Goal: Task Accomplishment & Management: Use online tool/utility

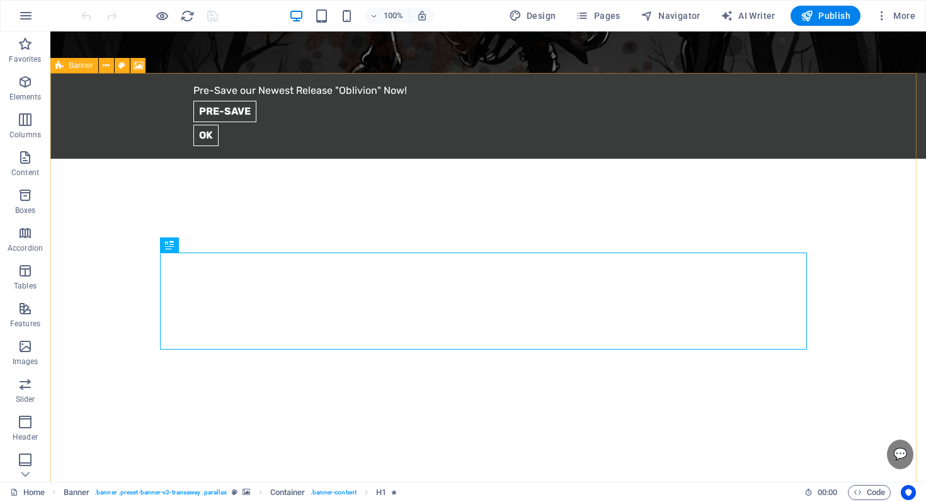
click at [64, 67] on div "Banner" at bounding box center [74, 65] width 48 height 15
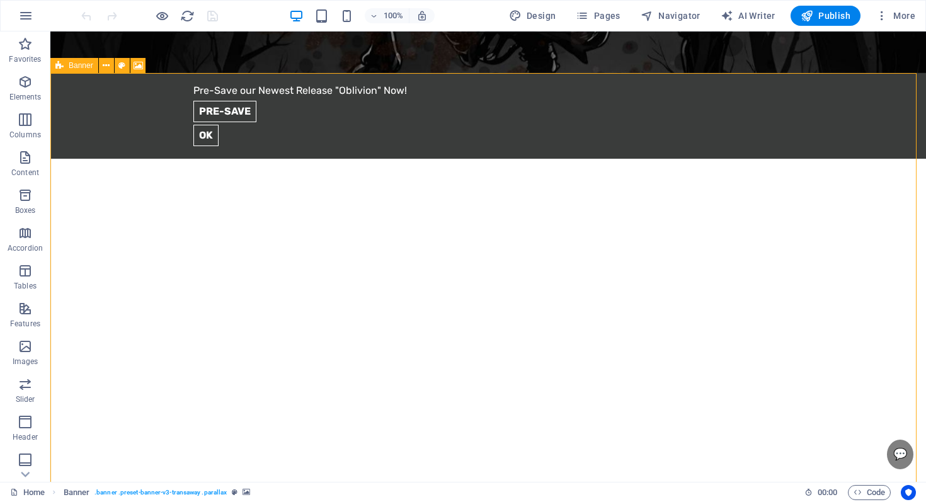
click at [71, 68] on span "Banner" at bounding box center [81, 66] width 25 height 8
click at [69, 66] on span "Banner" at bounding box center [81, 66] width 25 height 8
select select "vh"
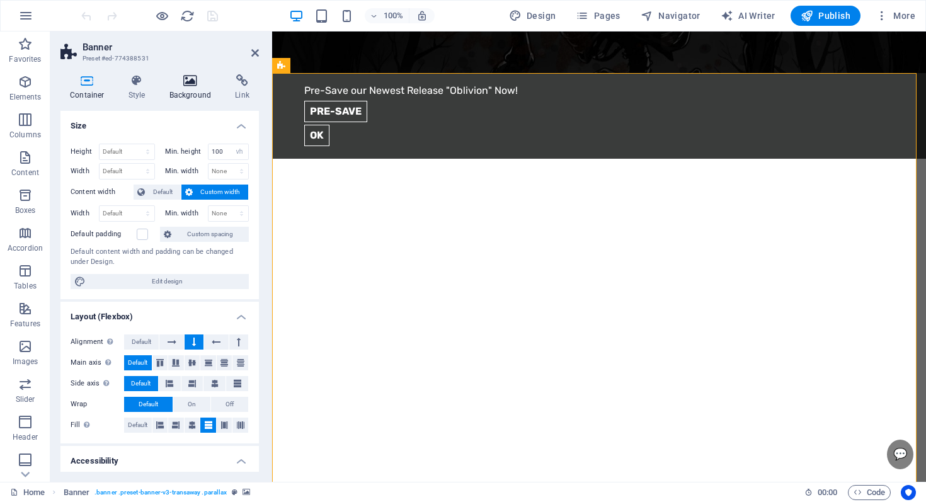
click at [192, 98] on h4 "Background" at bounding box center [193, 87] width 66 height 26
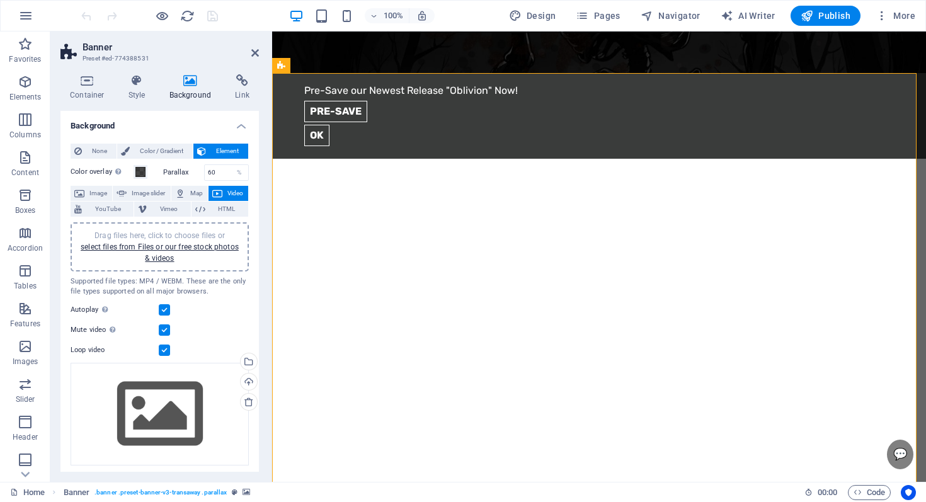
click at [162, 233] on span "Drag files here, click to choose files or select files from Files or our free s…" at bounding box center [160, 246] width 158 height 31
click at [261, 54] on aside "Banner Preset #ed-774388531 Container Style Background Link Size Height Default…" at bounding box center [161, 256] width 222 height 450
drag, startPoint x: 258, startPoint y: 55, endPoint x: 212, endPoint y: 27, distance: 53.7
click at [258, 55] on icon at bounding box center [255, 53] width 8 height 10
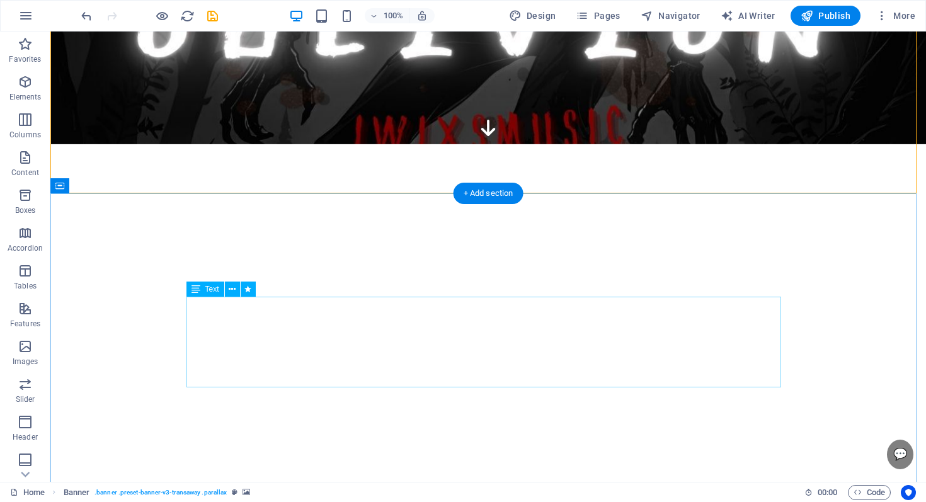
scroll to position [384, 0]
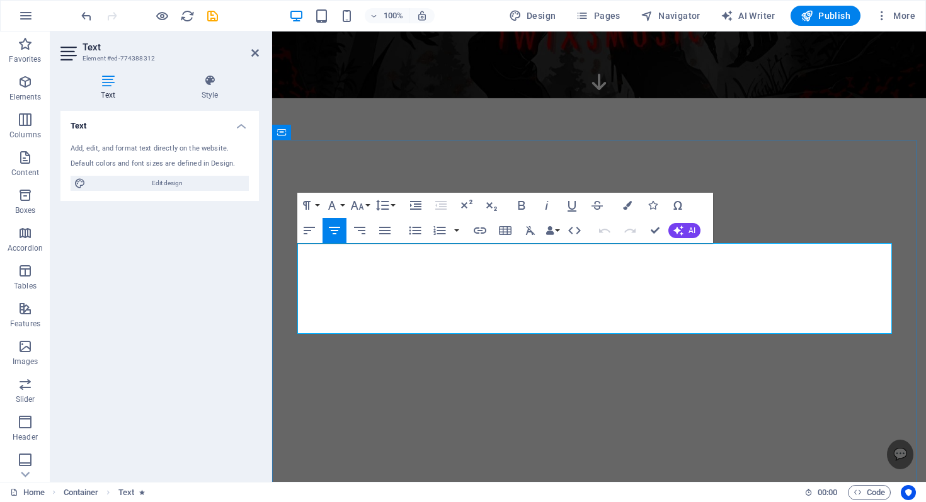
drag, startPoint x: 561, startPoint y: 249, endPoint x: 522, endPoint y: 255, distance: 39.5
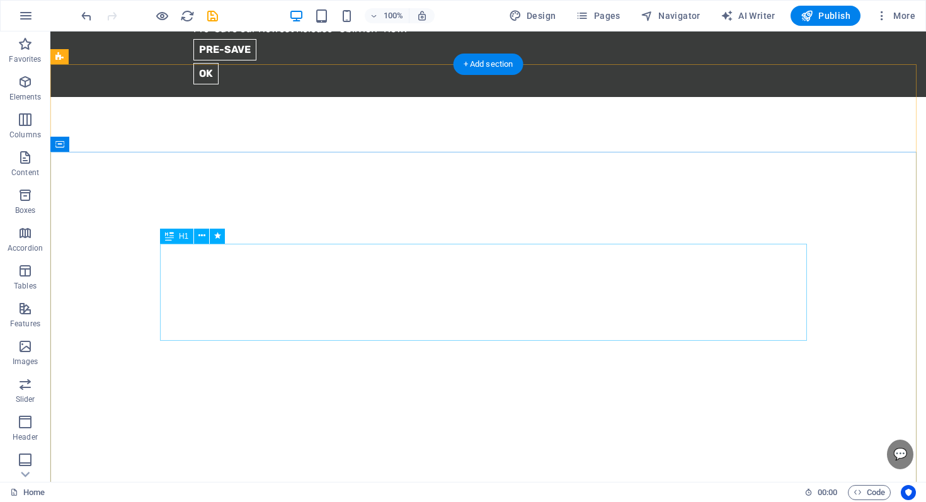
scroll to position [81, 0]
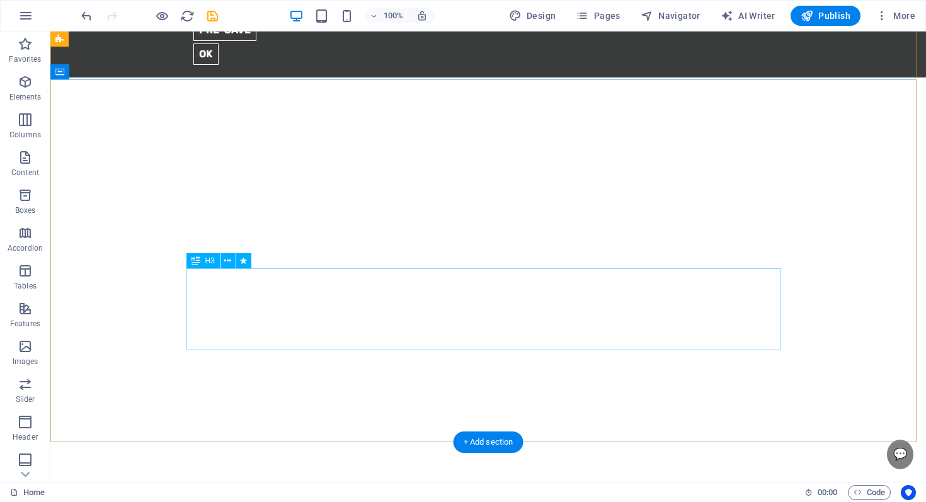
drag, startPoint x: 460, startPoint y: 313, endPoint x: 237, endPoint y: 314, distance: 222.9
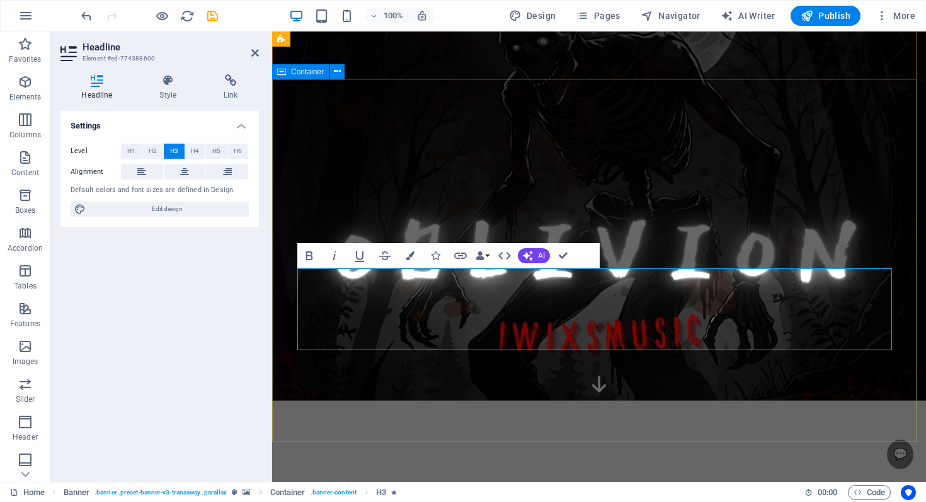
drag, startPoint x: 409, startPoint y: 426, endPoint x: 632, endPoint y: 426, distance: 222.9
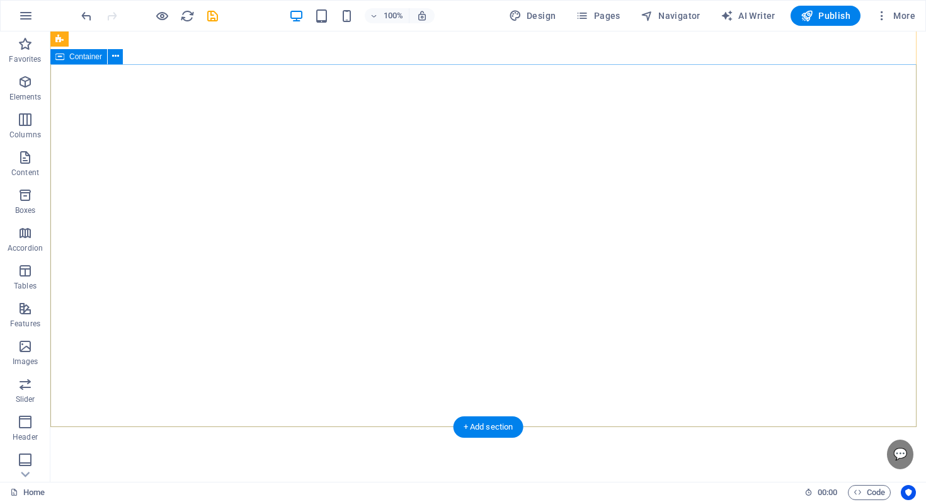
scroll to position [132, 0]
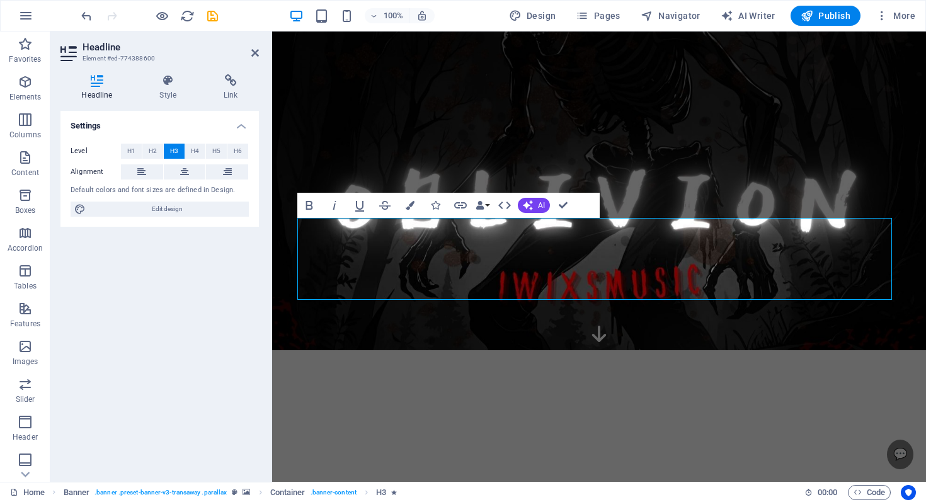
click at [264, 53] on aside "Headline Element #ed-774388600 Headline Style Link Settings Level H1 H2 H3 H4 H…" at bounding box center [161, 256] width 222 height 450
click at [254, 53] on icon at bounding box center [255, 53] width 8 height 10
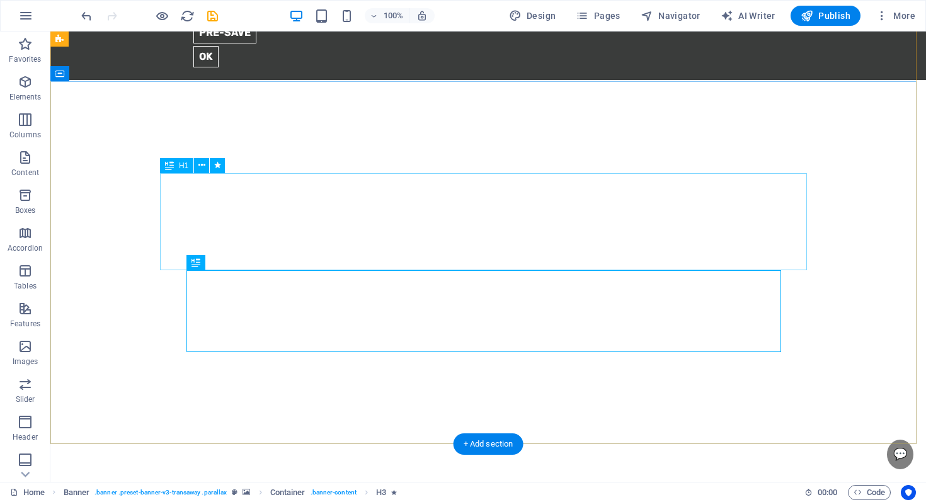
scroll to position [0, 0]
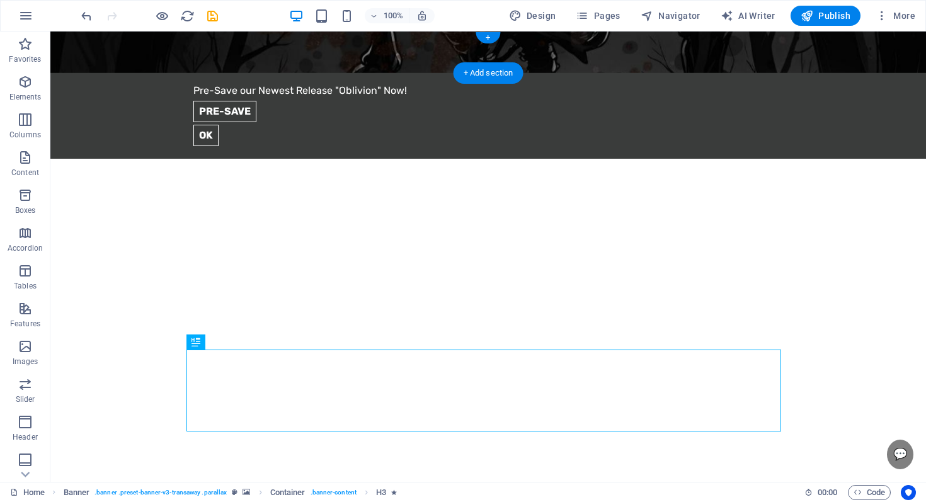
click at [61, 60] on figure at bounding box center [487, 52] width 875 height 42
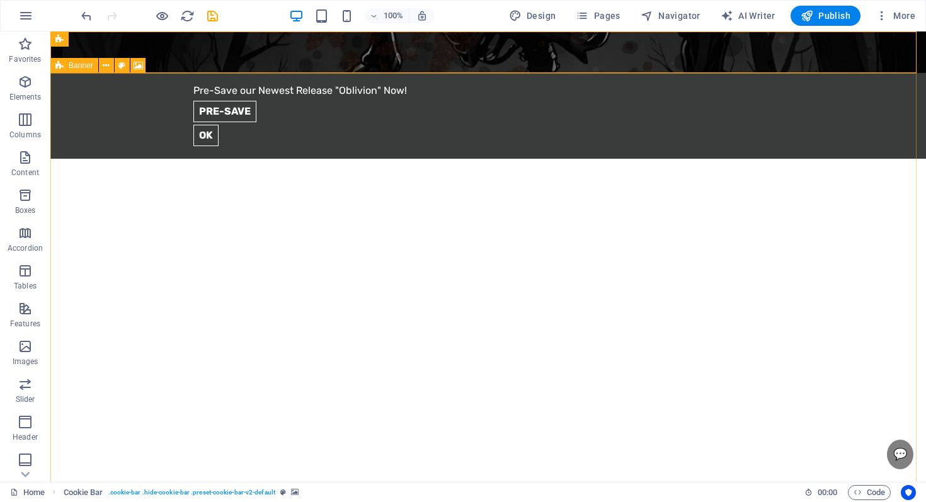
click at [61, 67] on icon at bounding box center [59, 65] width 8 height 15
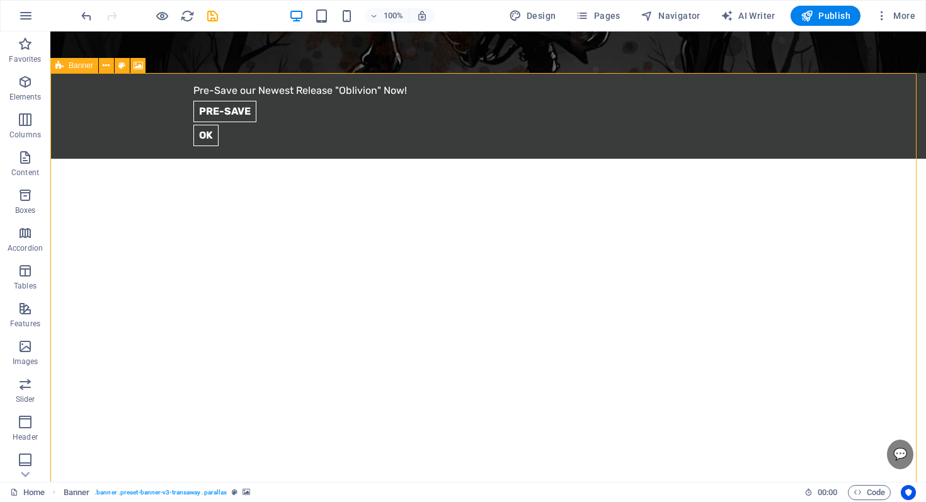
click at [61, 67] on icon at bounding box center [59, 65] width 8 height 15
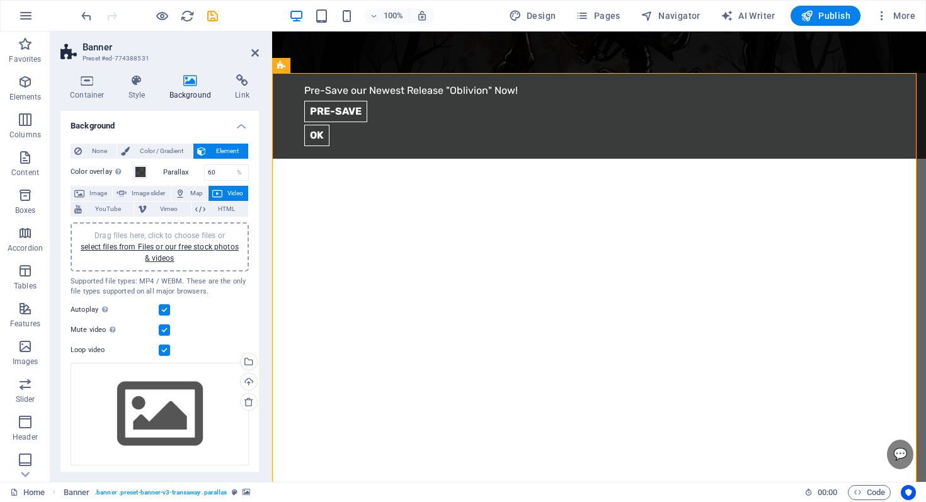
click at [173, 229] on div "Drag files here, click to choose files or select files from Files or our free s…" at bounding box center [160, 246] width 178 height 49
click at [91, 142] on div "None Color / Gradient Element Stretch background to full-width Color overlay Pl…" at bounding box center [159, 318] width 198 height 368
click at [92, 196] on span "Image" at bounding box center [98, 193] width 20 height 15
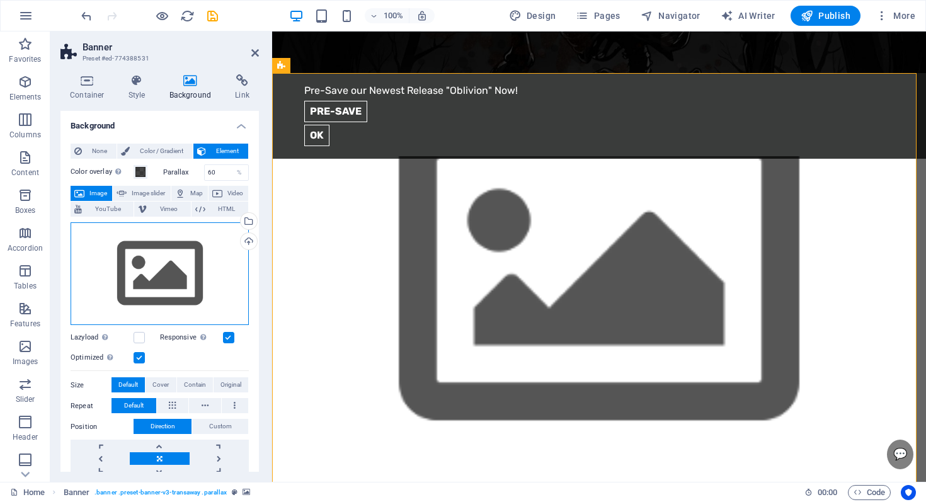
click at [150, 273] on div "Drag files here, click to choose files or select files from Files or our free s…" at bounding box center [160, 273] width 178 height 103
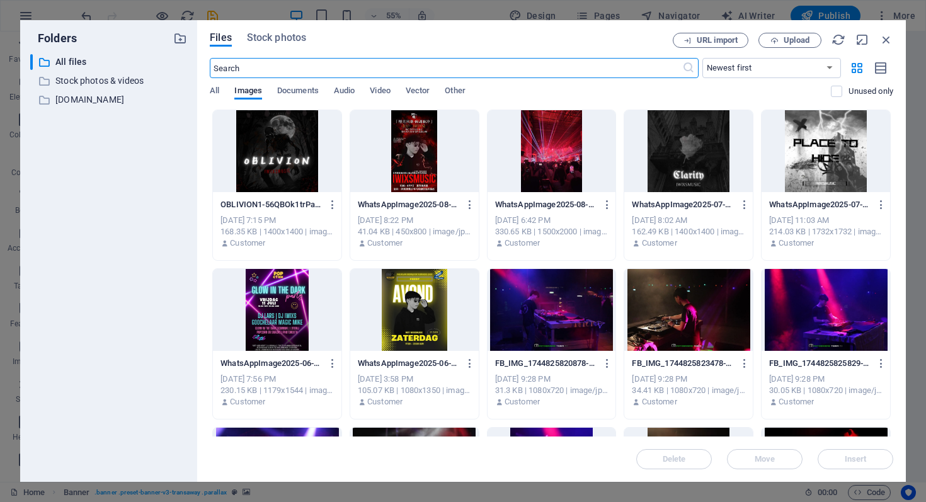
click at [306, 150] on div at bounding box center [277, 151] width 128 height 82
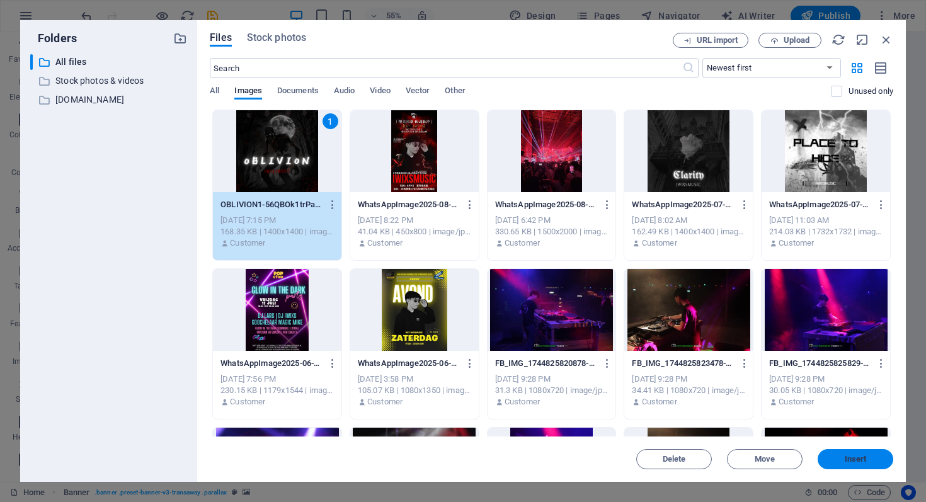
drag, startPoint x: 866, startPoint y: 464, endPoint x: 594, endPoint y: 431, distance: 273.9
click at [866, 464] on button "Insert" at bounding box center [855, 459] width 76 height 20
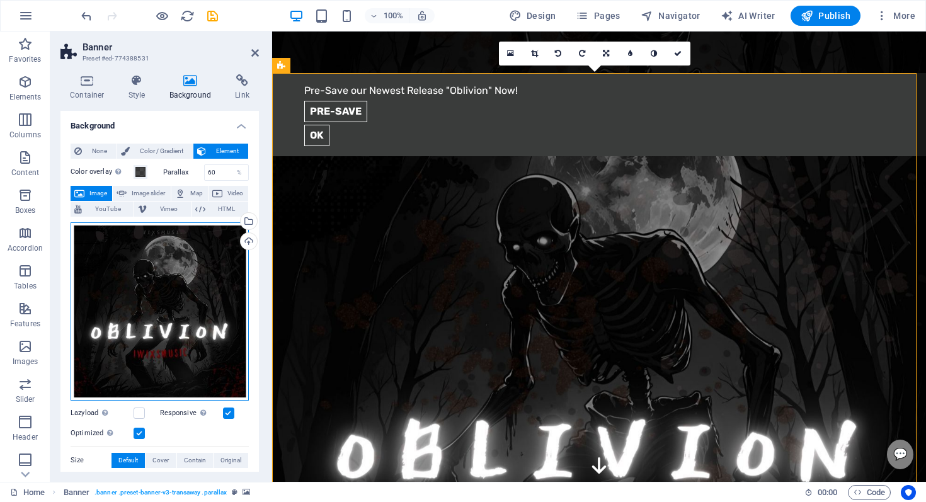
click at [205, 285] on div "Drag files here, click to choose files or select files from Files or our free s…" at bounding box center [160, 311] width 178 height 178
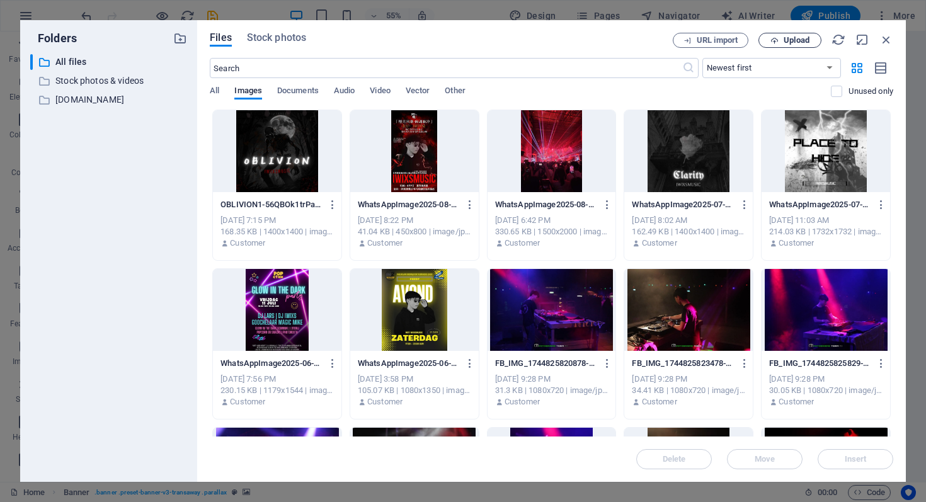
click at [797, 37] on span "Upload" at bounding box center [796, 41] width 26 height 8
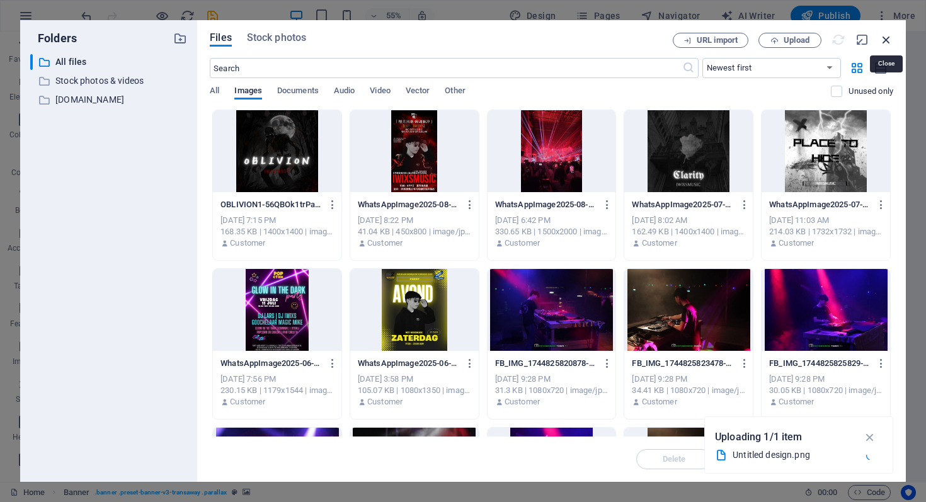
click at [888, 38] on figure at bounding box center [585, 52] width 627 height 42
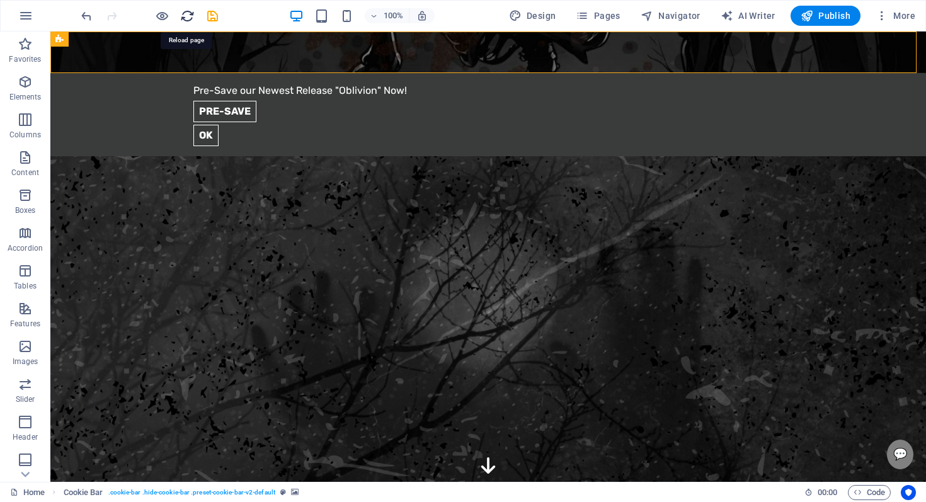
click at [184, 17] on icon "reload" at bounding box center [187, 16] width 14 height 14
click at [205, 9] on icon "save" at bounding box center [212, 16] width 14 height 14
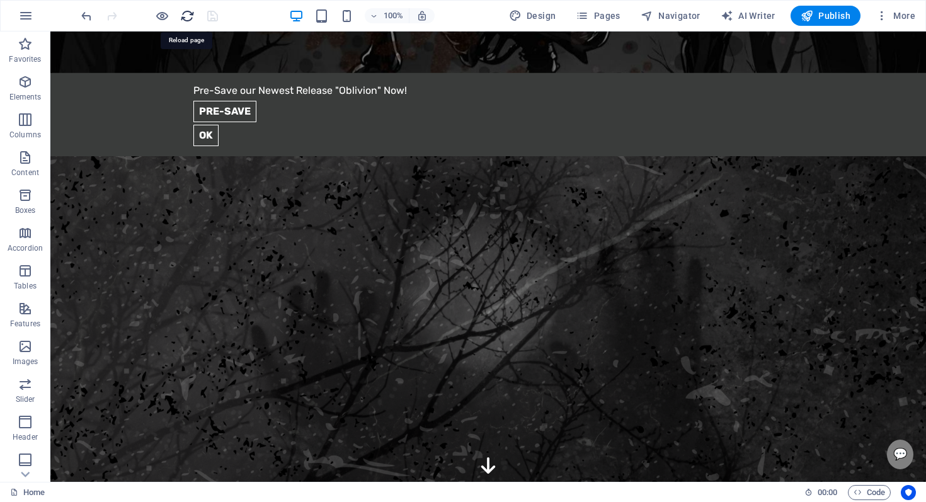
click at [190, 10] on icon "reload" at bounding box center [187, 16] width 14 height 14
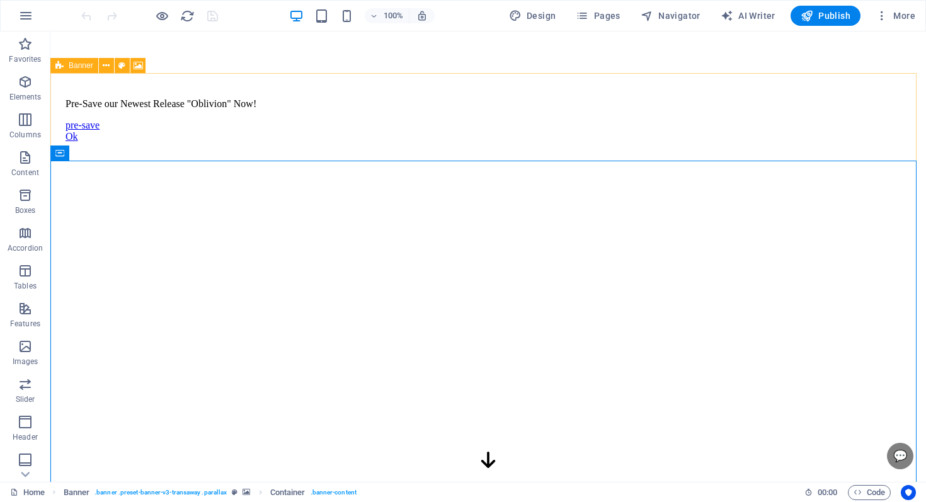
click at [62, 70] on icon at bounding box center [59, 65] width 8 height 15
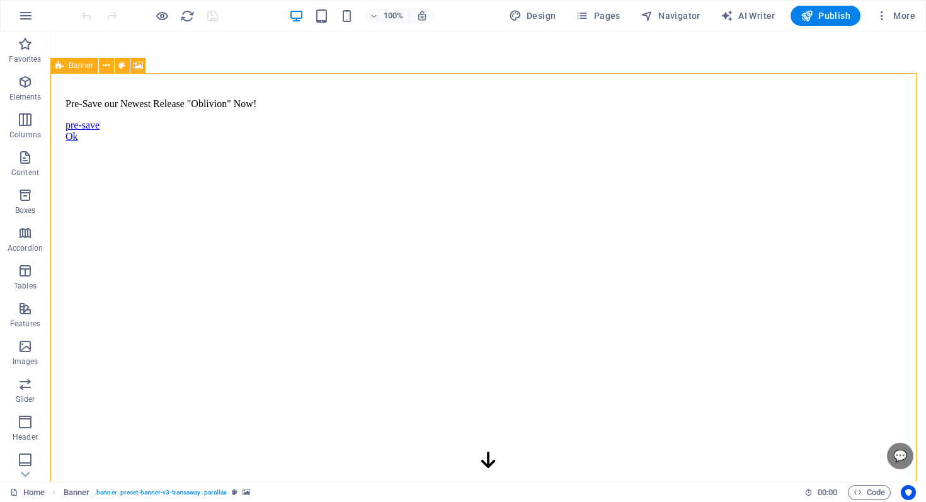
click at [62, 70] on icon at bounding box center [59, 65] width 8 height 15
select select "vh"
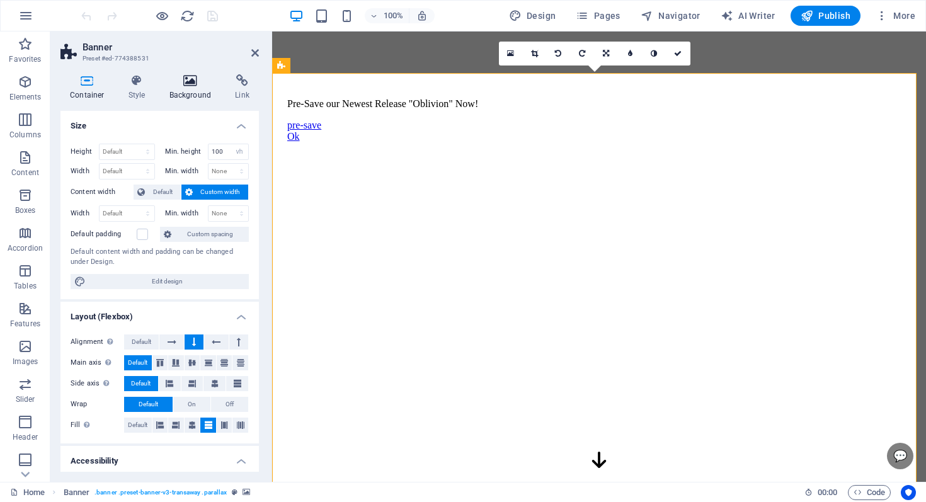
click at [188, 80] on icon at bounding box center [190, 80] width 61 height 13
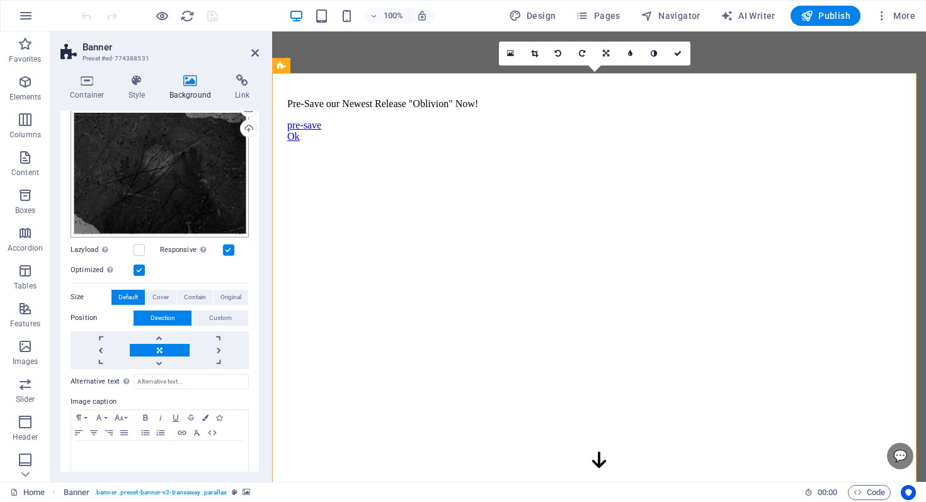
scroll to position [113, 0]
click at [153, 331] on link at bounding box center [159, 337] width 59 height 13
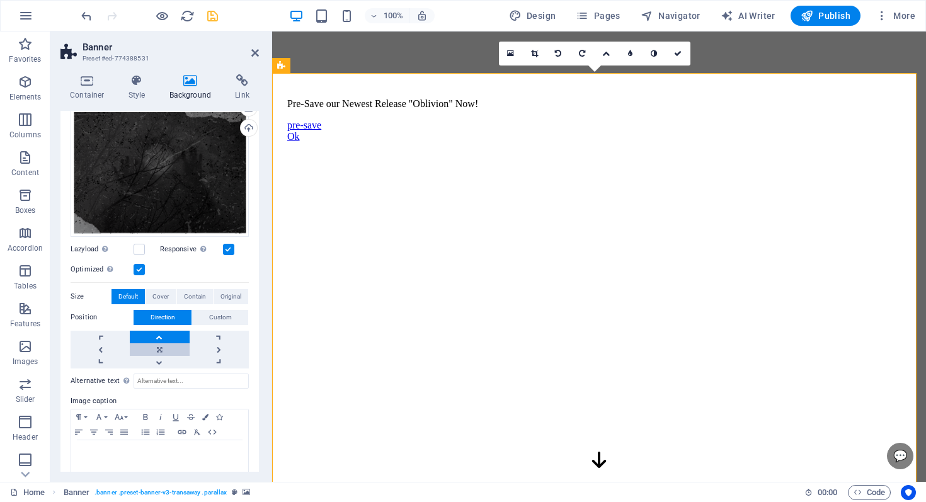
click at [157, 344] on link at bounding box center [159, 349] width 59 height 13
click at [137, 212] on div "Drag files here, click to choose files or select files from Files or our free s…" at bounding box center [160, 173] width 178 height 128
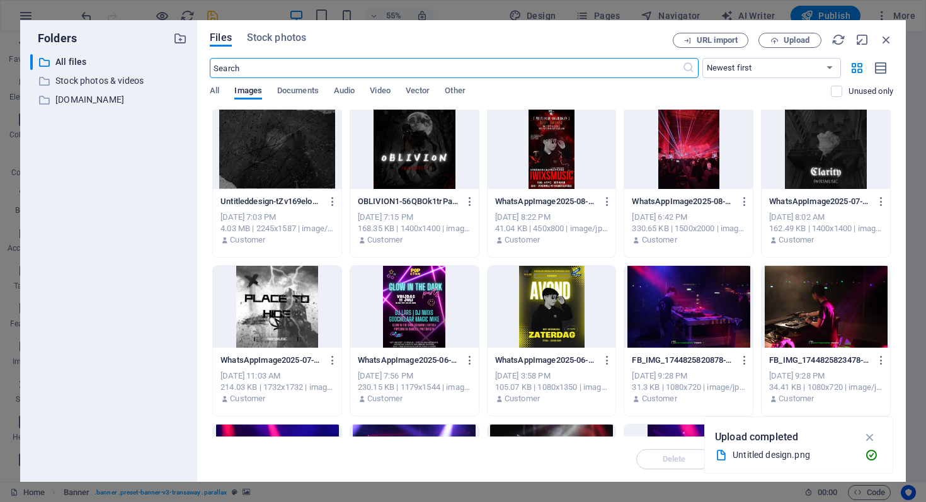
scroll to position [0, 0]
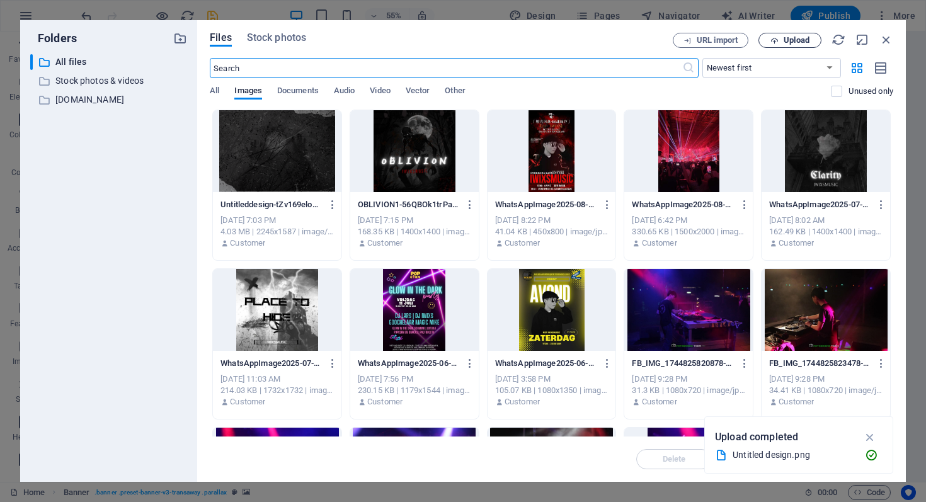
click at [770, 45] on button "Upload" at bounding box center [789, 40] width 63 height 15
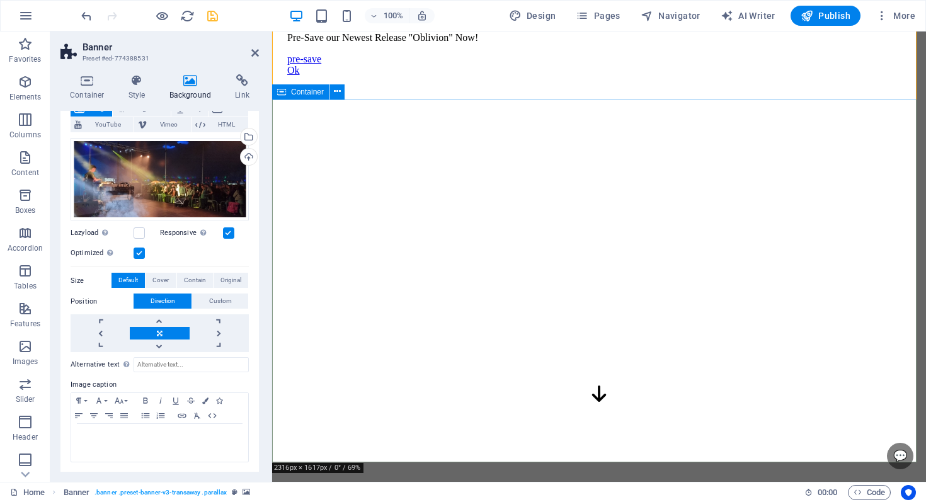
scroll to position [71, 0]
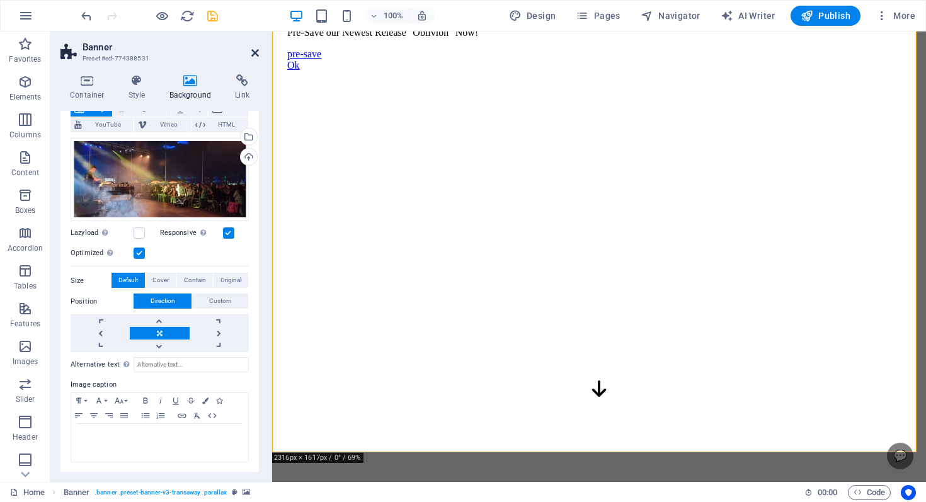
click at [252, 50] on icon at bounding box center [255, 53] width 8 height 10
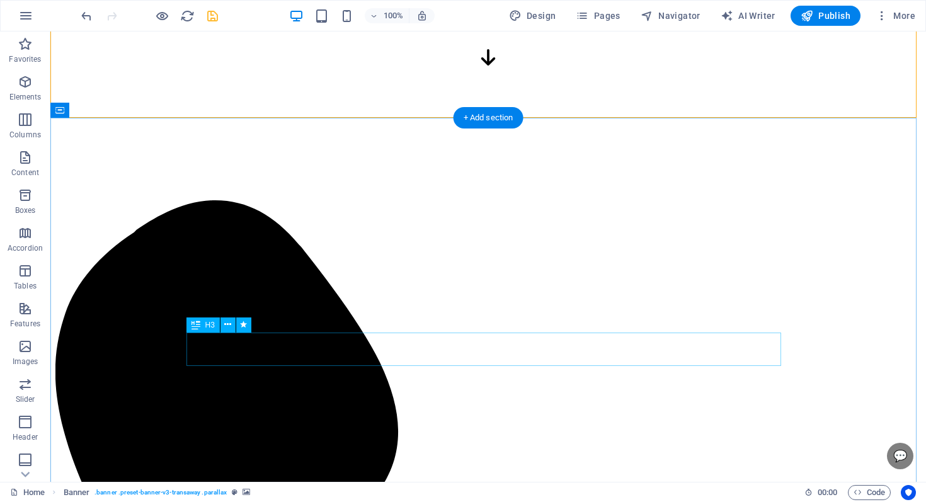
scroll to position [406, 0]
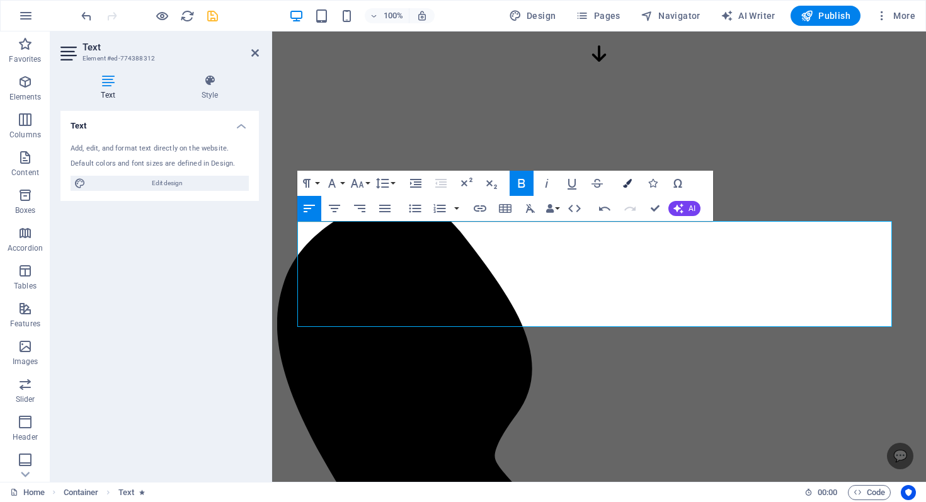
drag, startPoint x: 632, startPoint y: 185, endPoint x: 634, endPoint y: 195, distance: 10.4
click at [632, 185] on button "Colors" at bounding box center [627, 183] width 24 height 25
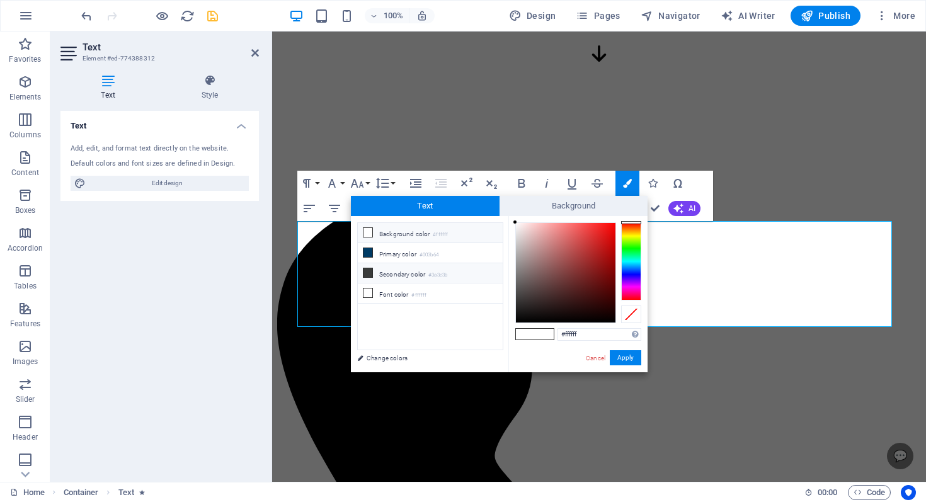
click at [430, 268] on li "Secondary color #3a3c3b" at bounding box center [430, 273] width 145 height 20
type input "#3a3c3b"
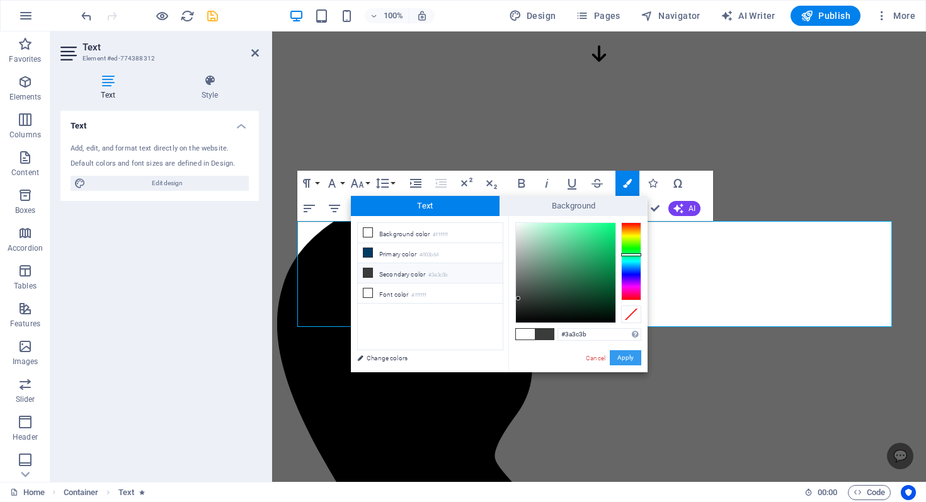
click at [615, 353] on button "Apply" at bounding box center [625, 357] width 31 height 15
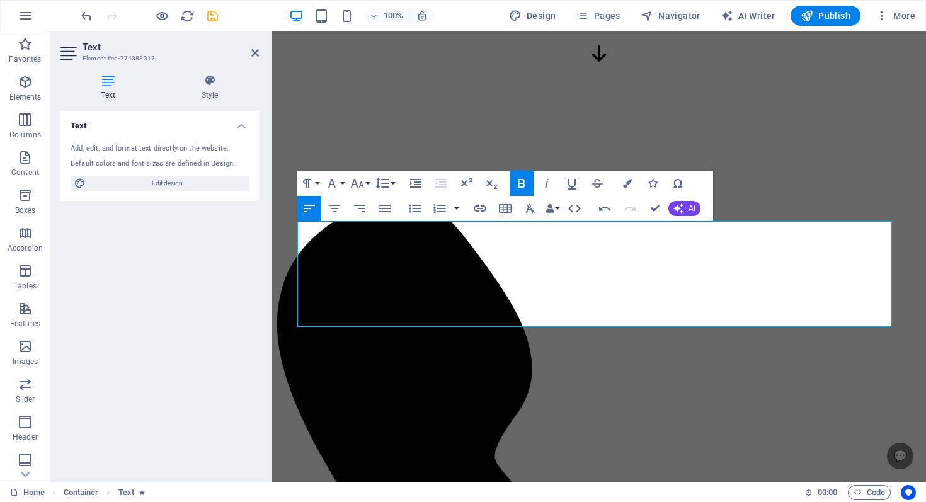
click at [511, 181] on button "Bold" at bounding box center [521, 183] width 24 height 25
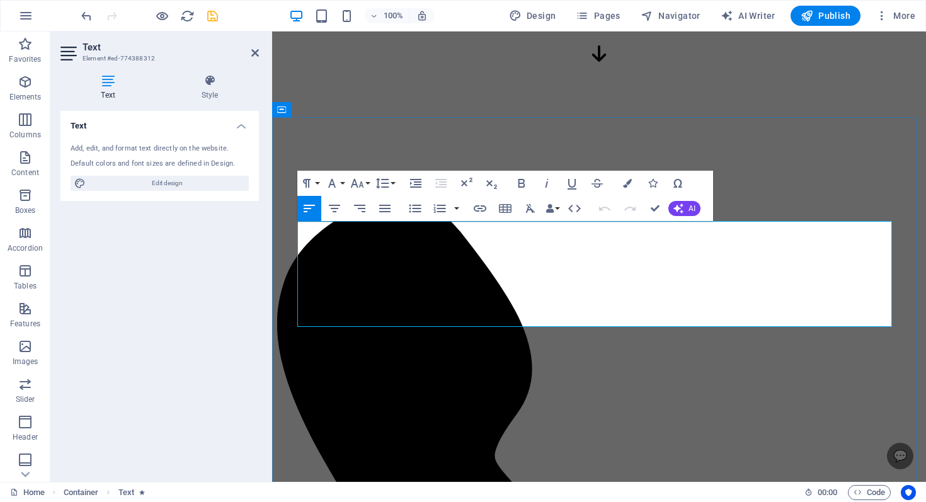
drag, startPoint x: 314, startPoint y: 236, endPoint x: 538, endPoint y: 242, distance: 223.7
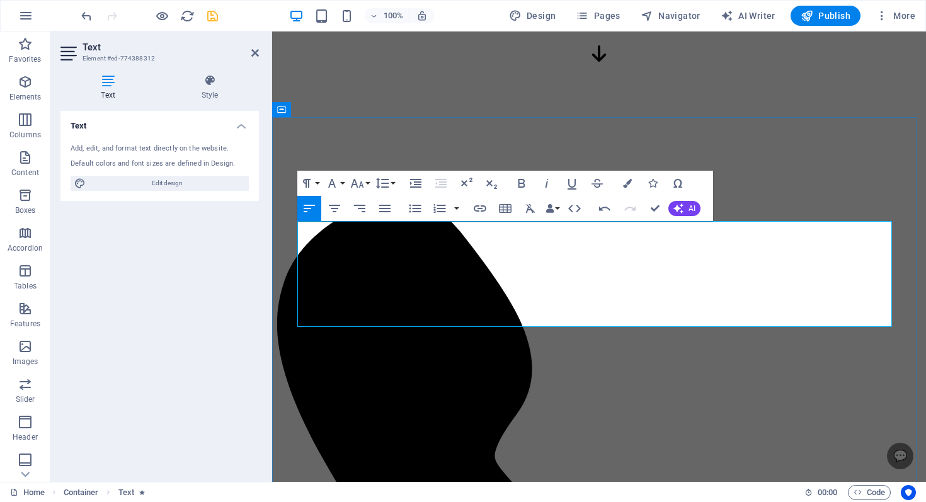
drag, startPoint x: 333, startPoint y: 259, endPoint x: 564, endPoint y: 256, distance: 231.8
drag, startPoint x: 496, startPoint y: 259, endPoint x: 436, endPoint y: 264, distance: 60.7
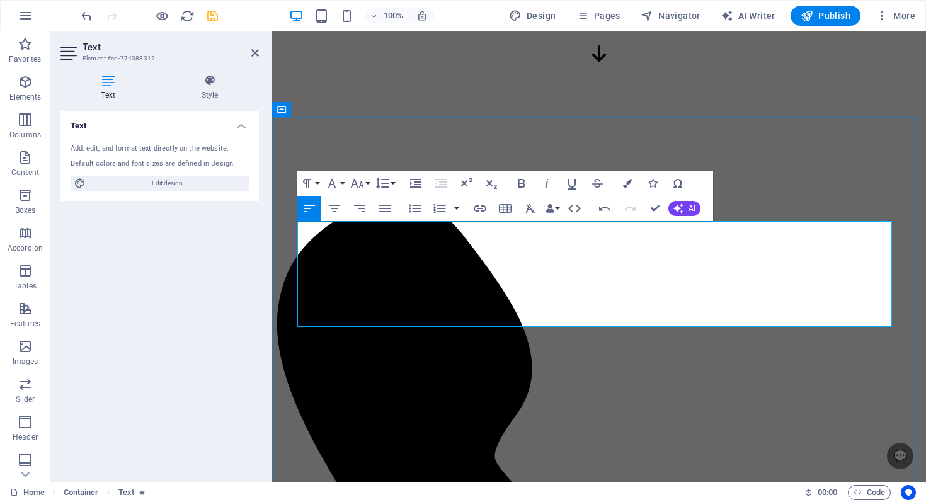
click at [522, 183] on icon "button" at bounding box center [521, 183] width 7 height 9
drag, startPoint x: 351, startPoint y: 229, endPoint x: 590, endPoint y: 233, distance: 239.3
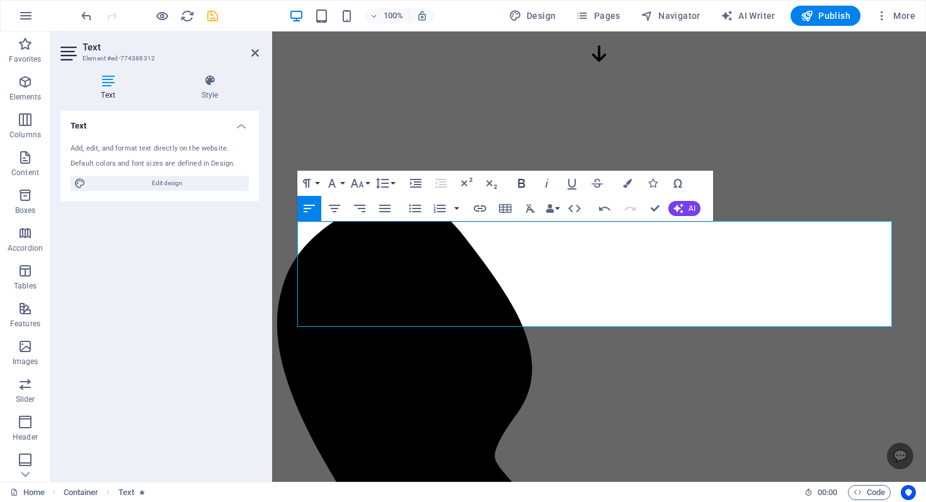
click at [518, 183] on icon "button" at bounding box center [521, 183] width 7 height 9
drag, startPoint x: 523, startPoint y: 274, endPoint x: 389, endPoint y: 276, distance: 134.2
click at [531, 186] on button "Bold" at bounding box center [521, 183] width 24 height 25
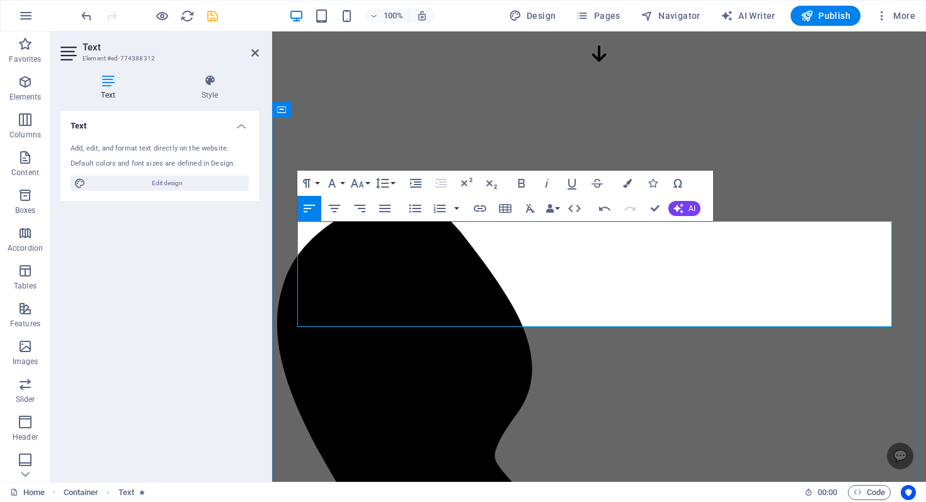
drag, startPoint x: 569, startPoint y: 278, endPoint x: 725, endPoint y: 280, distance: 155.6
drag, startPoint x: 424, startPoint y: 259, endPoint x: 390, endPoint y: 272, distance: 36.9
drag, startPoint x: 417, startPoint y: 290, endPoint x: 297, endPoint y: 291, distance: 120.3
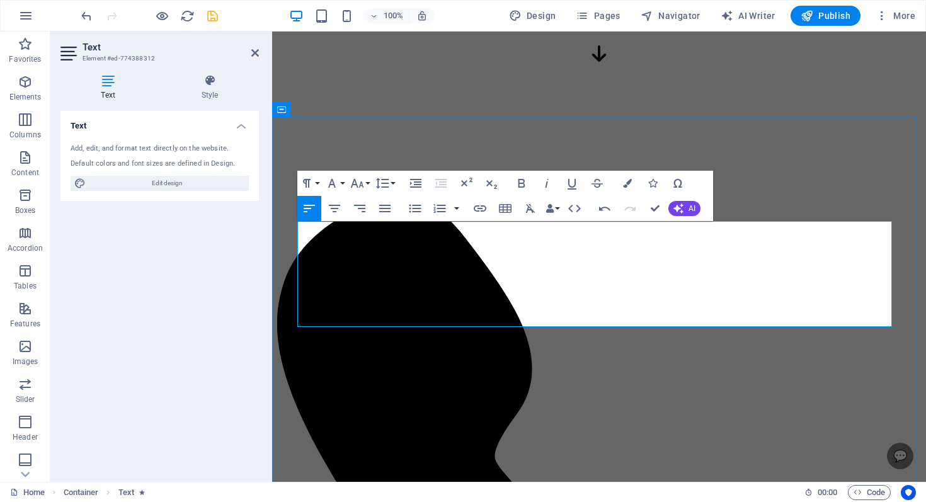
click at [506, 181] on div "Paragraph Format Normal Heading 1 Heading 2 Heading 3 Heading 4 Heading 5 Headi…" at bounding box center [505, 196] width 416 height 50
click at [513, 181] on button "Bold" at bounding box center [521, 183] width 24 height 25
drag, startPoint x: 438, startPoint y: 295, endPoint x: 726, endPoint y: 288, distance: 287.9
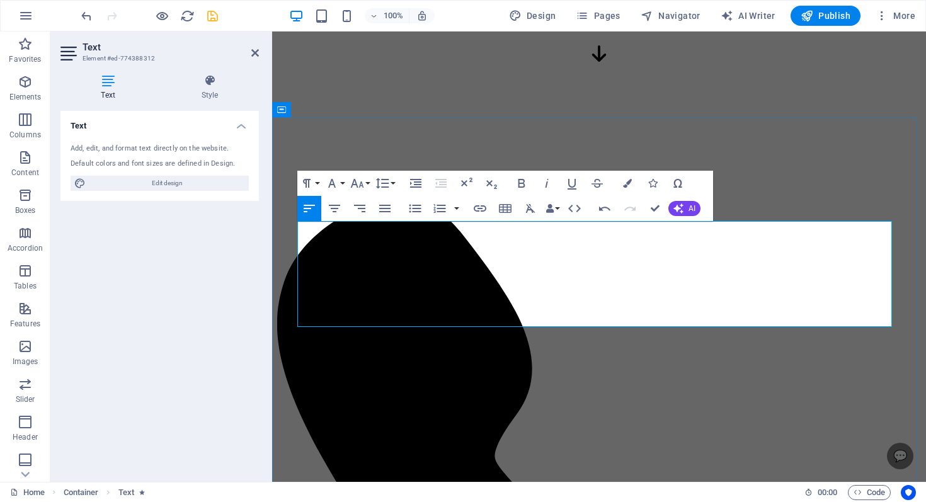
drag, startPoint x: 776, startPoint y: 290, endPoint x: 324, endPoint y: 308, distance: 453.2
click at [523, 182] on icon "button" at bounding box center [521, 183] width 7 height 9
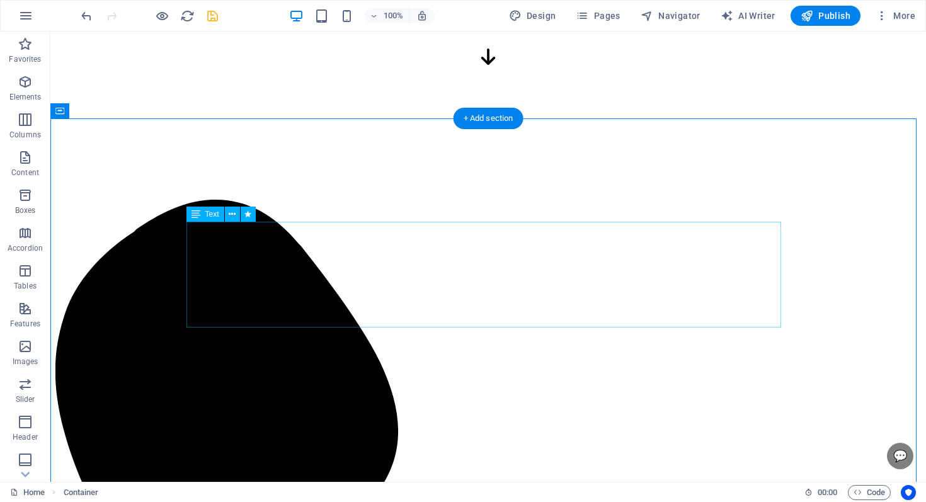
scroll to position [405, 0]
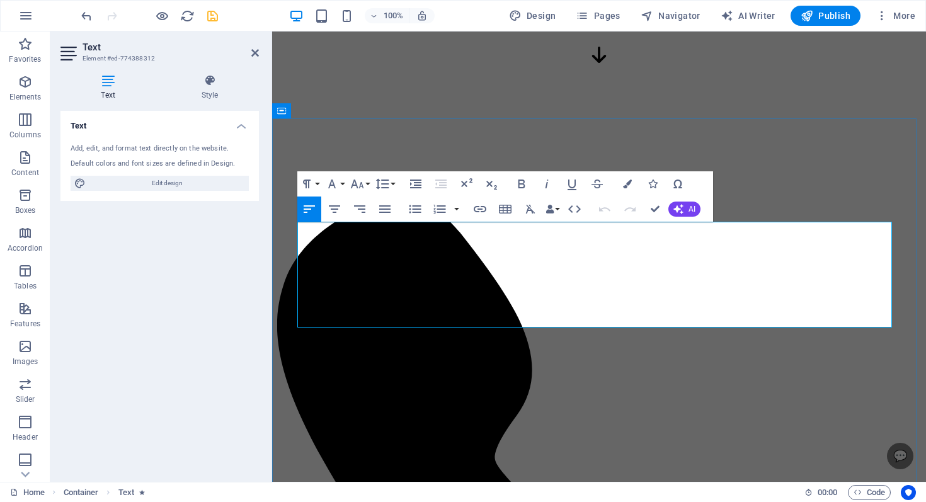
drag, startPoint x: 640, startPoint y: 263, endPoint x: 761, endPoint y: 266, distance: 120.3
click at [520, 185] on icon "button" at bounding box center [521, 183] width 15 height 15
drag, startPoint x: 809, startPoint y: 230, endPoint x: 877, endPoint y: 234, distance: 68.2
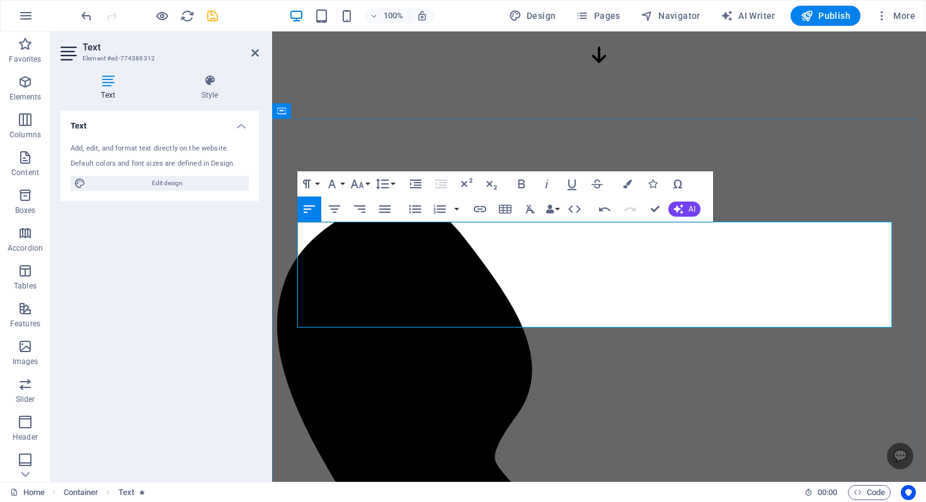
click at [514, 178] on icon "button" at bounding box center [521, 183] width 15 height 15
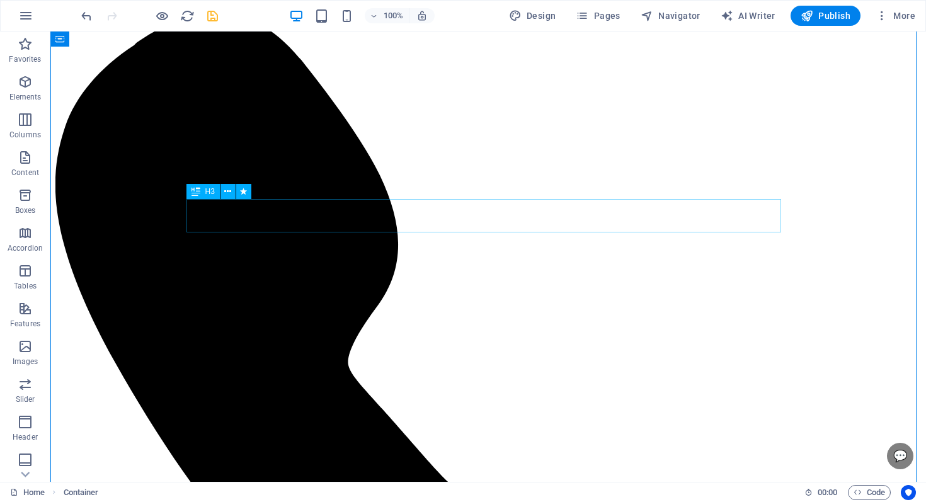
scroll to position [554, 0]
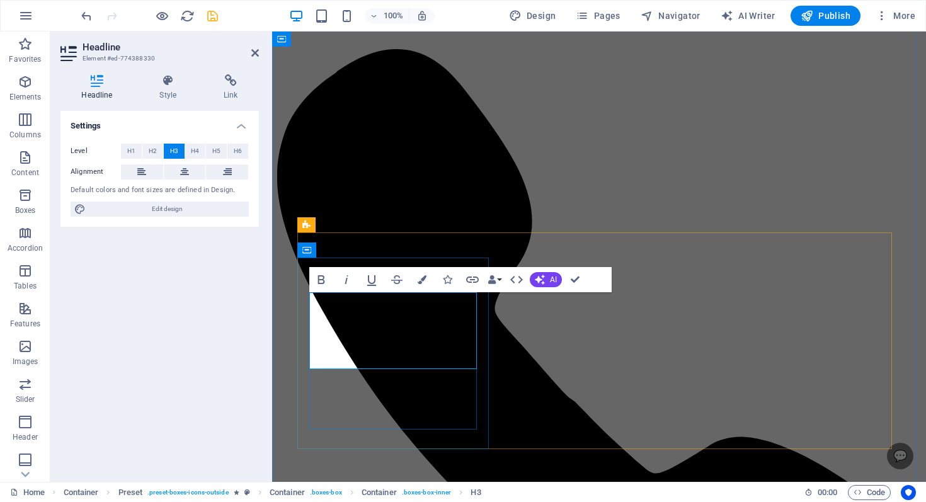
scroll to position [546, 0]
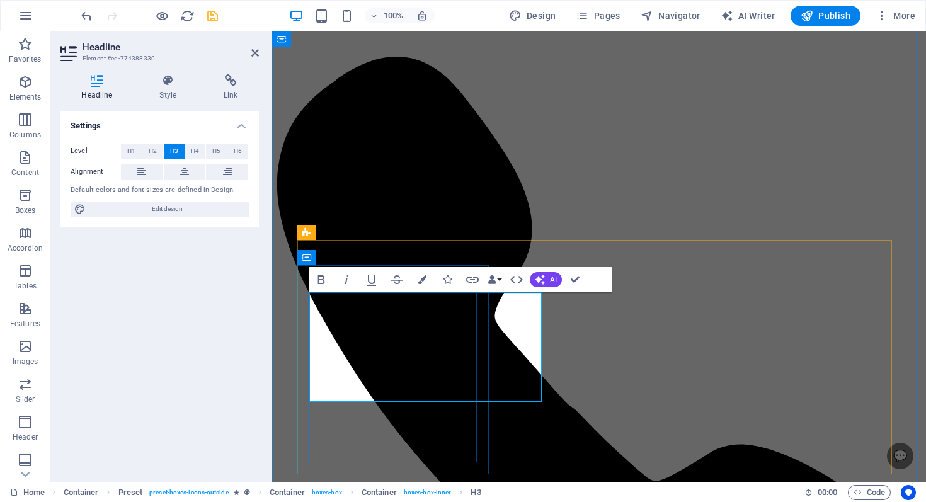
drag, startPoint x: 348, startPoint y: 346, endPoint x: 314, endPoint y: 318, distance: 44.3
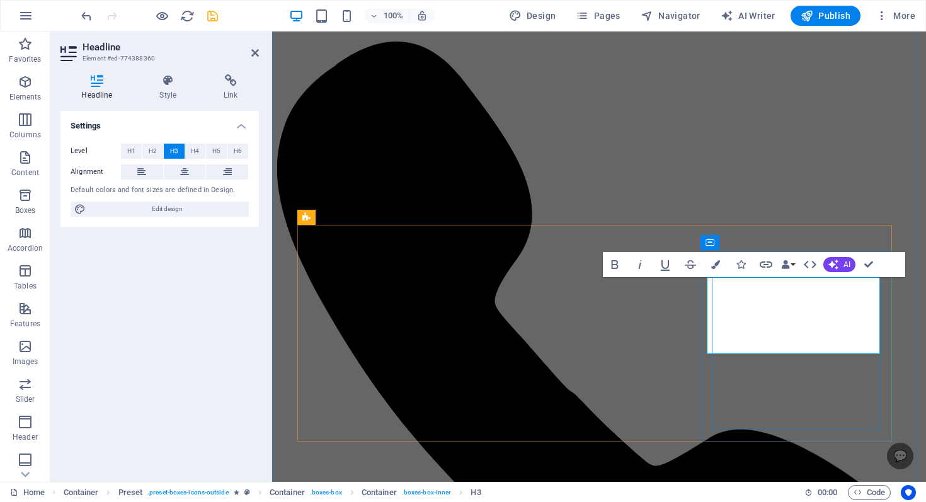
scroll to position [0, 25]
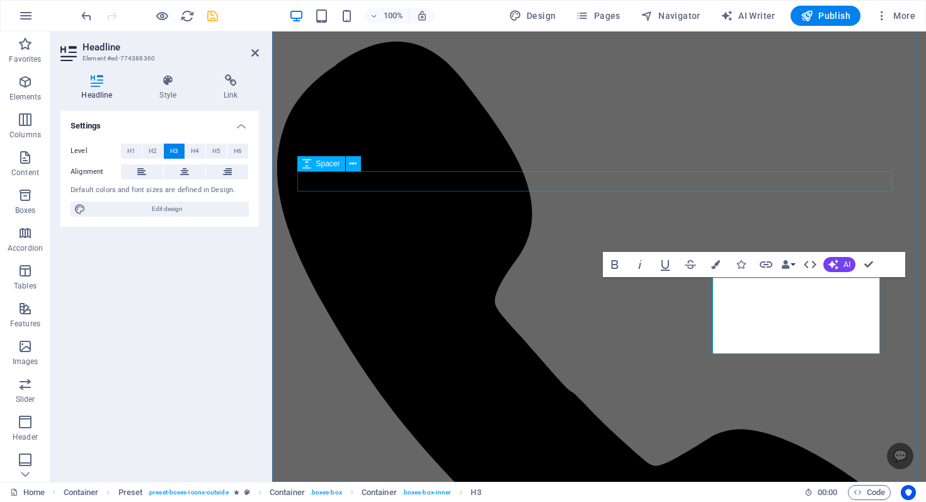
drag, startPoint x: 732, startPoint y: 140, endPoint x: 953, endPoint y: 143, distance: 221.1
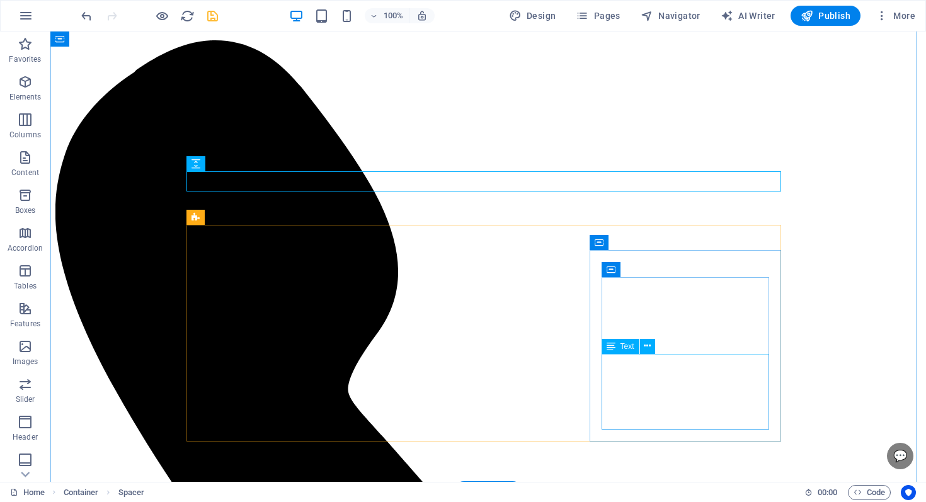
scroll to position [564, 0]
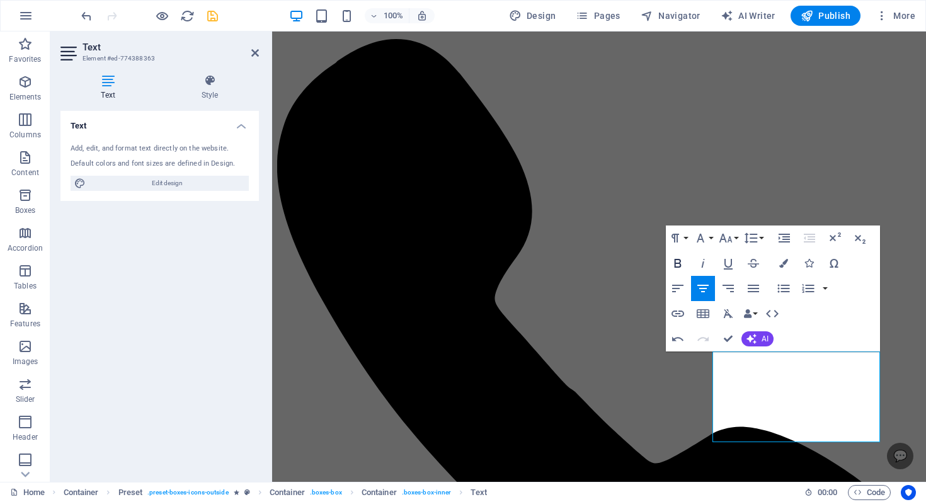
click at [683, 267] on icon "button" at bounding box center [677, 263] width 15 height 15
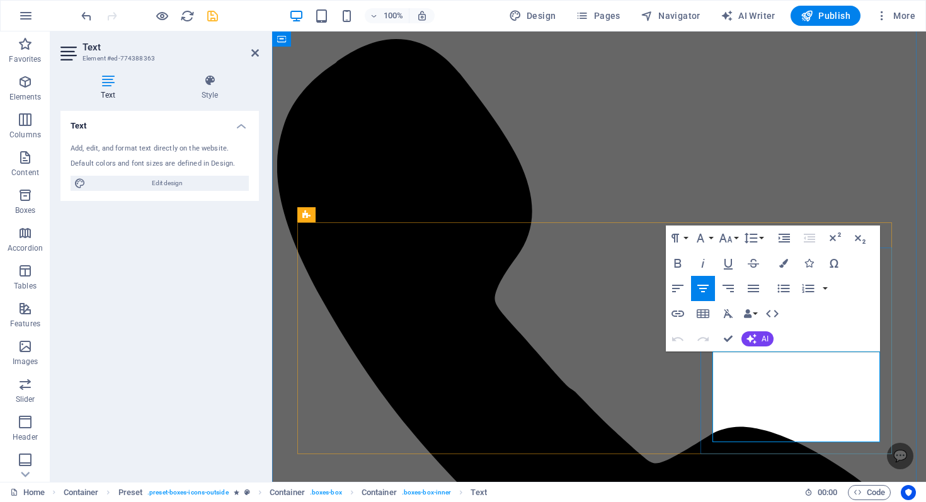
drag, startPoint x: 732, startPoint y: 363, endPoint x: 807, endPoint y: 386, distance: 77.9
click at [925, 411] on div at bounding box center [925, 251] width 1 height 502
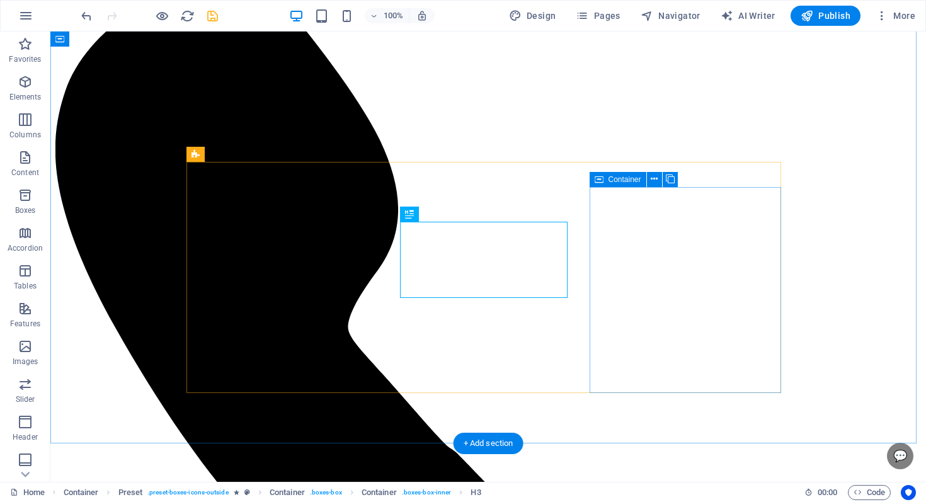
scroll to position [624, 0]
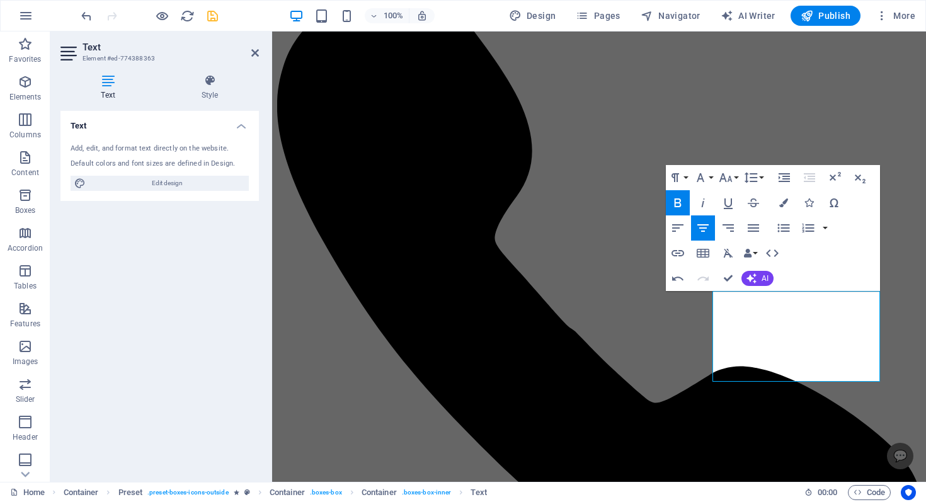
click at [672, 204] on icon "button" at bounding box center [677, 202] width 15 height 15
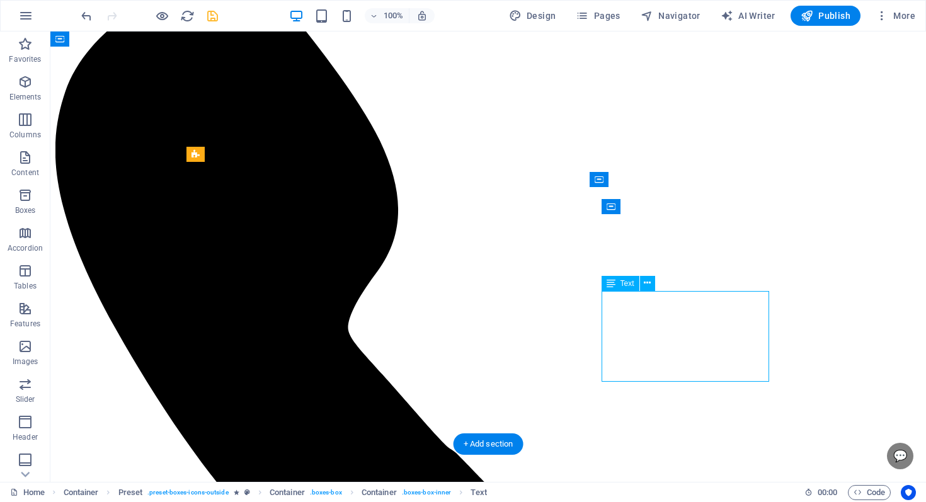
drag, startPoint x: 671, startPoint y: 334, endPoint x: 450, endPoint y: 334, distance: 221.0
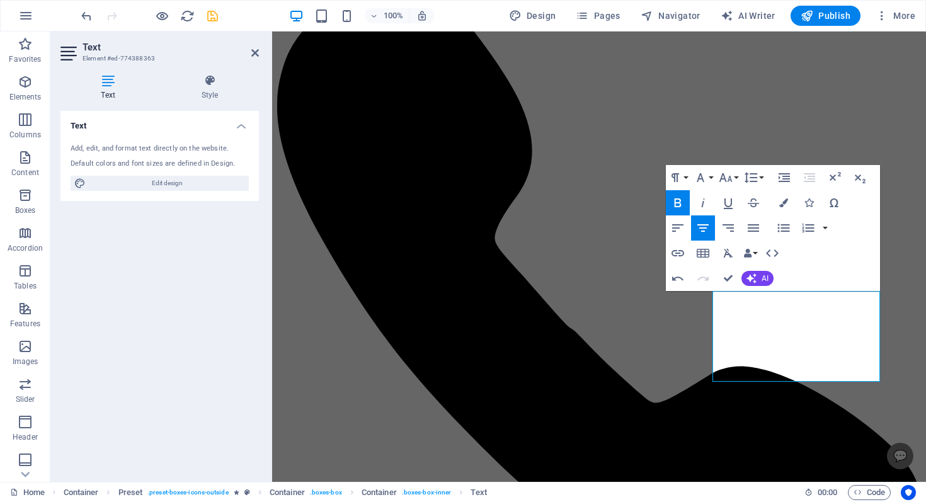
click at [676, 202] on icon "button" at bounding box center [677, 202] width 15 height 15
click at [679, 200] on icon "button" at bounding box center [677, 202] width 7 height 9
click at [678, 212] on button "Bold" at bounding box center [678, 202] width 24 height 25
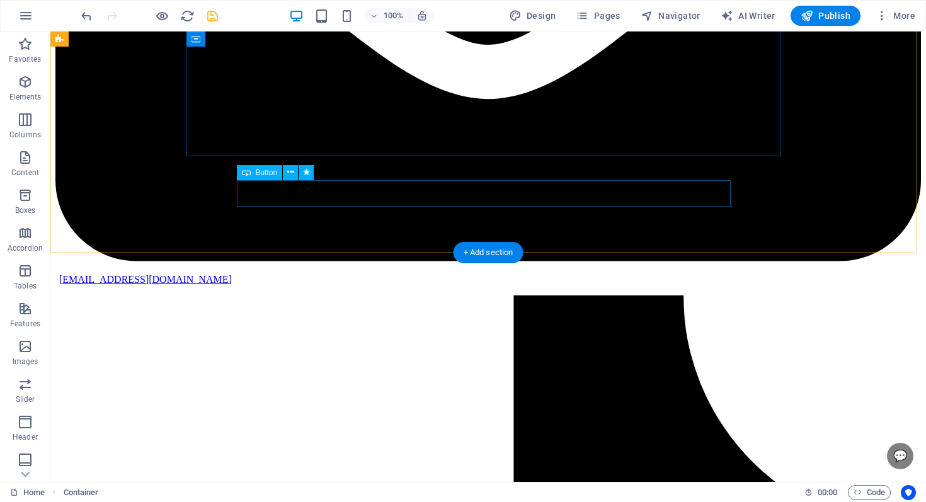
scroll to position [2648, 0]
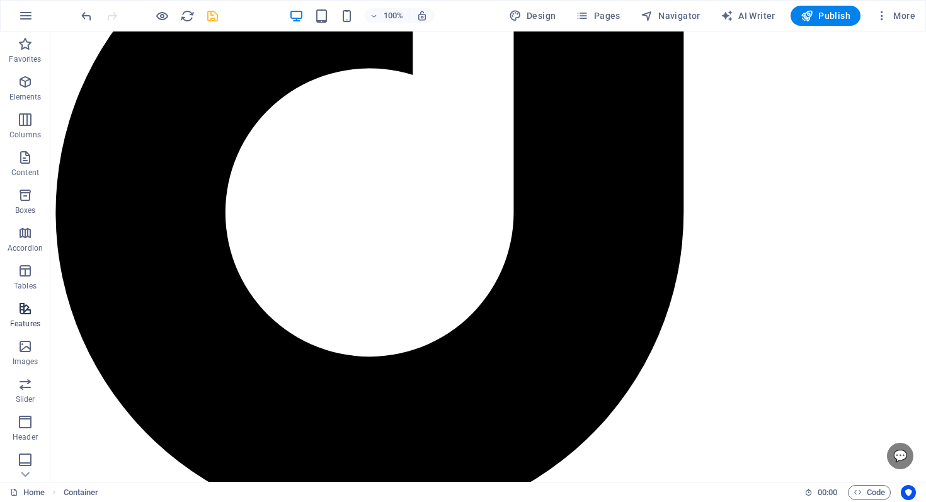
click at [18, 299] on button "Features" at bounding box center [25, 315] width 50 height 38
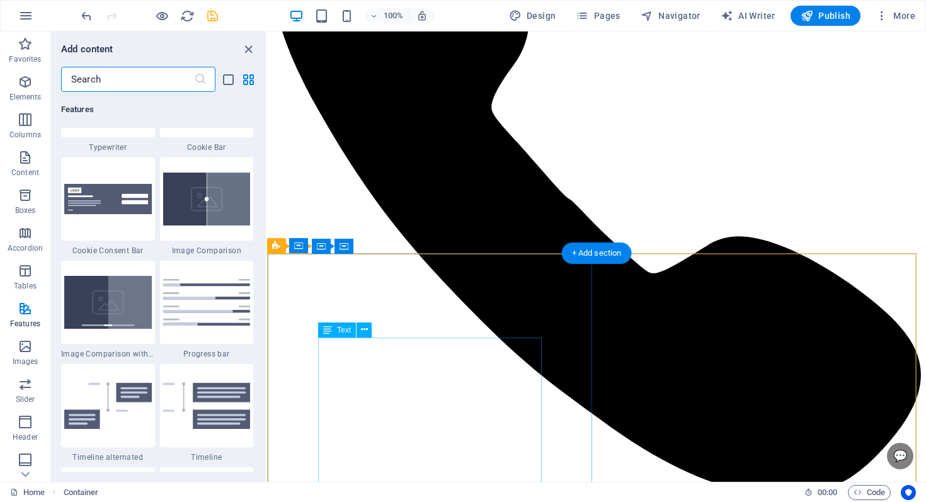
scroll to position [549, 0]
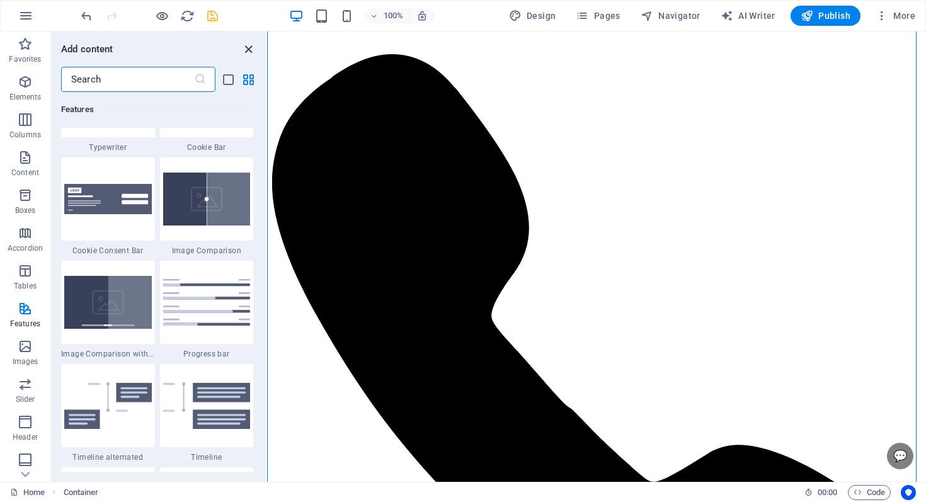
click at [247, 53] on icon "close panel" at bounding box center [248, 49] width 14 height 14
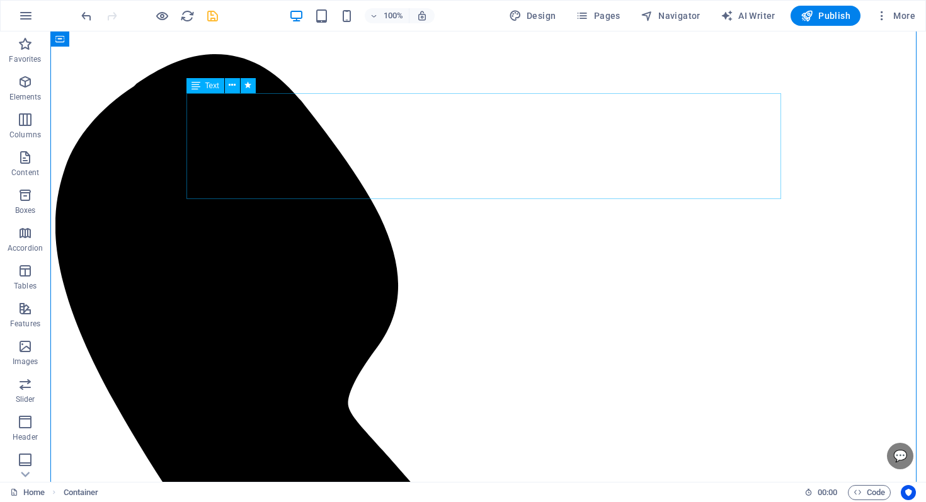
scroll to position [0, 0]
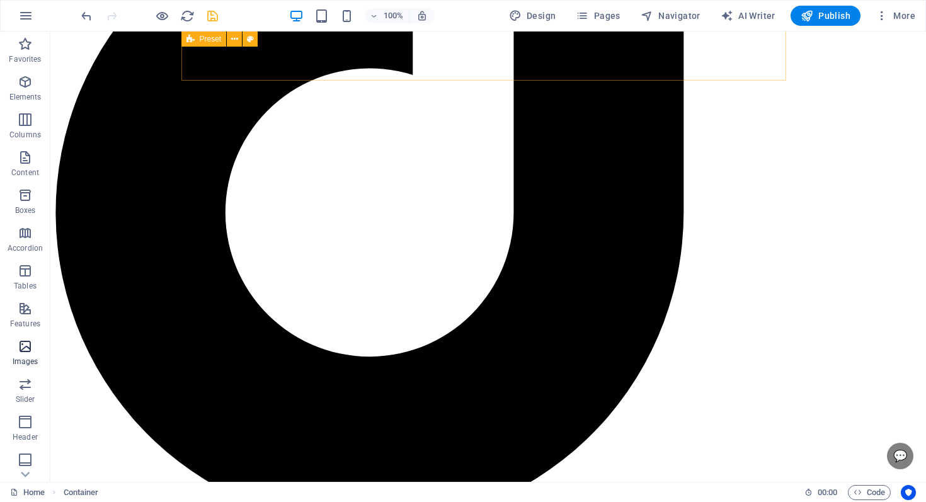
click at [21, 341] on icon "button" at bounding box center [25, 346] width 15 height 15
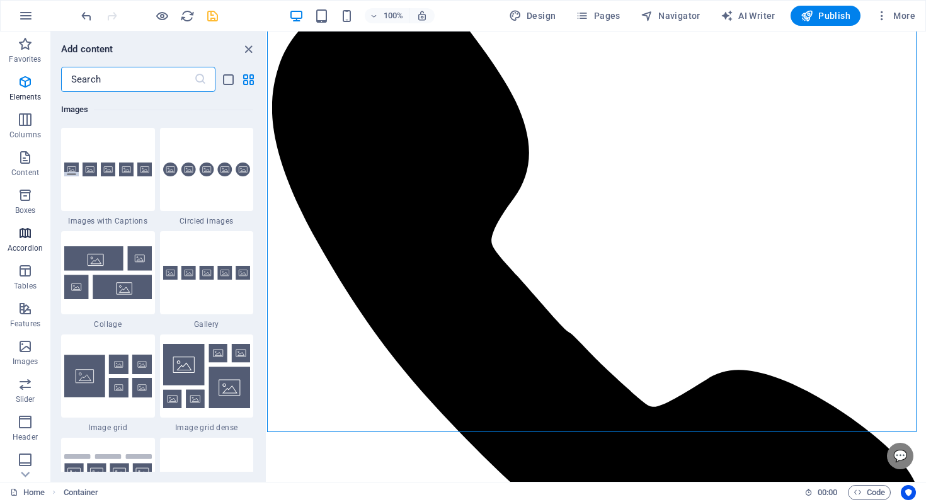
scroll to position [624, 0]
click at [35, 210] on p "Boxes" at bounding box center [25, 210] width 21 height 10
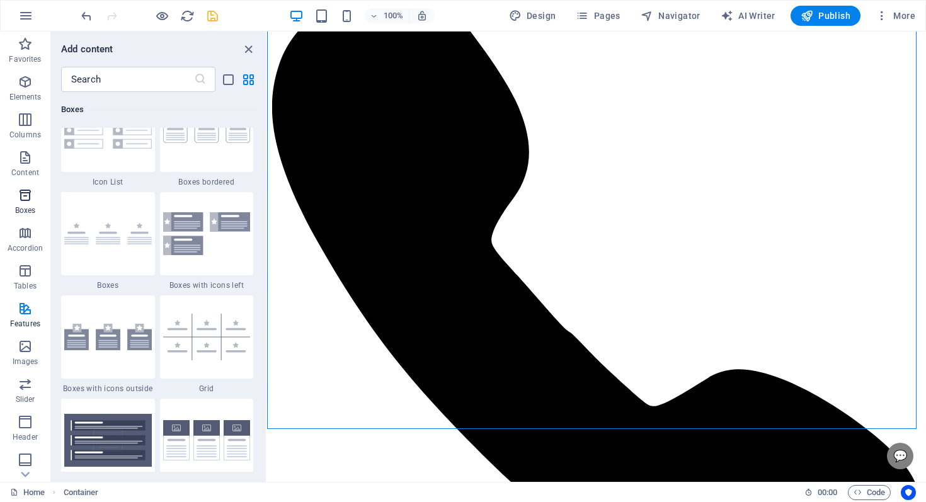
scroll to position [3474, 0]
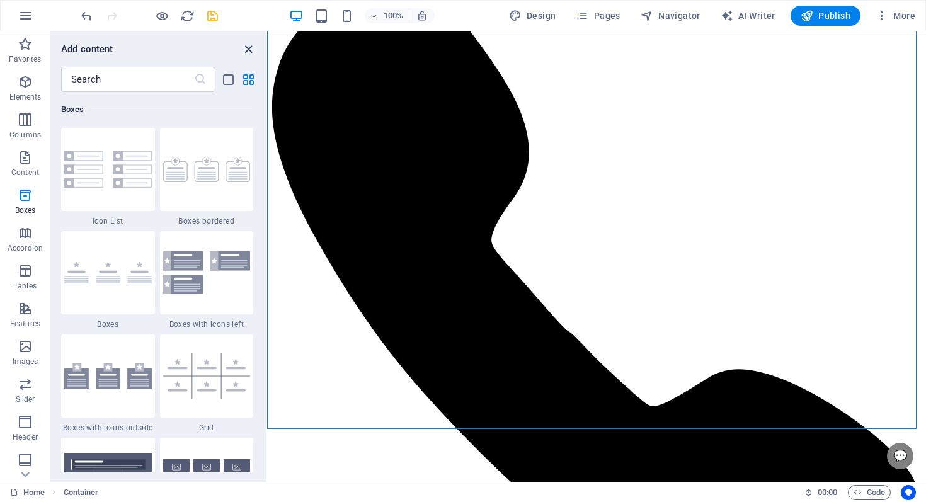
click at [248, 46] on icon "close panel" at bounding box center [248, 49] width 14 height 14
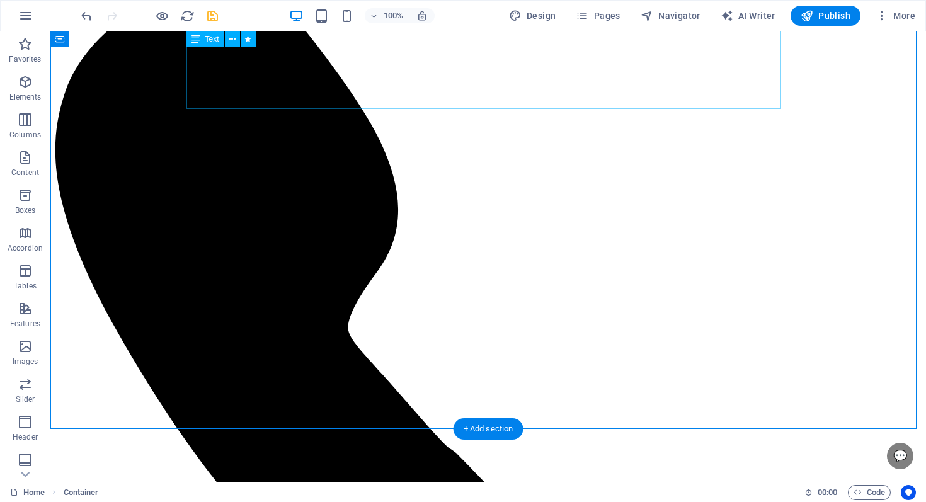
scroll to position [0, 0]
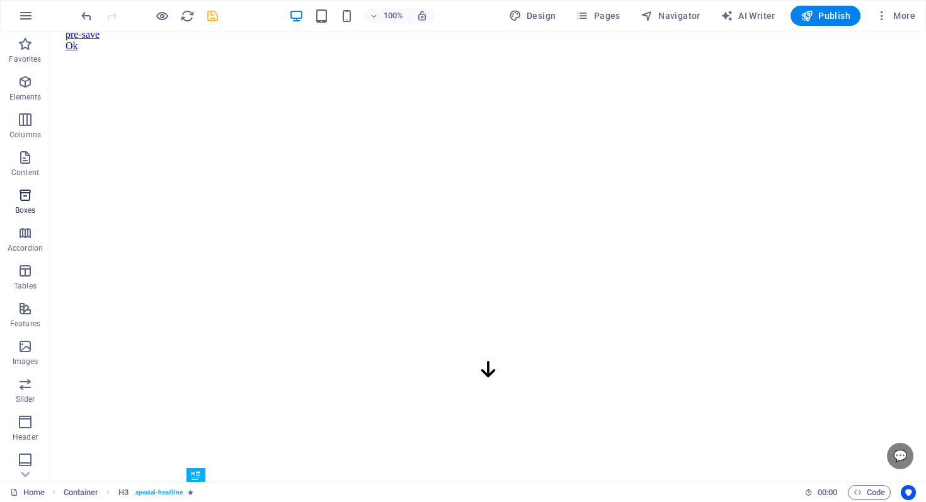
click at [38, 183] on button "Boxes" at bounding box center [25, 202] width 50 height 38
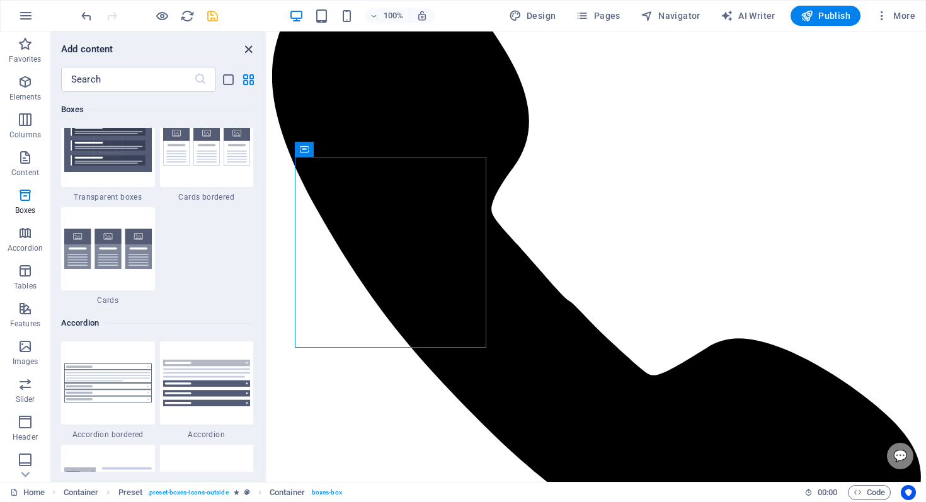
click at [250, 54] on icon "close panel" at bounding box center [248, 49] width 14 height 14
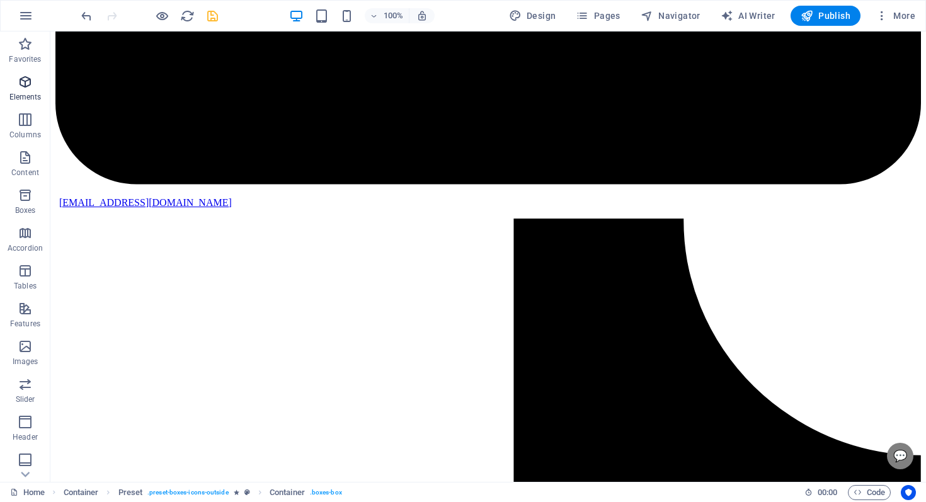
click at [37, 81] on span "Elements" at bounding box center [25, 89] width 50 height 30
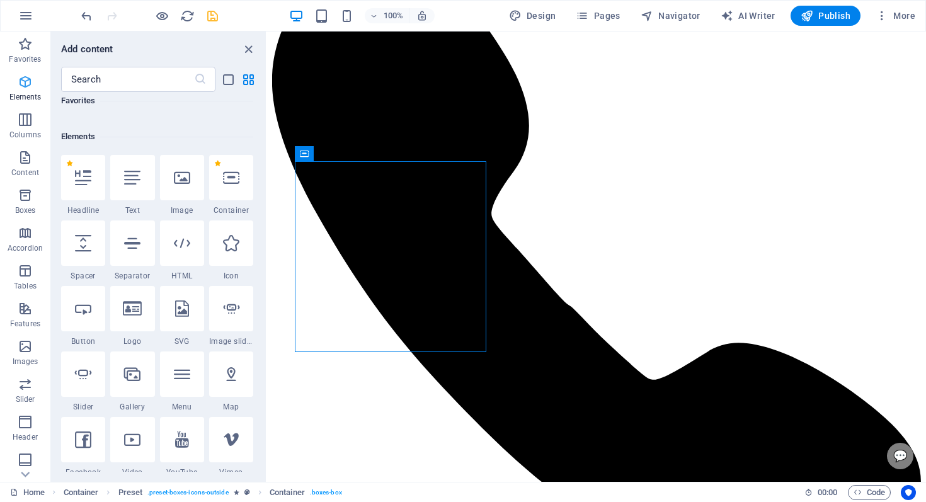
click at [35, 88] on span "Elements" at bounding box center [25, 89] width 50 height 30
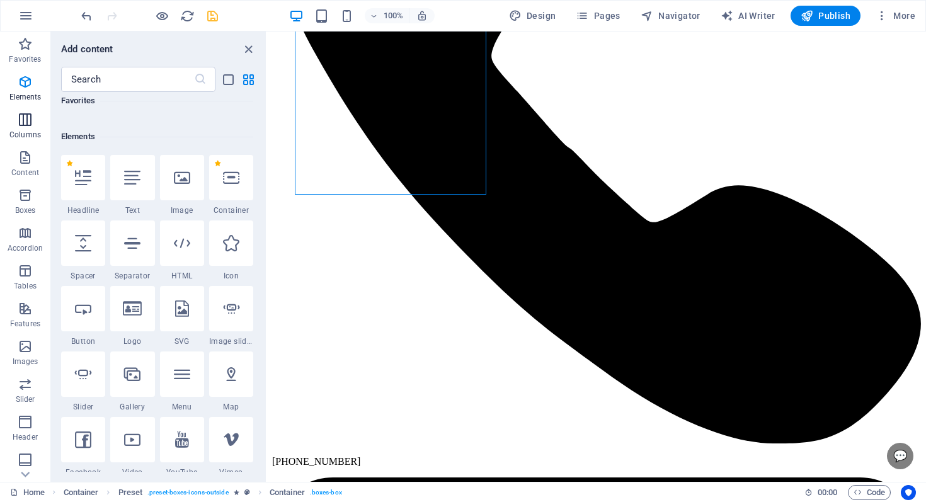
click at [21, 138] on p "Columns" at bounding box center [24, 135] width 31 height 10
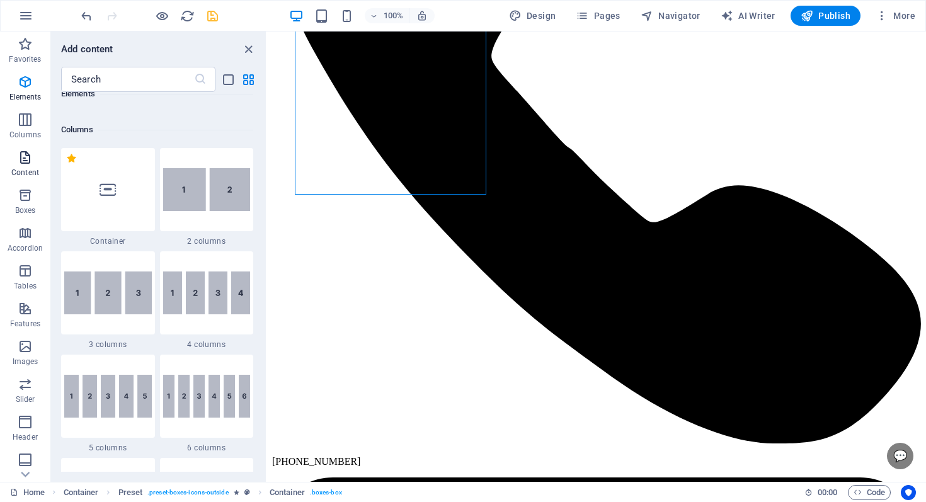
click at [27, 160] on icon "button" at bounding box center [25, 157] width 15 height 15
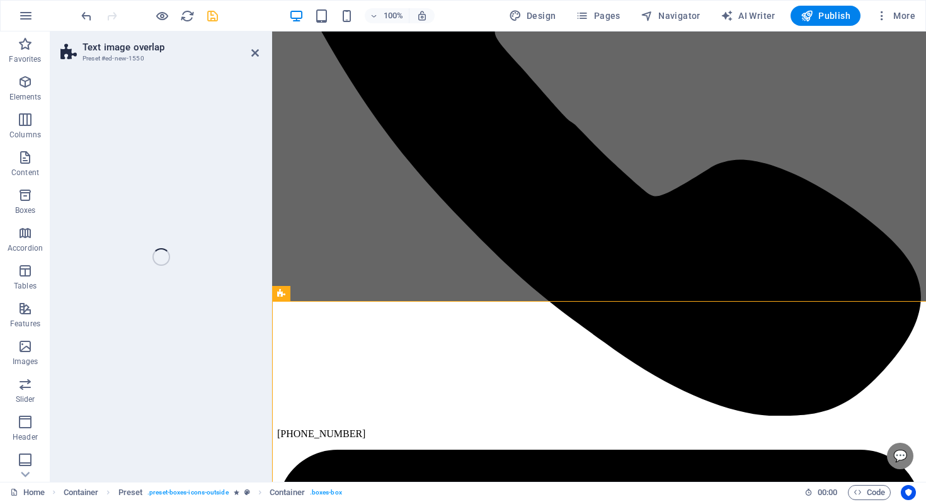
select select "rem"
select select "px"
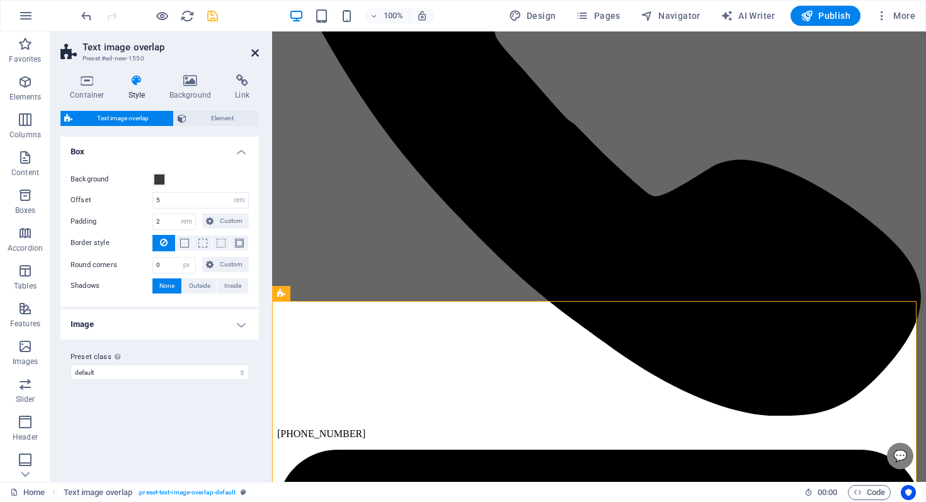
click at [255, 55] on icon at bounding box center [255, 53] width 8 height 10
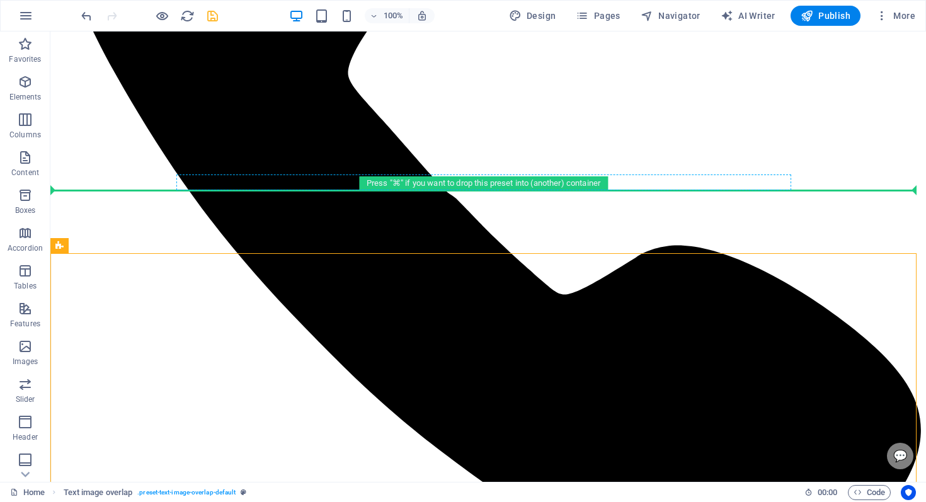
drag, startPoint x: 287, startPoint y: 272, endPoint x: 285, endPoint y: 184, distance: 88.2
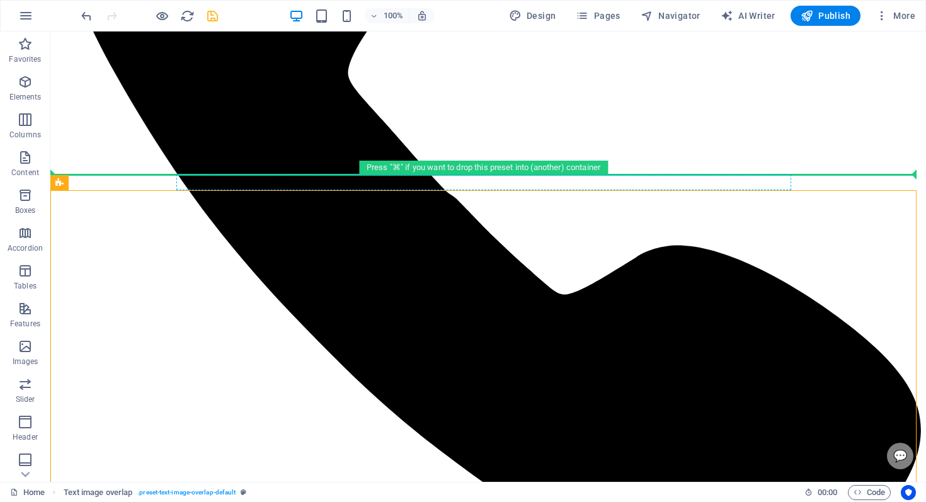
drag, startPoint x: 247, startPoint y: 231, endPoint x: 241, endPoint y: 178, distance: 53.4
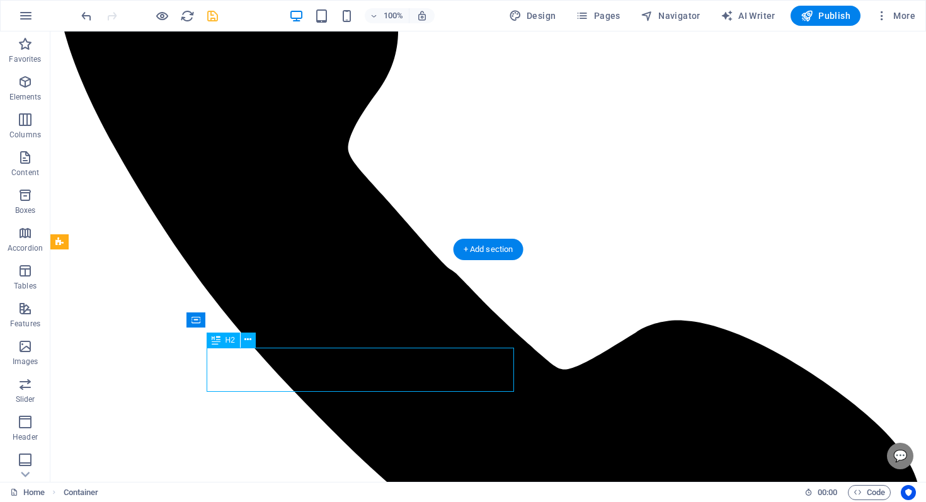
drag, startPoint x: 321, startPoint y: 359, endPoint x: 371, endPoint y: 390, distance: 59.4
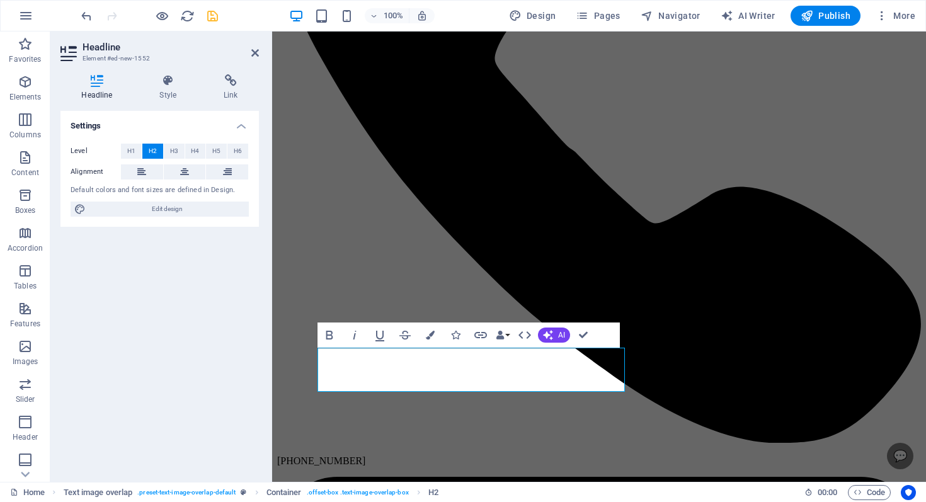
click at [245, 57] on header "Headline Element #ed-new-1552" at bounding box center [159, 47] width 198 height 33
click at [249, 57] on header "Headline Element #ed-new-1552" at bounding box center [159, 47] width 198 height 33
click at [251, 56] on header "Headline Element #ed-new-1552" at bounding box center [159, 47] width 198 height 33
click at [252, 55] on icon at bounding box center [255, 53] width 8 height 10
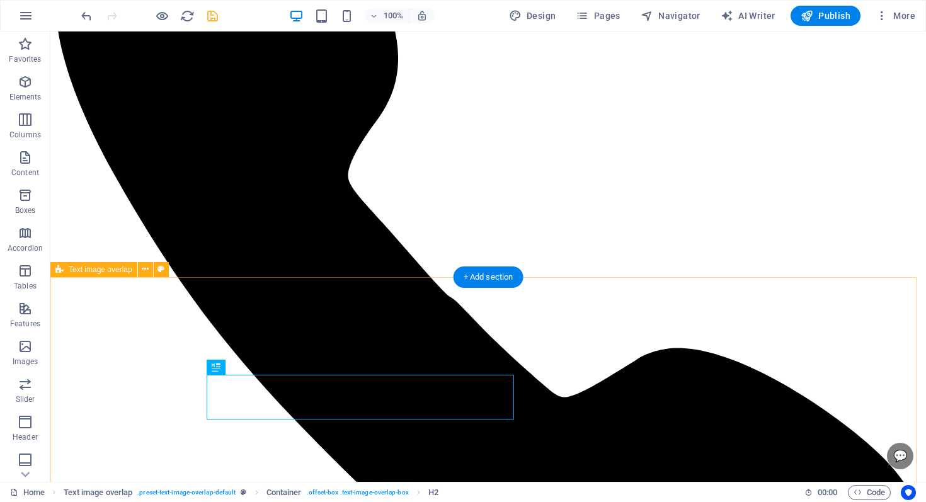
scroll to position [838, 0]
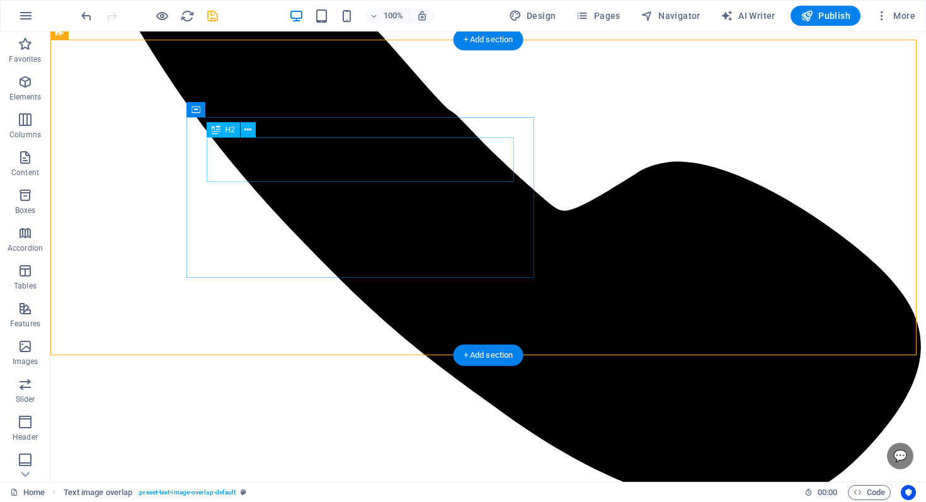
scroll to position [911, 0]
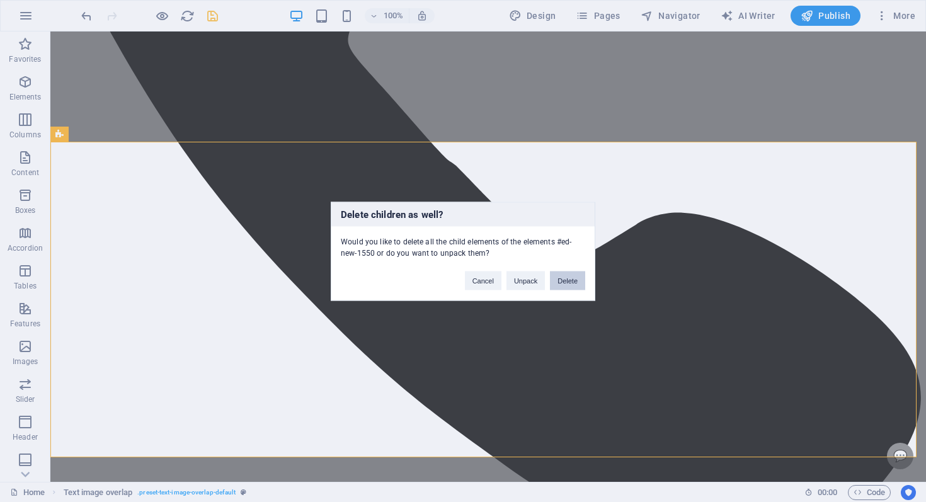
click at [574, 283] on button "Delete" at bounding box center [567, 280] width 35 height 19
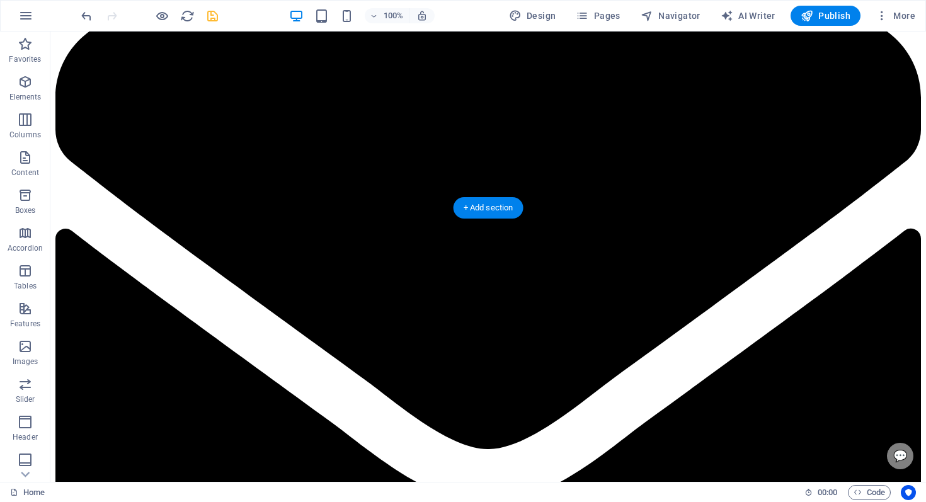
scroll to position [1484, 0]
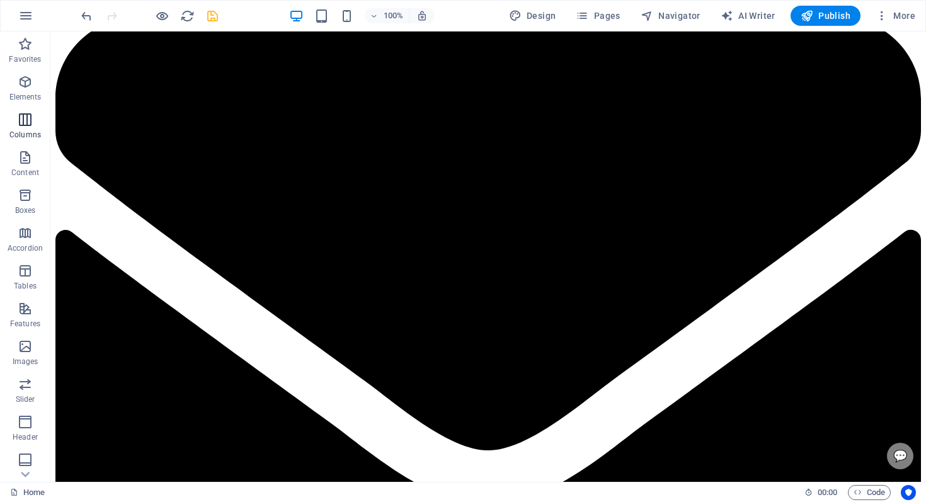
click at [26, 124] on icon "button" at bounding box center [25, 119] width 15 height 15
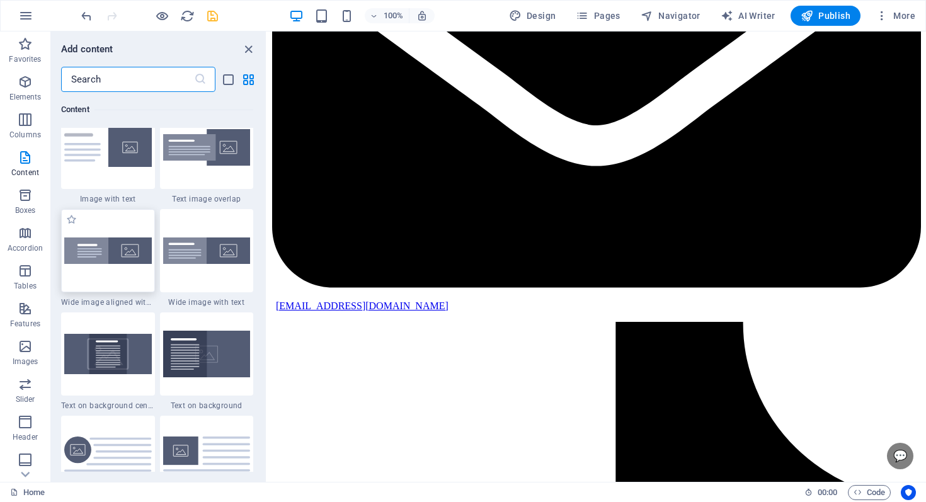
scroll to position [2430, 0]
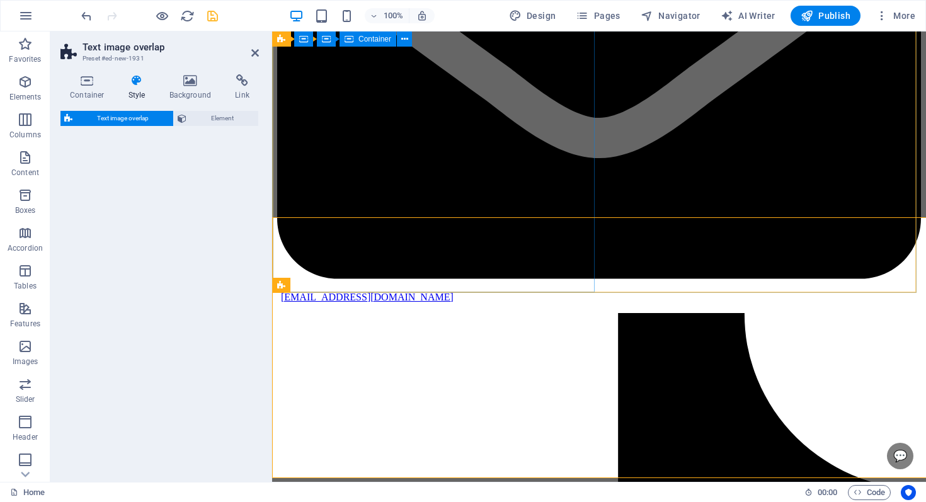
select select "rem"
select select "px"
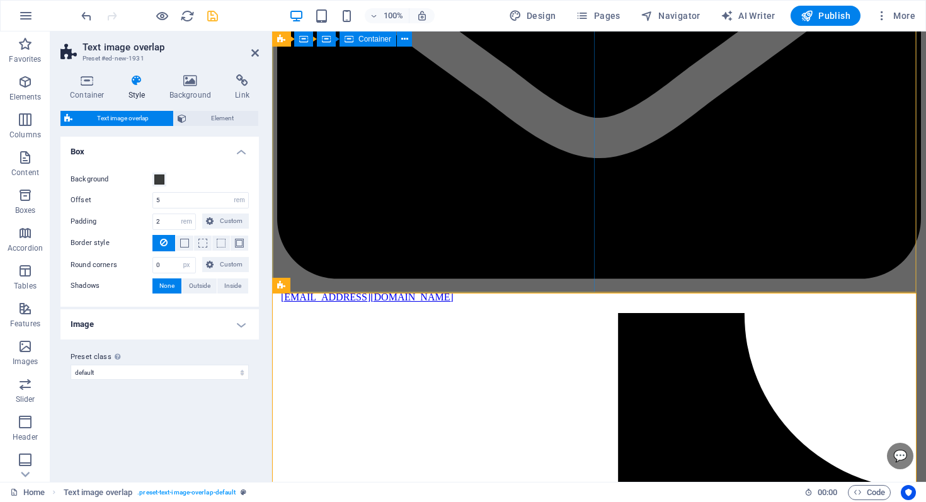
scroll to position [1669, 0]
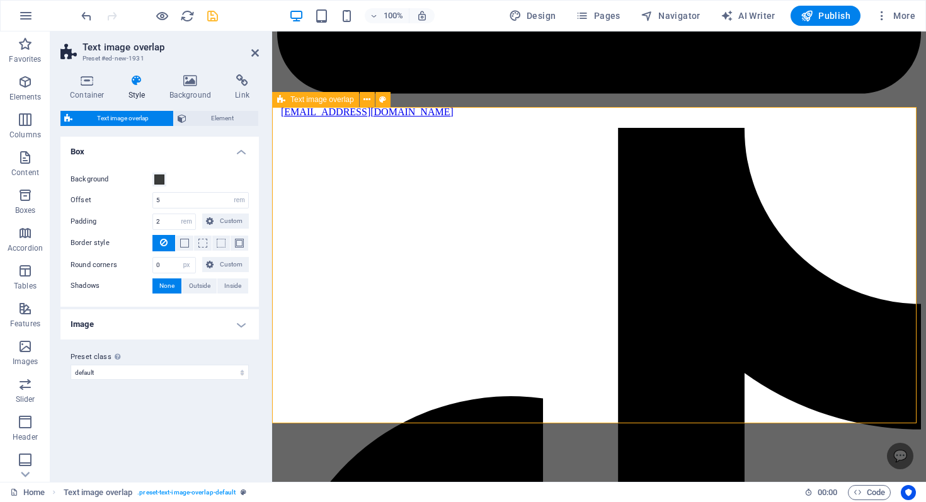
click at [194, 90] on h4 "Background" at bounding box center [193, 87] width 66 height 26
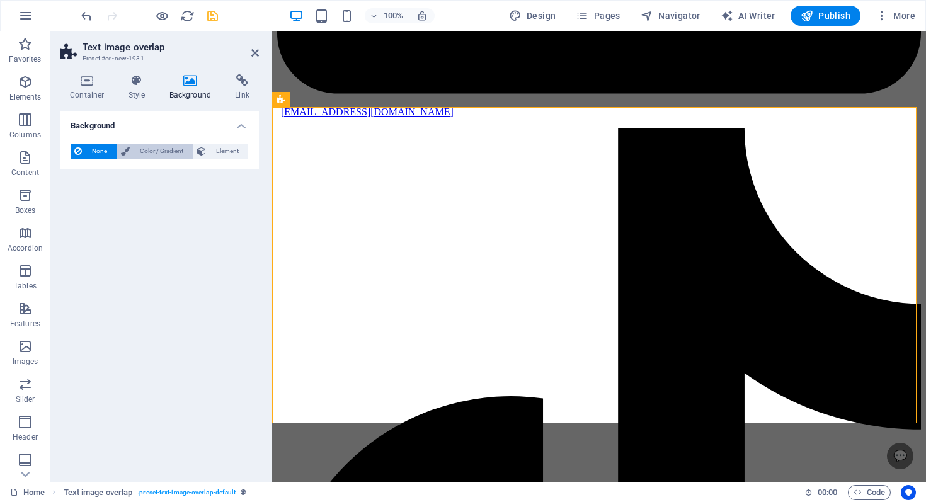
click at [169, 154] on span "Color / Gradient" at bounding box center [161, 151] width 55 height 15
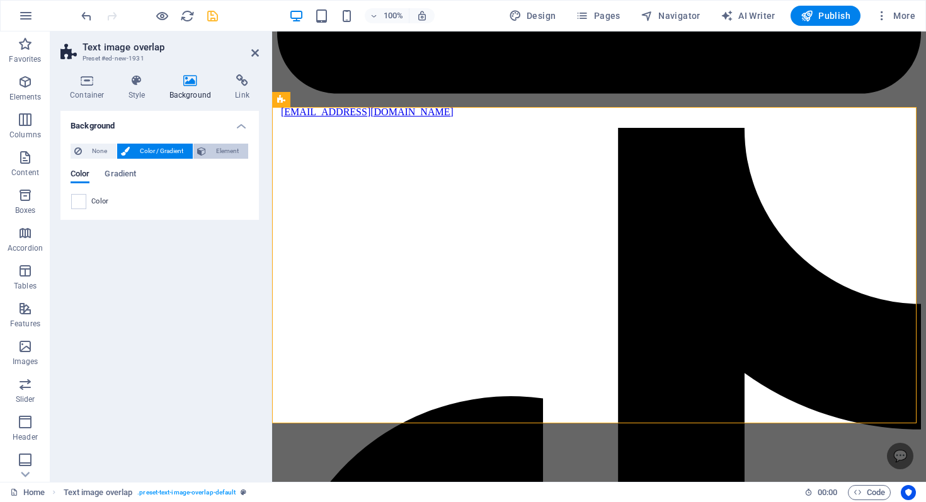
click at [214, 153] on span "Element" at bounding box center [227, 151] width 35 height 15
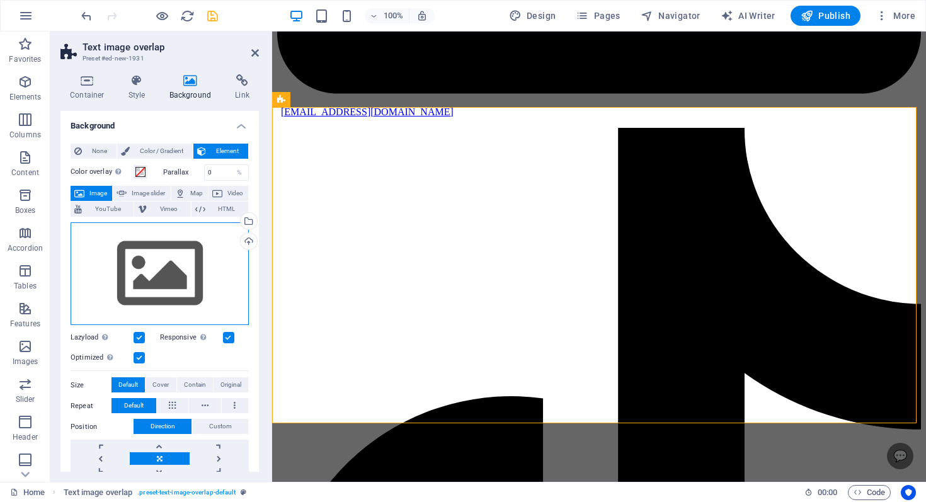
click at [158, 259] on div "Drag files here, click to choose files or select files from Files or our free s…" at bounding box center [160, 273] width 178 height 103
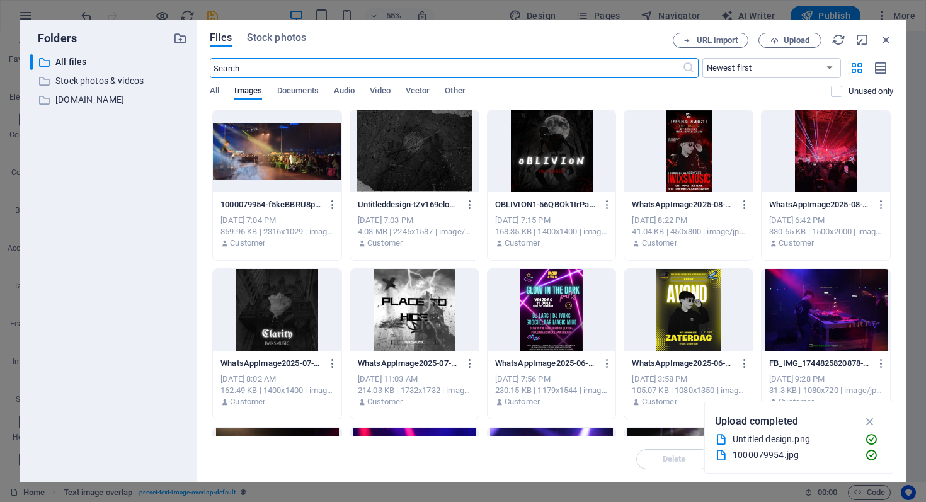
scroll to position [3, 0]
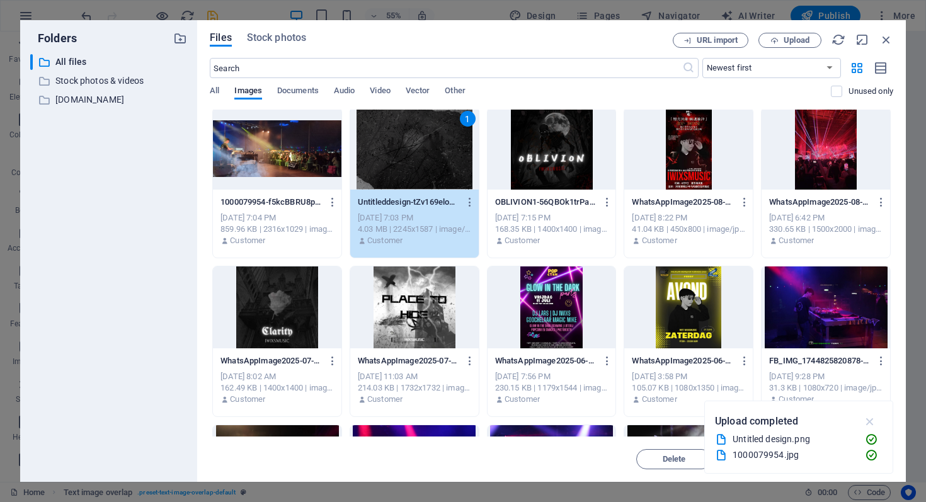
click at [872, 414] on icon "button" at bounding box center [870, 421] width 14 height 14
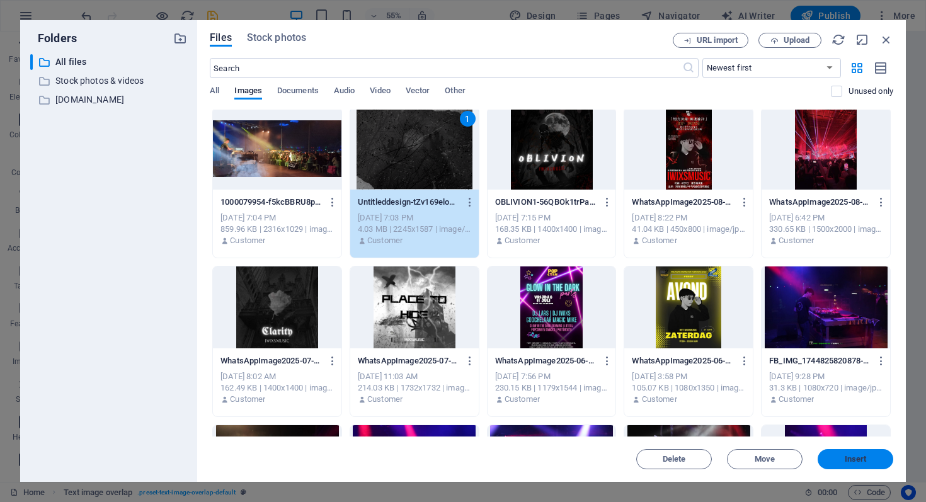
click at [856, 462] on span "Insert" at bounding box center [856, 459] width 22 height 8
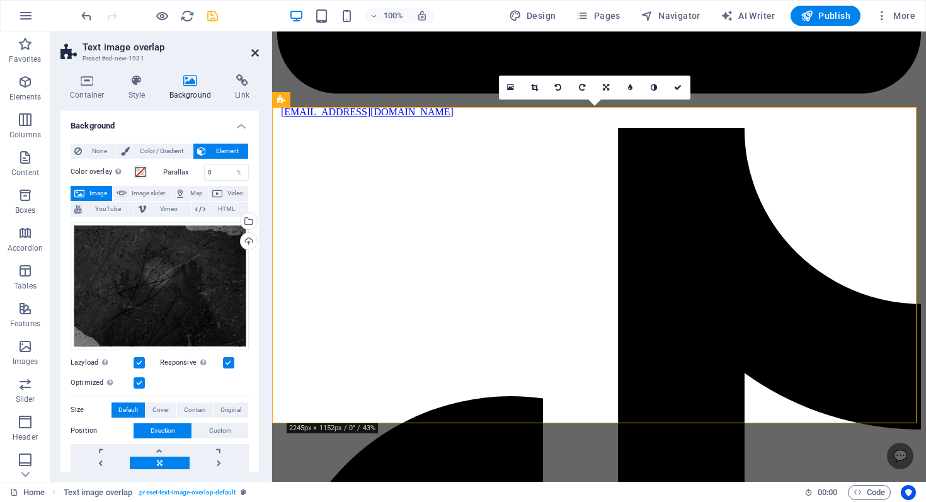
click at [254, 53] on icon at bounding box center [255, 53] width 8 height 10
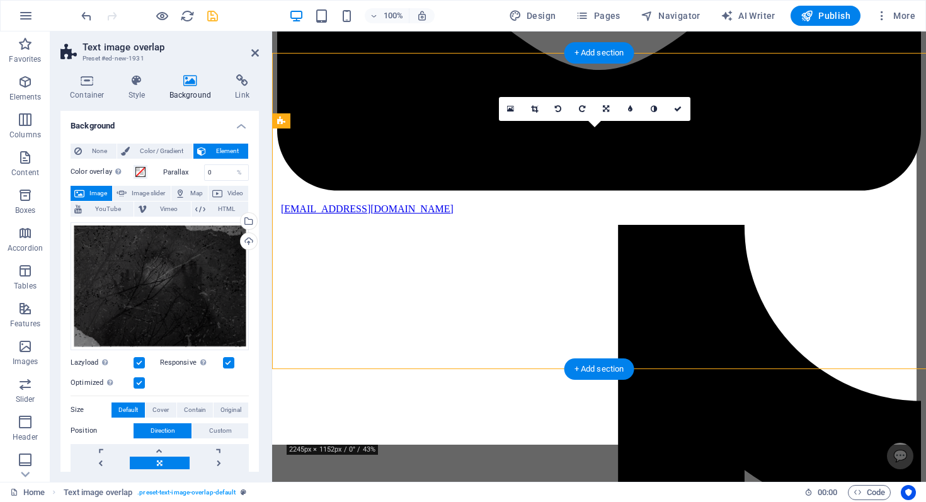
scroll to position [1648, 0]
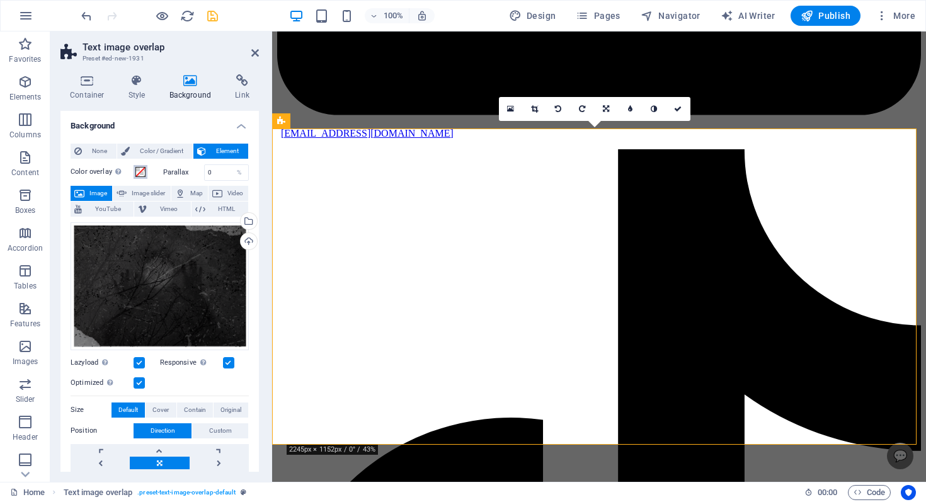
click at [142, 167] on span at bounding box center [140, 172] width 10 height 10
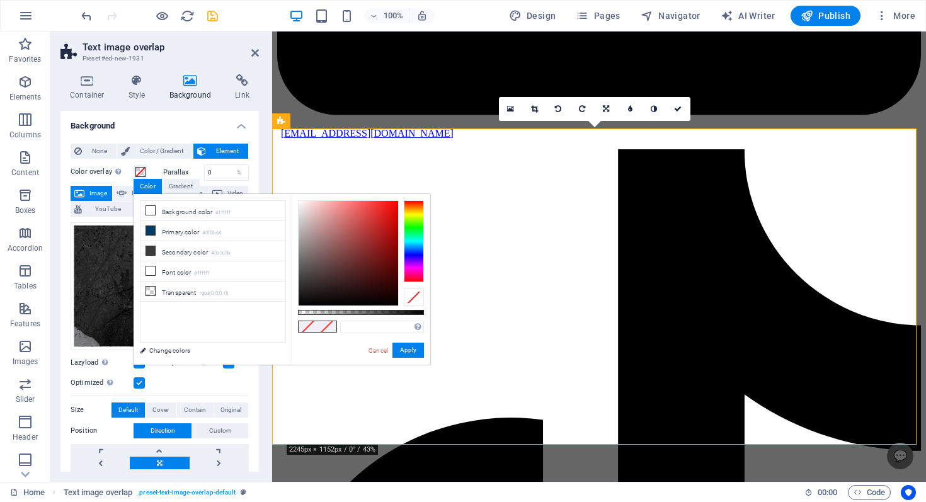
click at [77, 196] on icon at bounding box center [79, 193] width 10 height 15
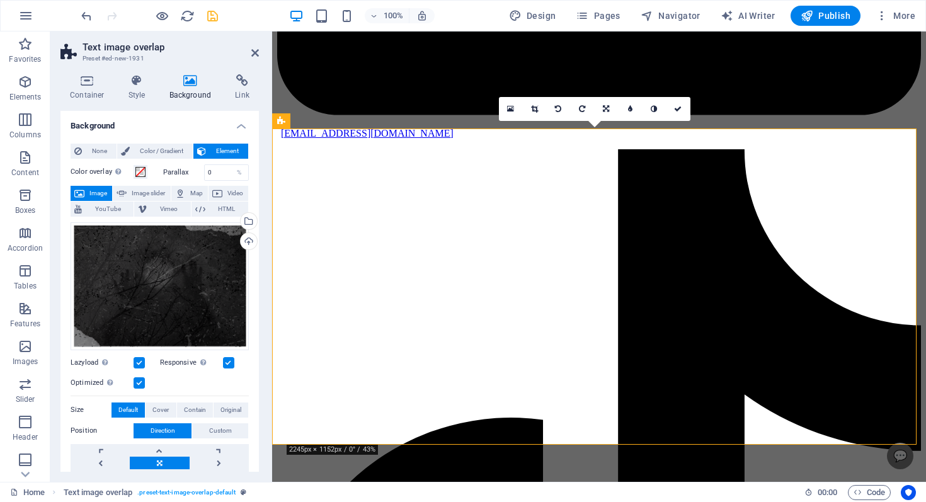
click at [129, 171] on label "Color overlay Places an overlay over the background to colorize it" at bounding box center [102, 171] width 63 height 15
click at [134, 171] on button "Color overlay Places an overlay over the background to colorize it" at bounding box center [141, 172] width 14 height 14
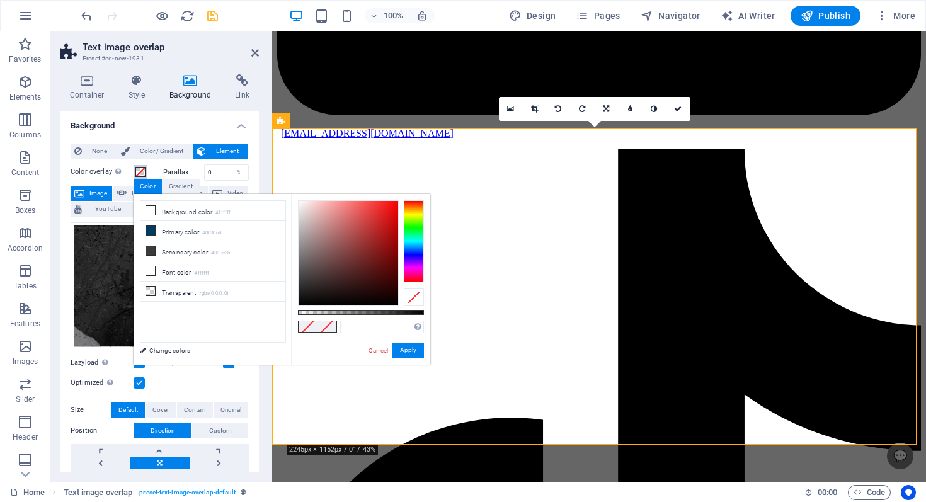
click at [139, 167] on span at bounding box center [140, 172] width 10 height 10
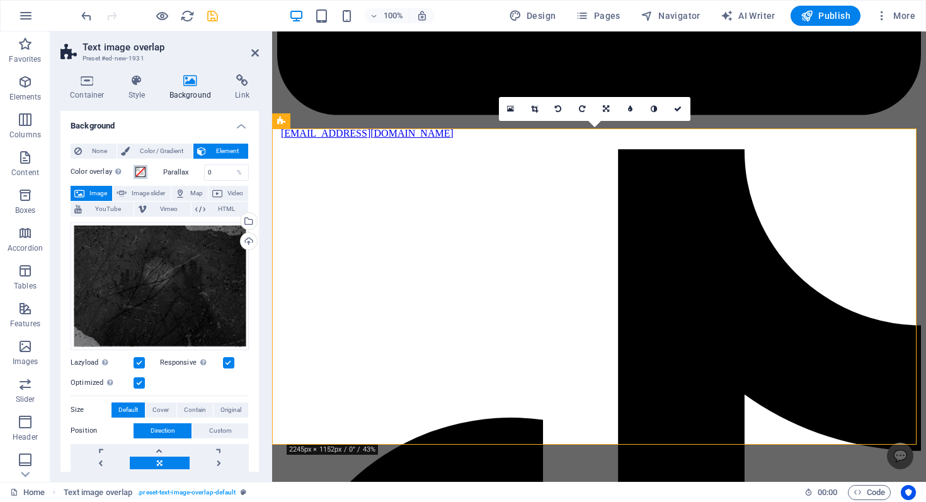
click at [145, 172] on button "Color overlay Places an overlay over the background to colorize it" at bounding box center [141, 172] width 14 height 14
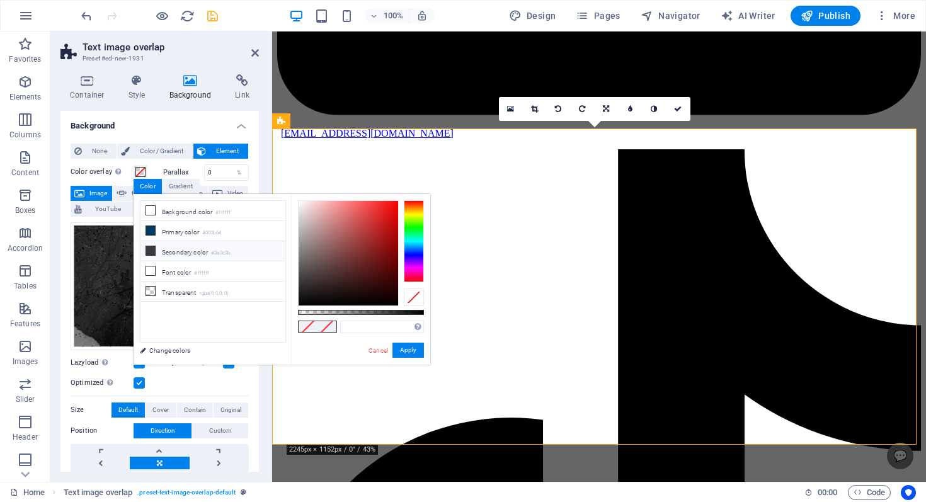
click at [254, 253] on li "Secondary color #3a3c3b" at bounding box center [212, 251] width 145 height 20
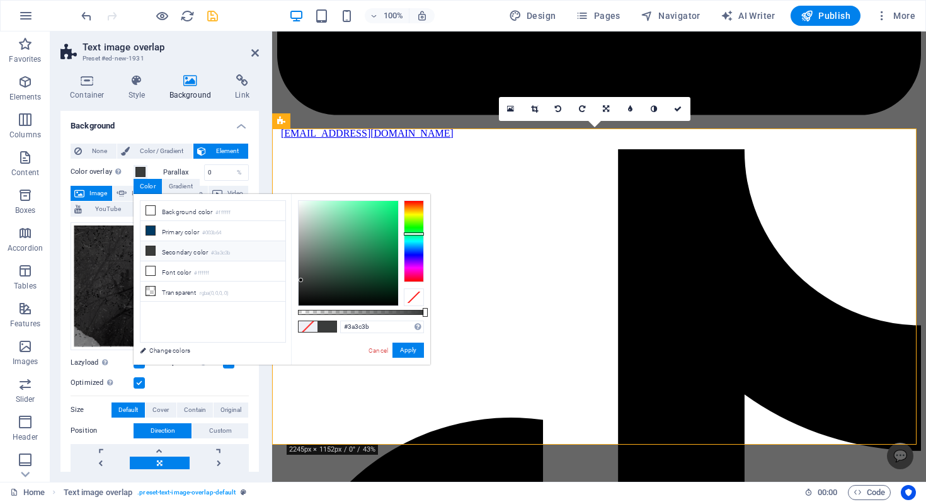
drag, startPoint x: 367, startPoint y: 308, endPoint x: 358, endPoint y: 307, distance: 8.2
click at [365, 308] on div "#3a3c3b Supported formats #0852ed rgb(8, 82, 237) rgba(8, 82, 237, 90%) hsv(221…" at bounding box center [360, 370] width 139 height 353
drag, startPoint x: 359, startPoint y: 312, endPoint x: 353, endPoint y: 309, distance: 6.8
click at [355, 310] on div at bounding box center [361, 312] width 126 height 5
drag, startPoint x: 314, startPoint y: 292, endPoint x: 310, endPoint y: 304, distance: 12.5
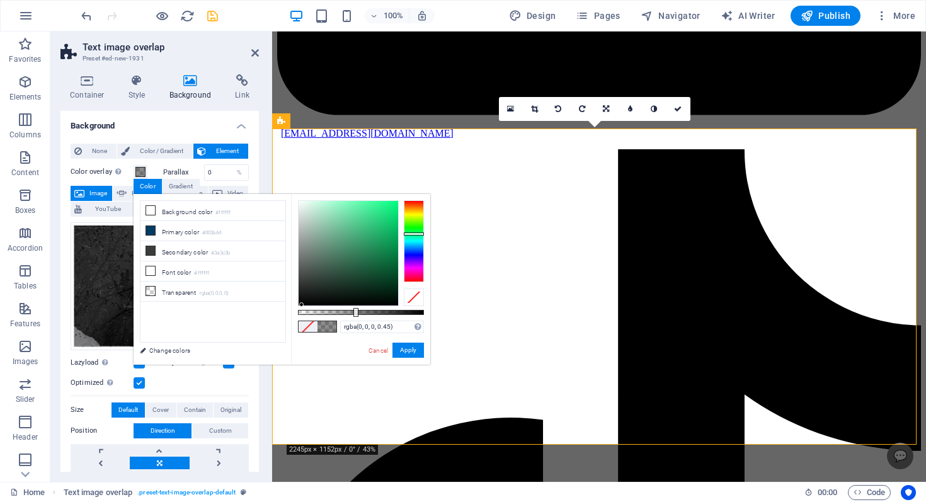
click at [302, 306] on div "rgba(0, 0, 0, 0.45) Supported formats #0852ed rgb(8, 82, 237) rgba(8, 82, 237, …" at bounding box center [360, 370] width 139 height 353
click at [400, 350] on button "Apply" at bounding box center [407, 350] width 31 height 15
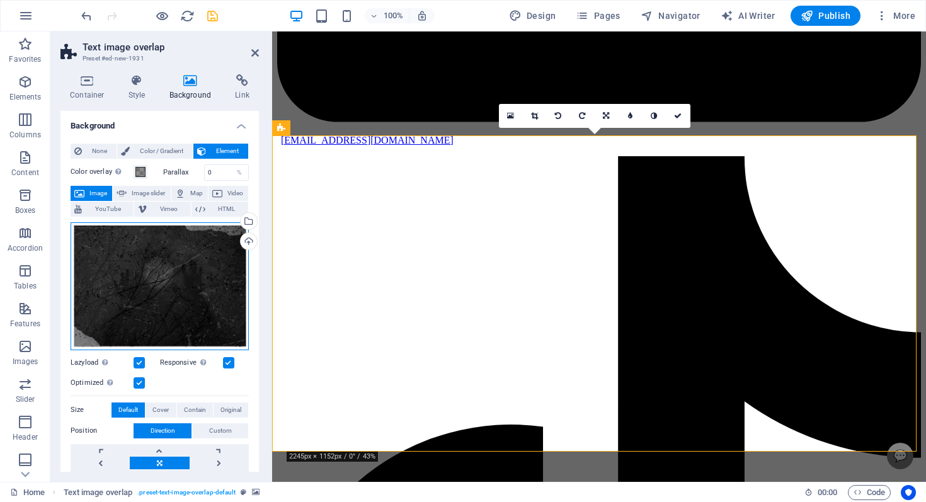
click at [193, 302] on div "Drag files here, click to choose files or select files from Files or our free s…" at bounding box center [160, 286] width 178 height 128
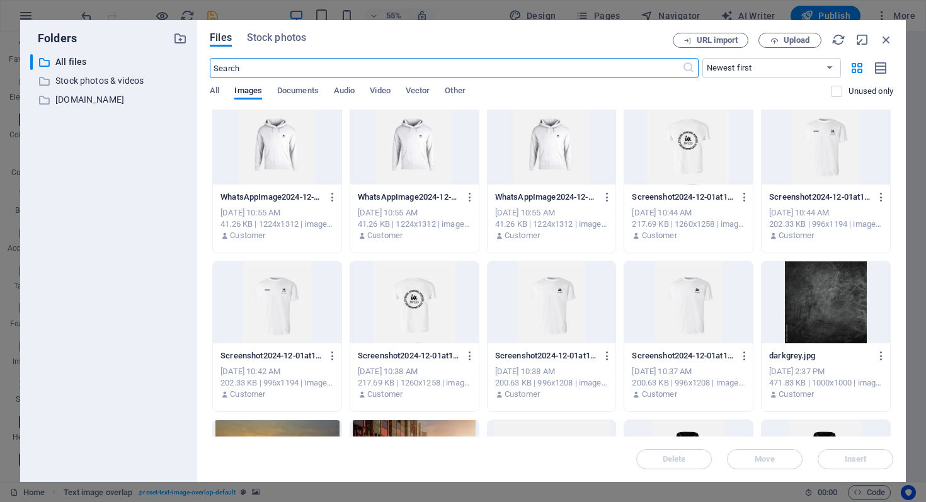
scroll to position [4398, 0]
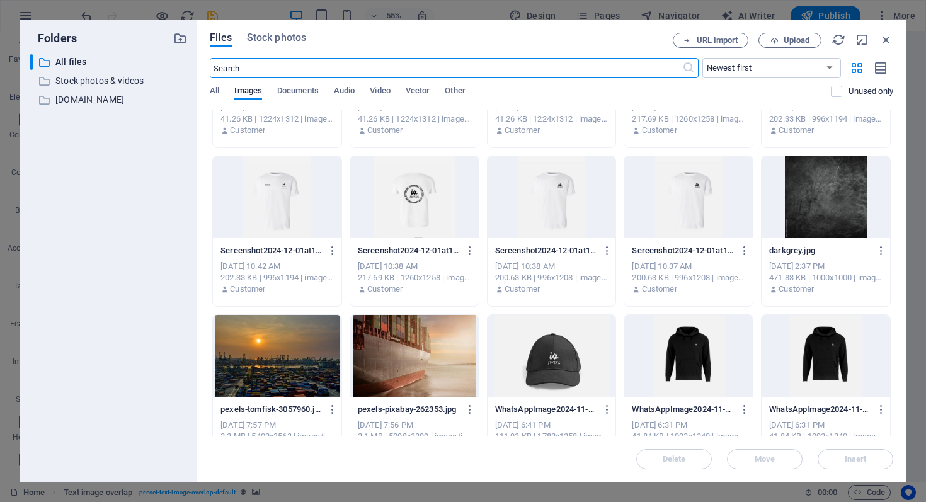
click at [821, 202] on div at bounding box center [825, 197] width 128 height 82
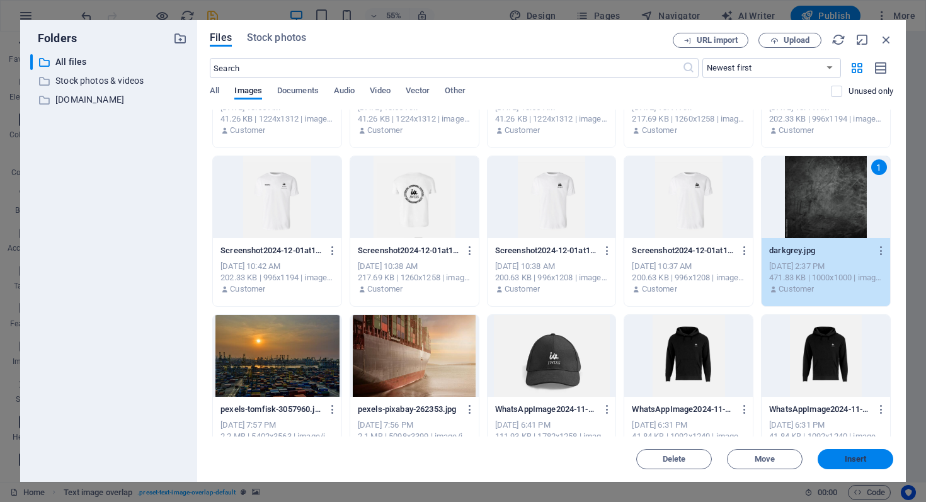
click at [860, 453] on button "Insert" at bounding box center [855, 459] width 76 height 20
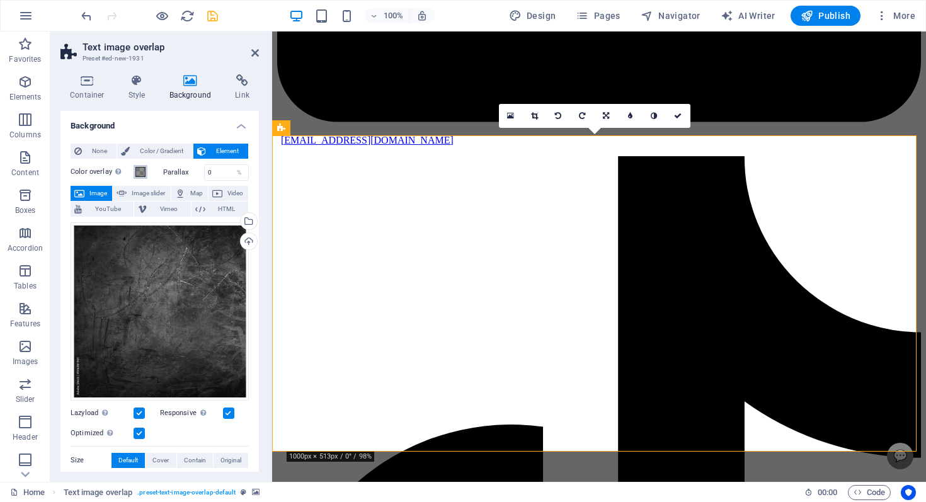
drag, startPoint x: 138, startPoint y: 169, endPoint x: 160, endPoint y: 178, distance: 23.7
click at [138, 169] on span at bounding box center [140, 172] width 10 height 10
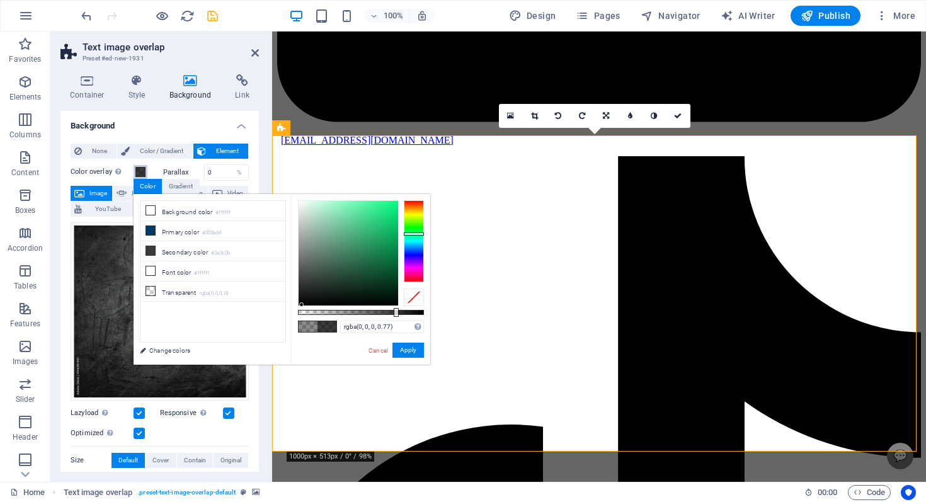
type input "rgba(0, 0, 0, 0.78)"
drag, startPoint x: 384, startPoint y: 313, endPoint x: 396, endPoint y: 316, distance: 12.8
click at [396, 315] on div at bounding box center [361, 312] width 126 height 5
click at [411, 350] on button "Apply" at bounding box center [407, 350] width 31 height 15
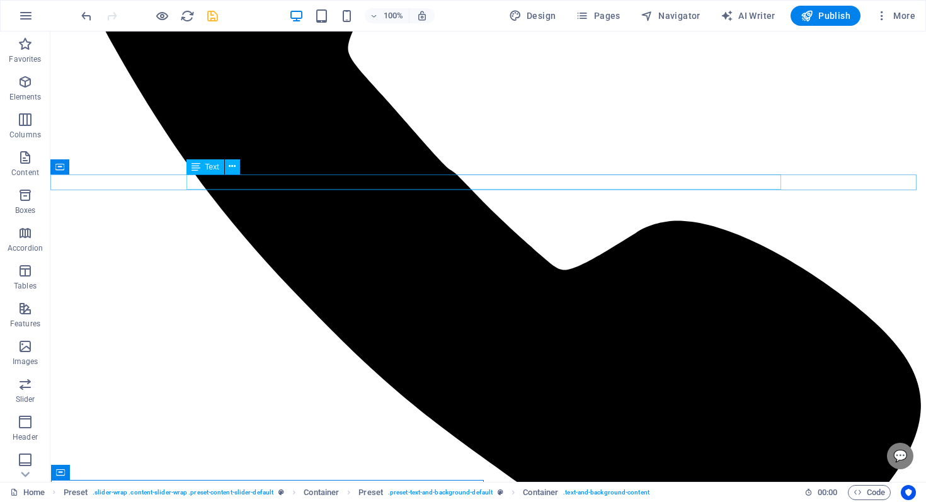
scroll to position [1161, 0]
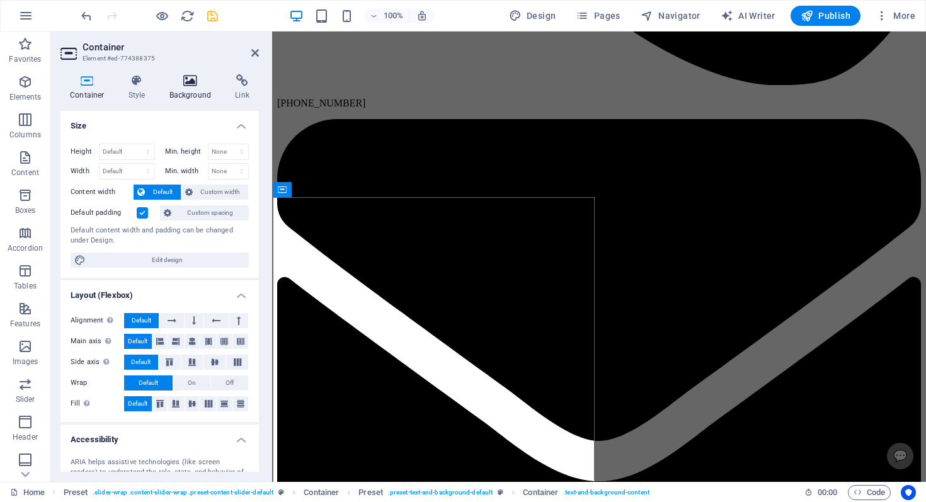
click at [186, 89] on h4 "Background" at bounding box center [193, 87] width 66 height 26
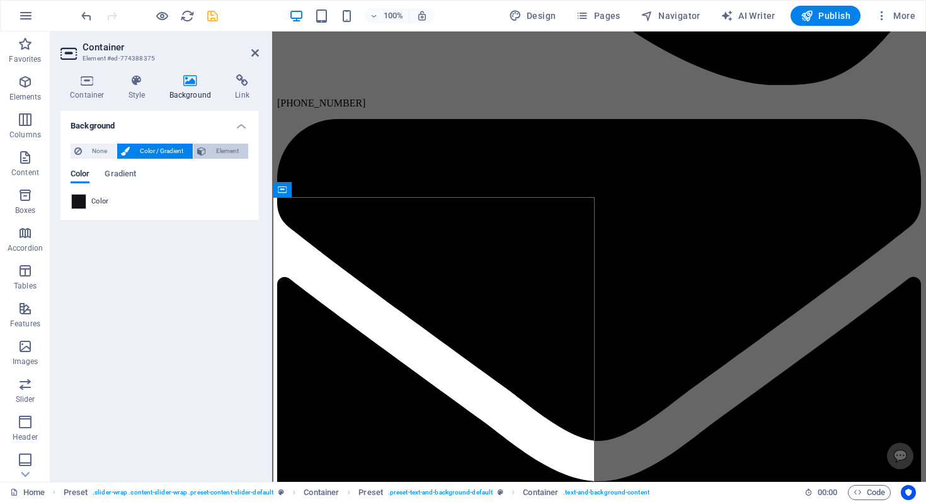
click at [229, 144] on span "Element" at bounding box center [227, 151] width 35 height 15
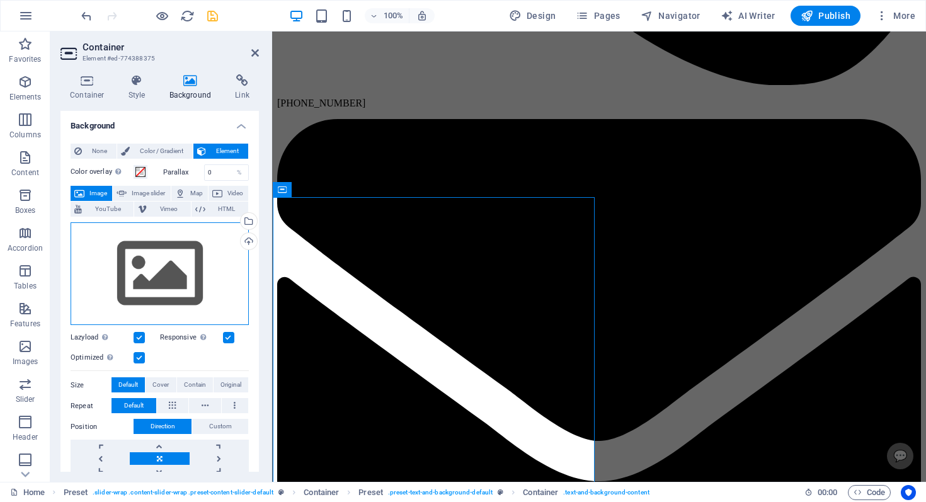
click at [132, 261] on div "Drag files here, click to choose files or select files from Files or our free s…" at bounding box center [160, 273] width 178 height 103
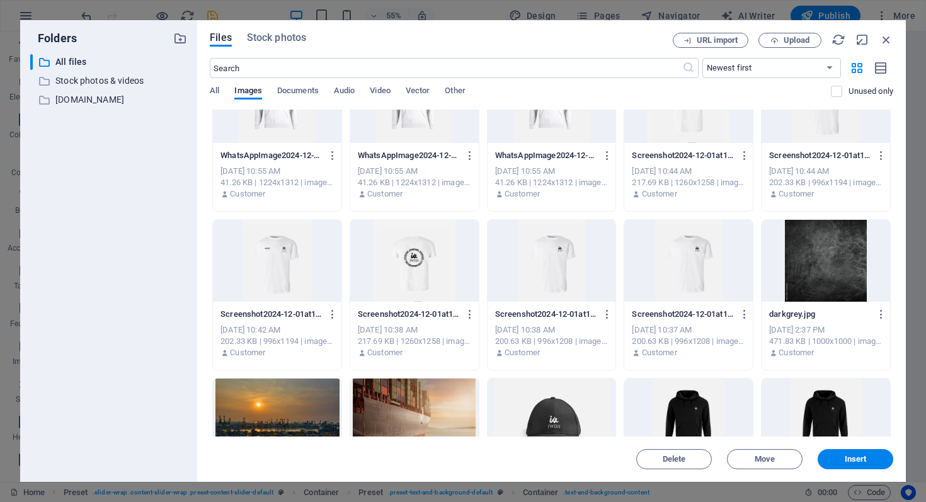
scroll to position [4333, 0]
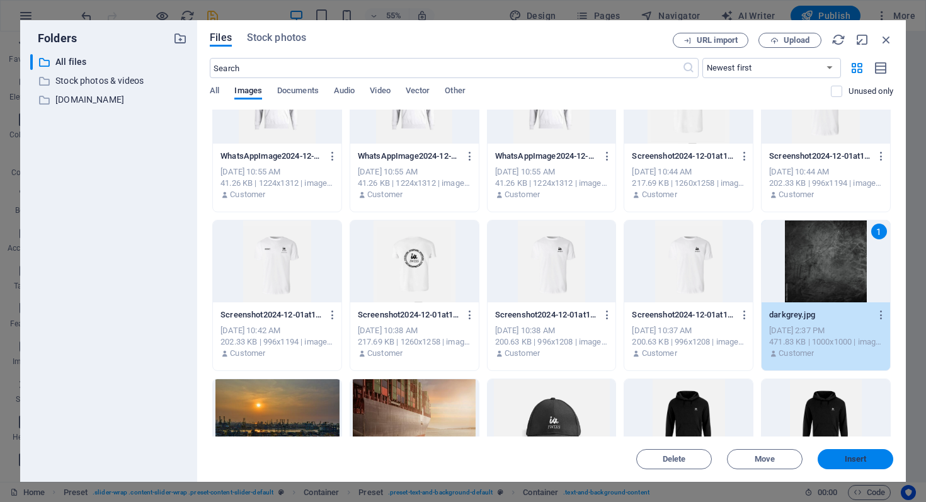
click at [851, 460] on span "Insert" at bounding box center [856, 459] width 22 height 8
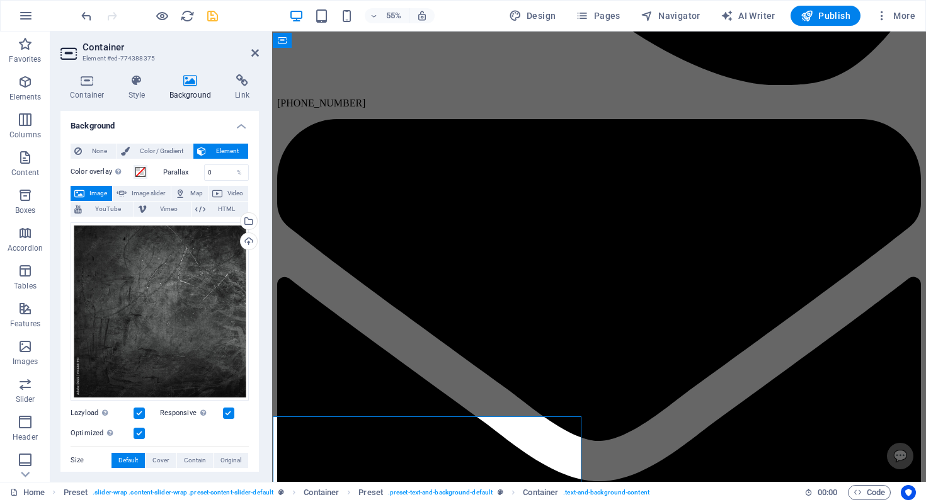
scroll to position [1311, 0]
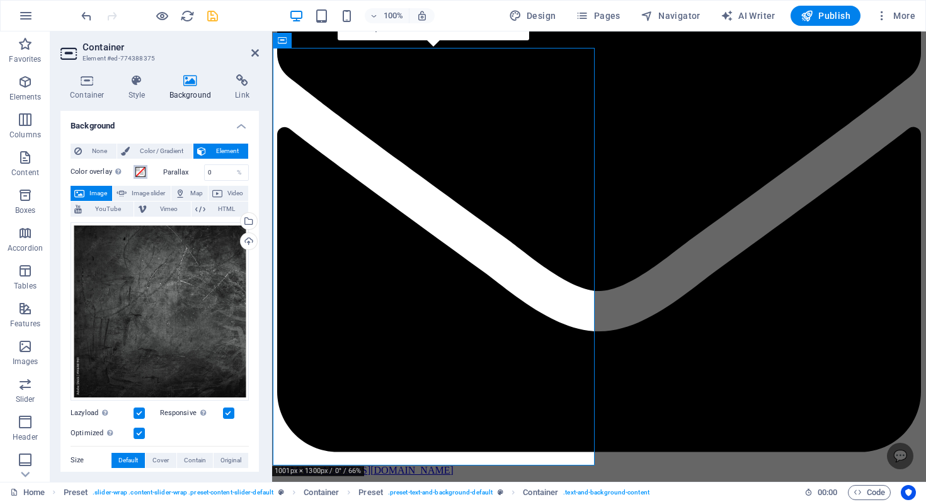
click at [144, 167] on span at bounding box center [140, 172] width 10 height 10
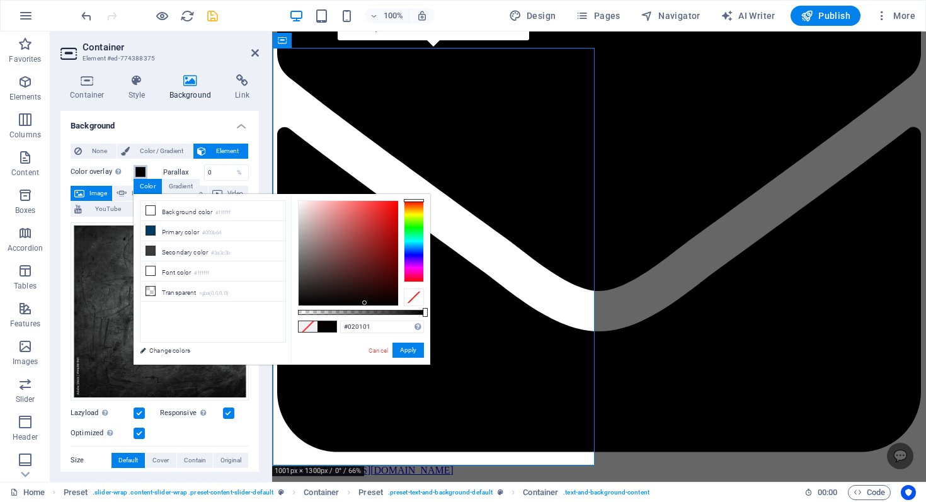
click at [365, 304] on div at bounding box center [349, 253] width 100 height 105
type input "rgba(2, 1, 1, 0.72)"
drag, startPoint x: 397, startPoint y: 313, endPoint x: 389, endPoint y: 312, distance: 8.8
click at [389, 312] on div at bounding box center [361, 312] width 126 height 5
click at [409, 358] on div "Cancel Apply" at bounding box center [395, 351] width 57 height 16
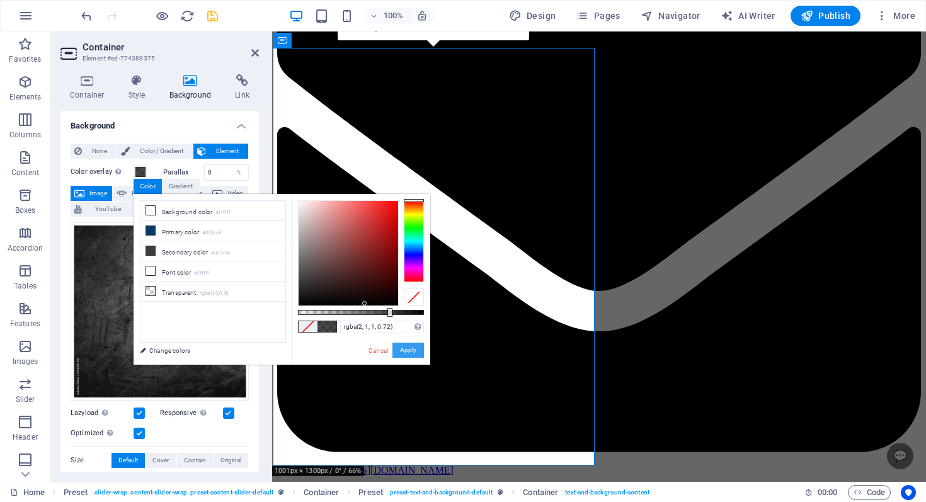
click at [408, 352] on button "Apply" at bounding box center [407, 350] width 31 height 15
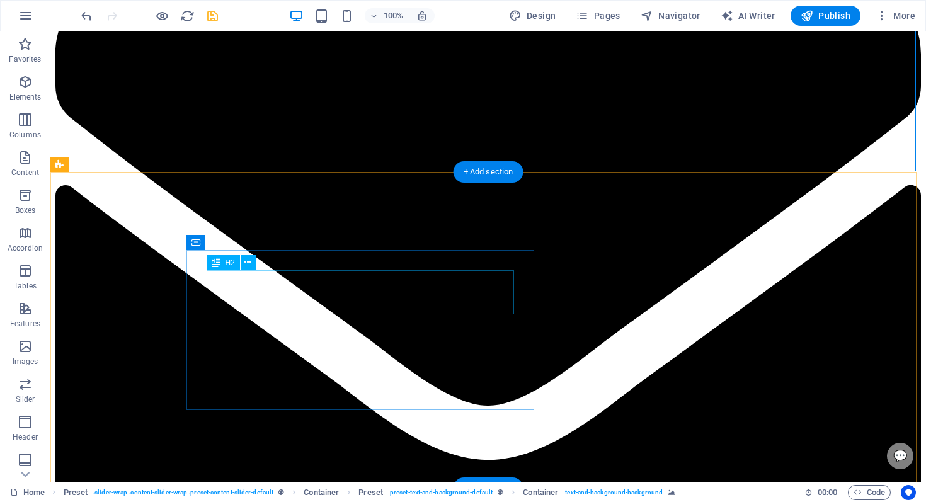
scroll to position [1528, 0]
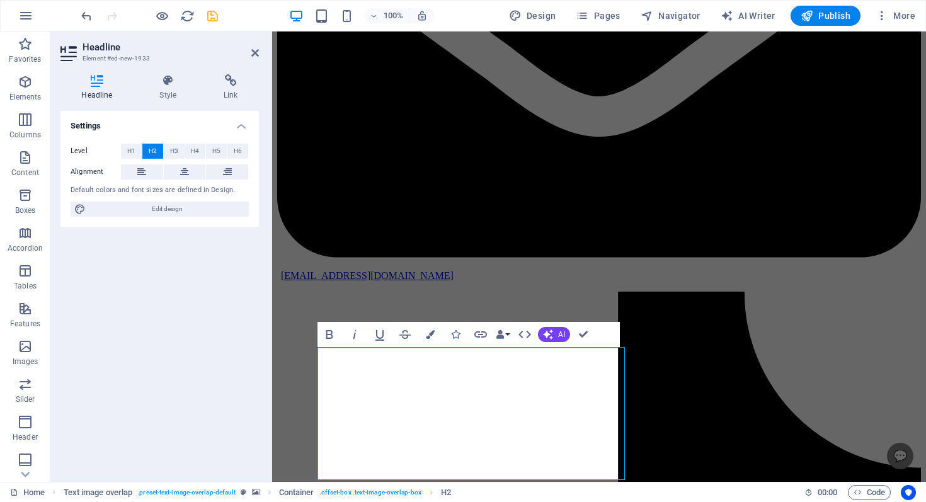
scroll to position [1501, 0]
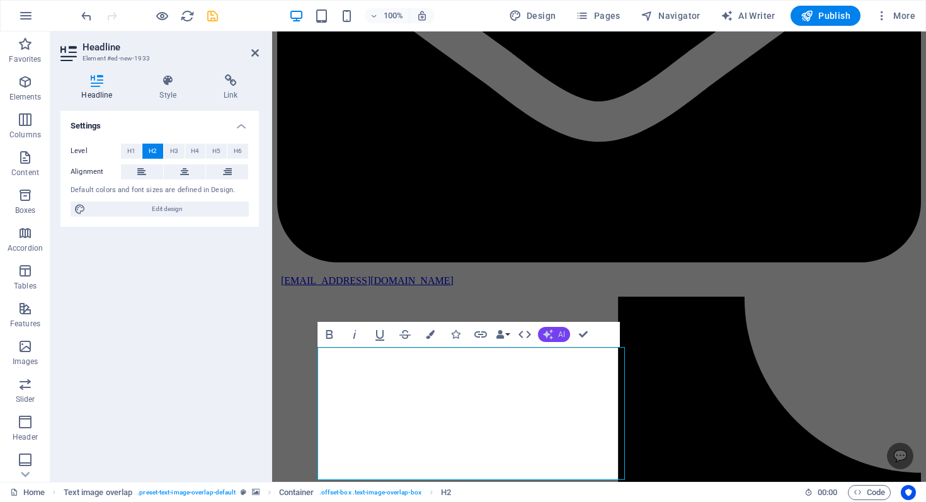
click at [563, 333] on span "AI" at bounding box center [561, 335] width 7 height 8
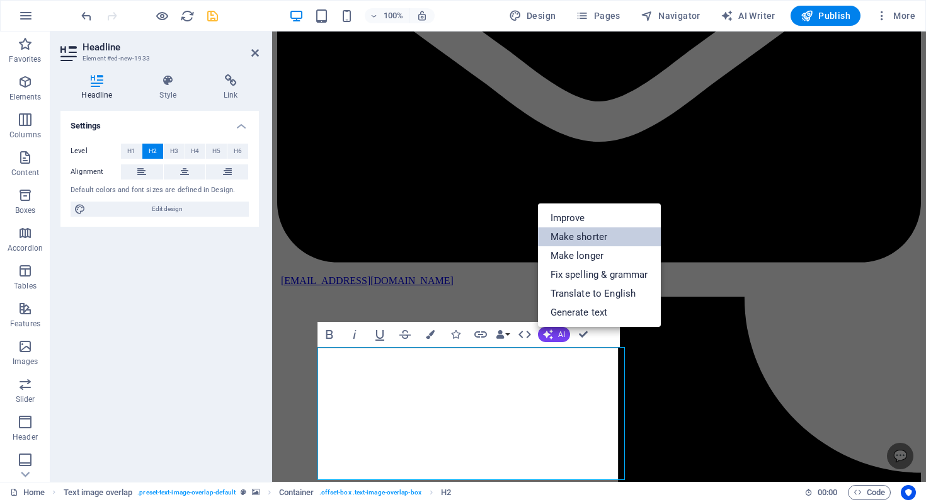
click at [572, 239] on link "Make shorter" at bounding box center [599, 236] width 123 height 19
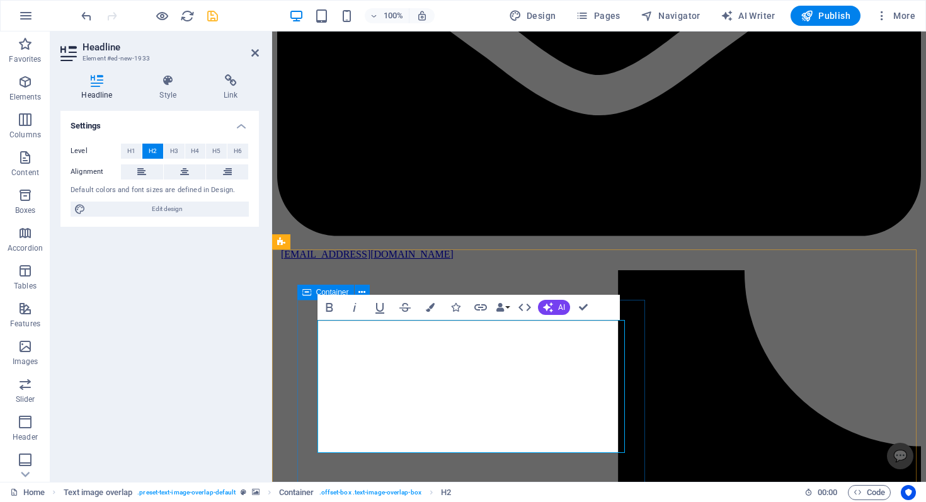
scroll to position [1539, 0]
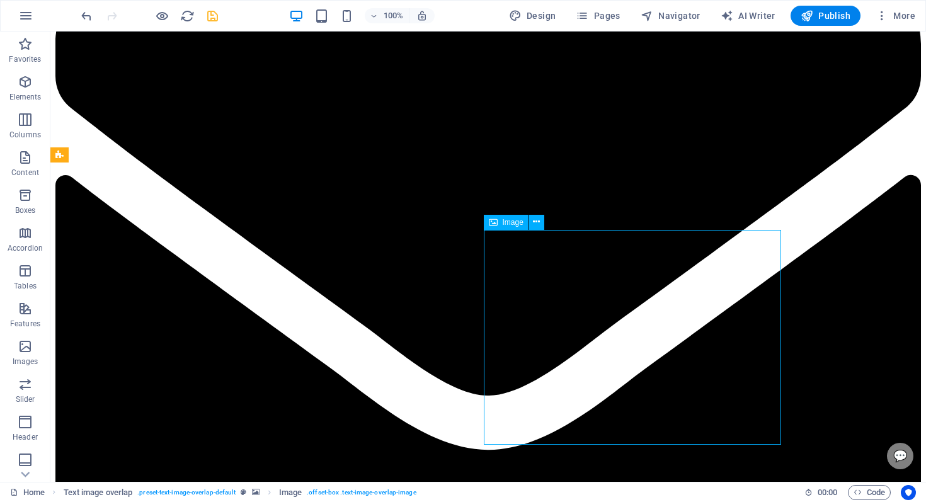
scroll to position [1558, 0]
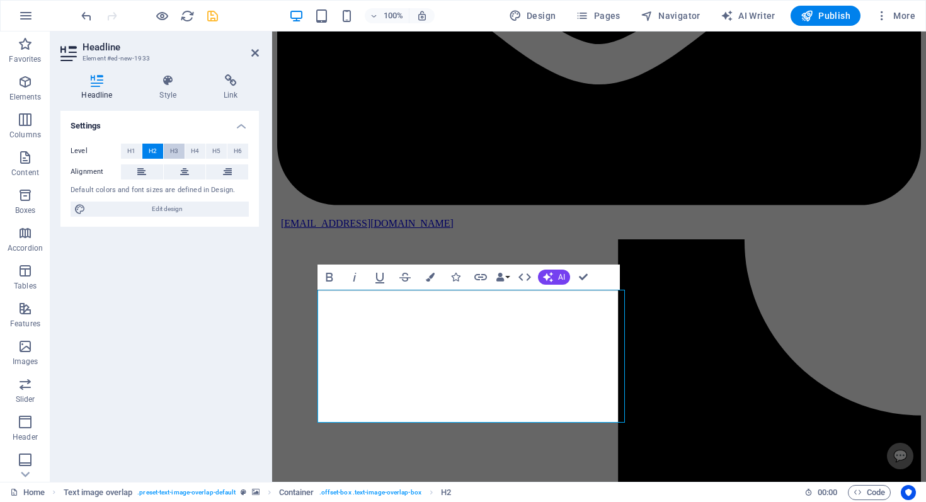
click at [175, 152] on span "H3" at bounding box center [174, 151] width 8 height 15
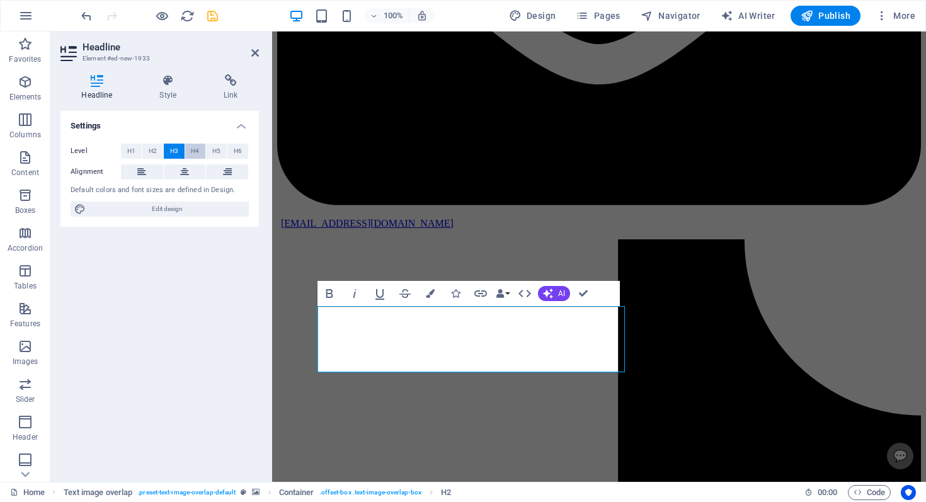
click at [199, 151] on span "H4" at bounding box center [195, 151] width 8 height 15
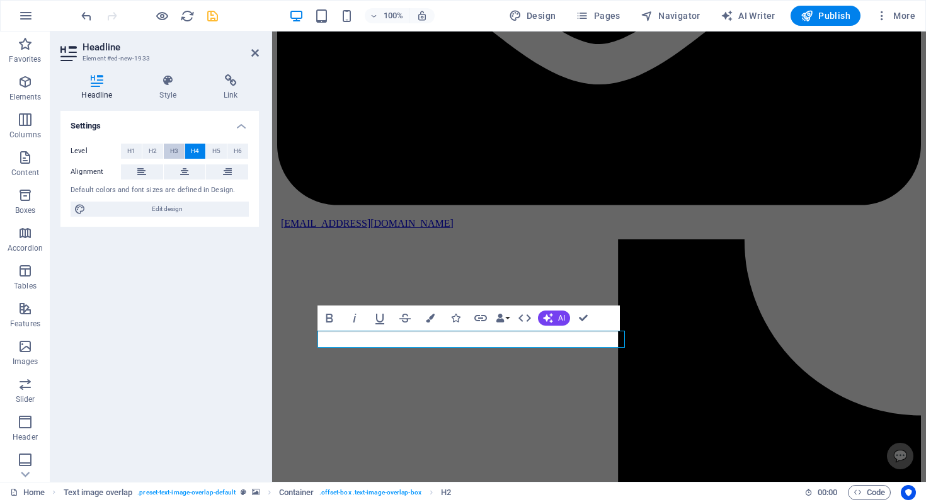
click at [176, 150] on span "H3" at bounding box center [174, 151] width 8 height 15
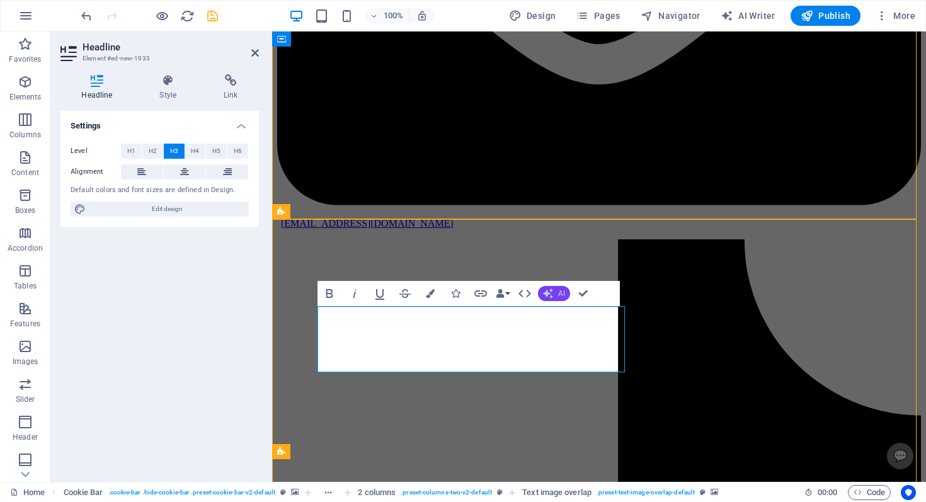
click at [554, 294] on button "AI" at bounding box center [554, 293] width 32 height 15
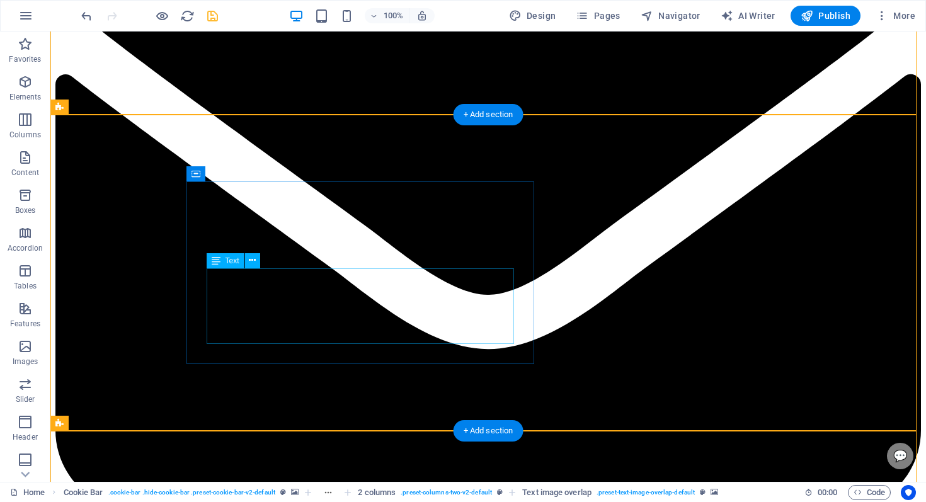
scroll to position [1542, 0]
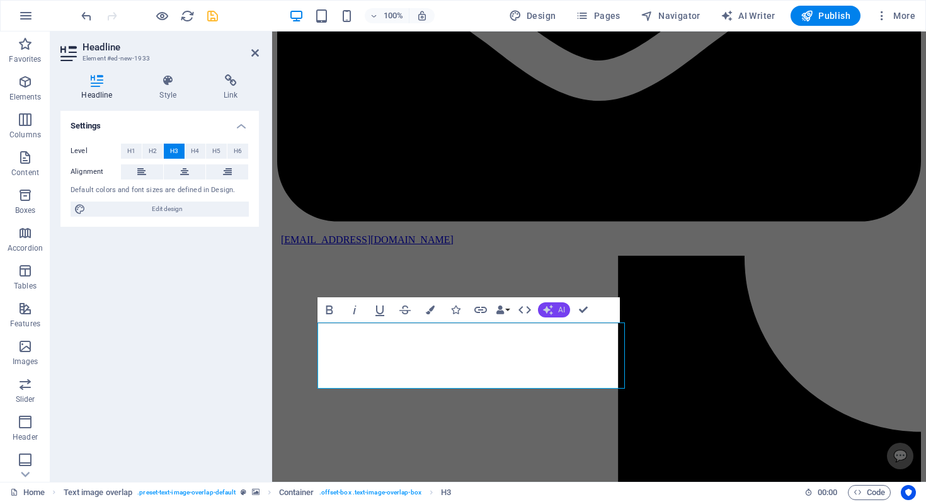
click at [559, 309] on span "AI" at bounding box center [561, 310] width 7 height 8
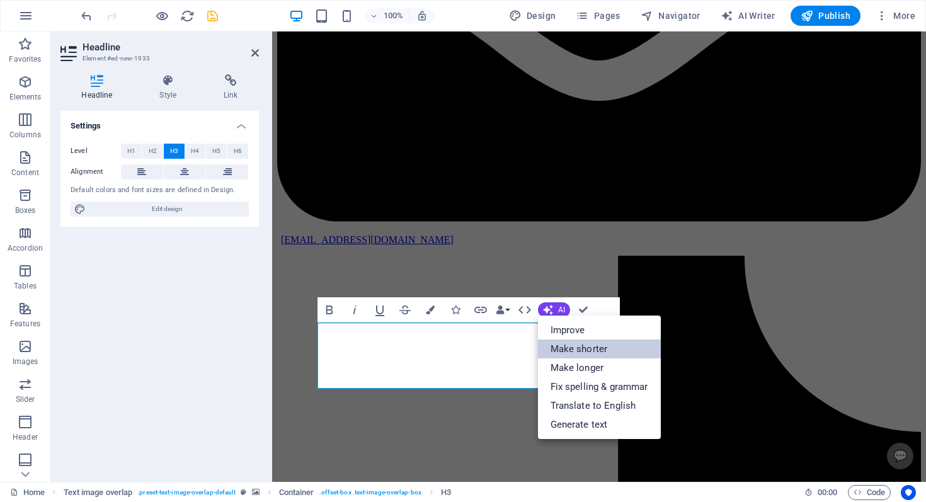
click at [573, 350] on link "Make shorter" at bounding box center [599, 348] width 123 height 19
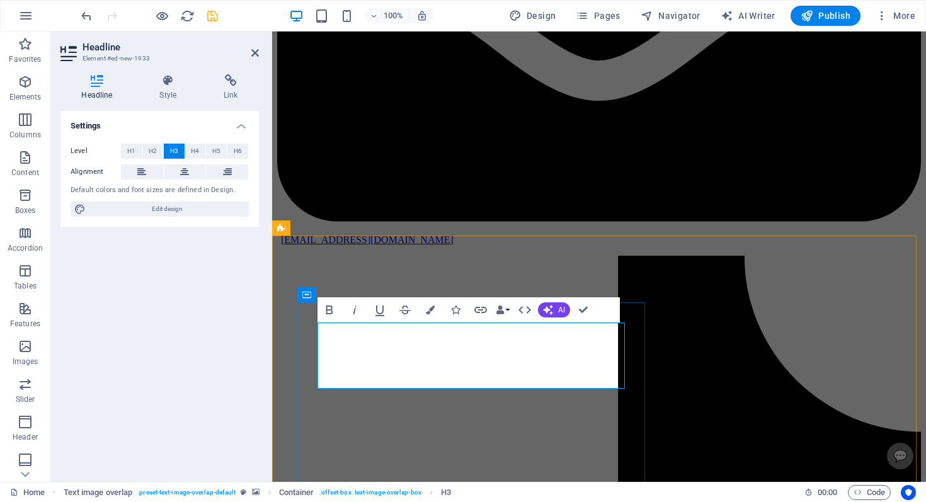
scroll to position [1558, 0]
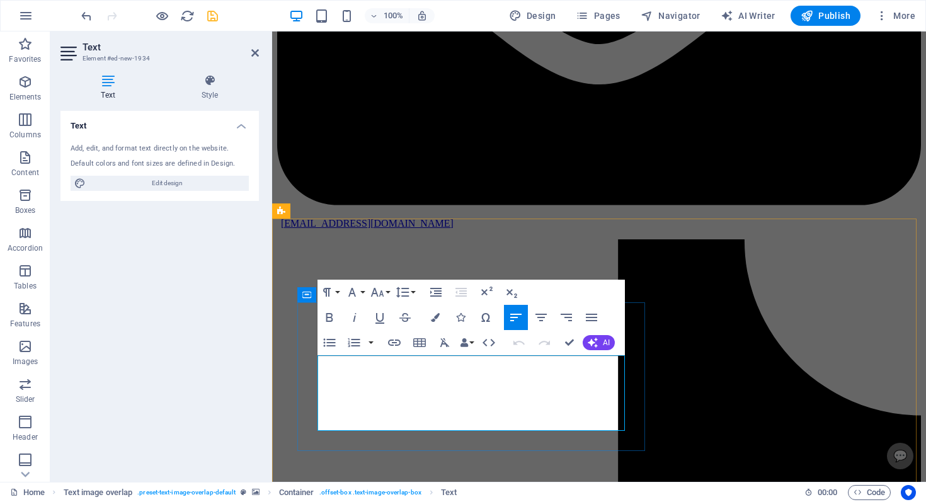
scroll to position [1573, 0]
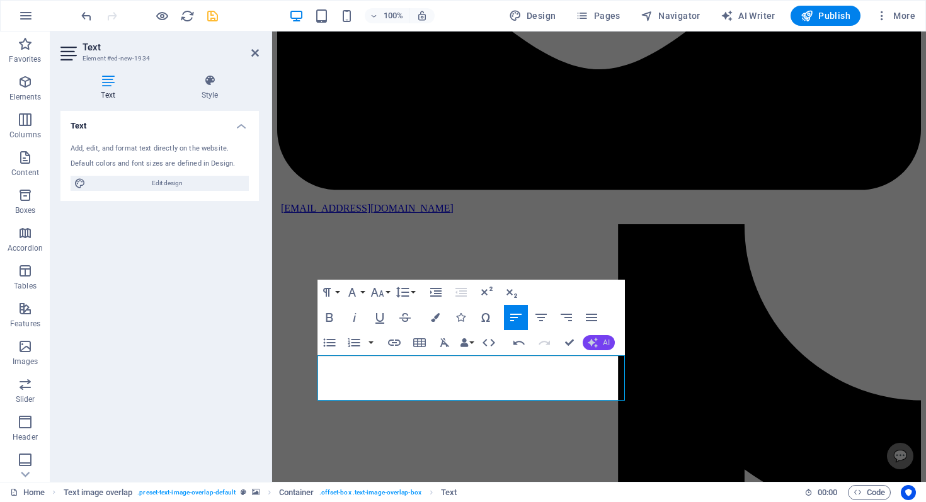
click at [593, 338] on icon "button" at bounding box center [593, 343] width 10 height 10
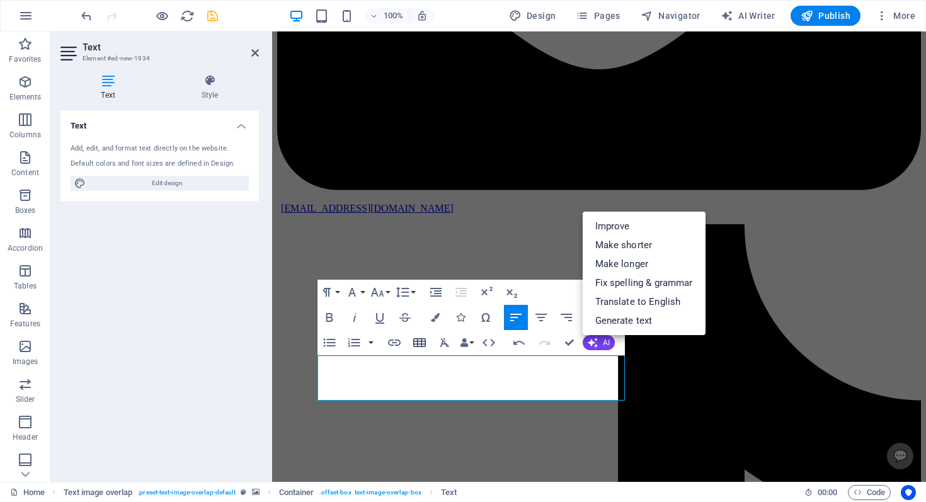
click at [422, 355] on button "Insert Table" at bounding box center [419, 342] width 24 height 25
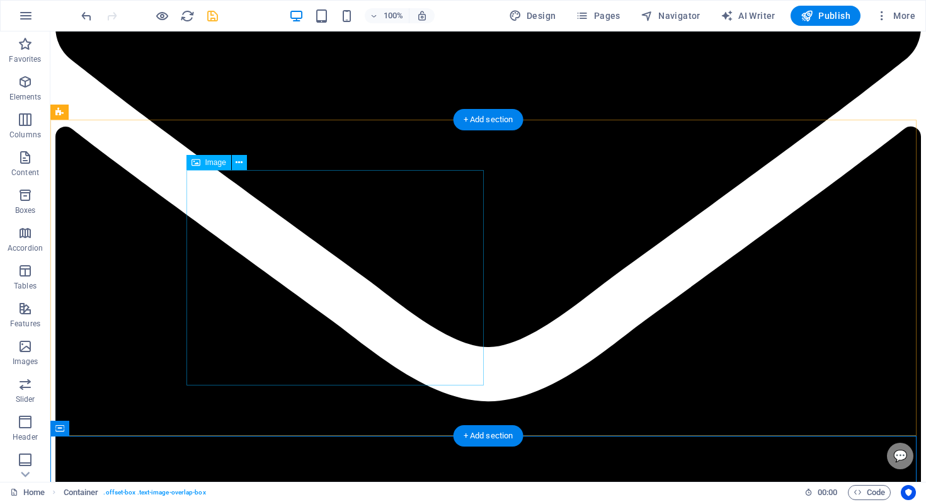
scroll to position [1462, 0]
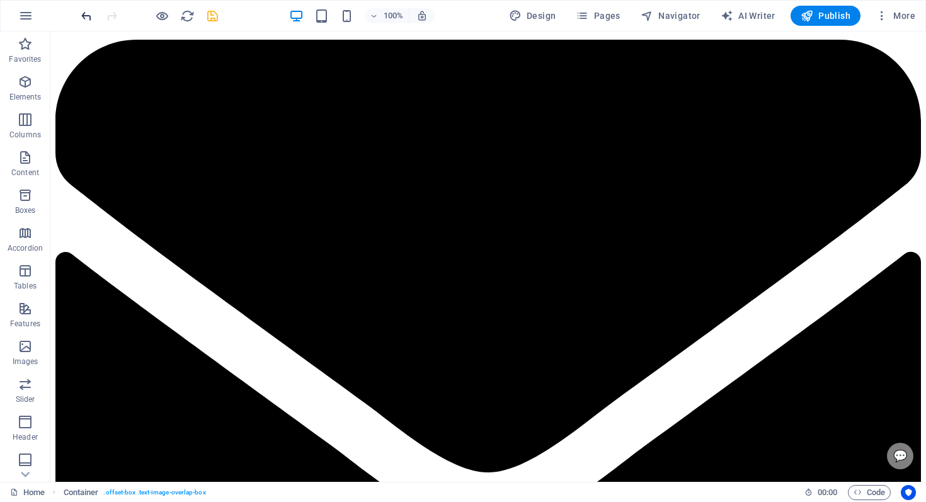
click at [88, 18] on icon "undo" at bounding box center [86, 16] width 14 height 14
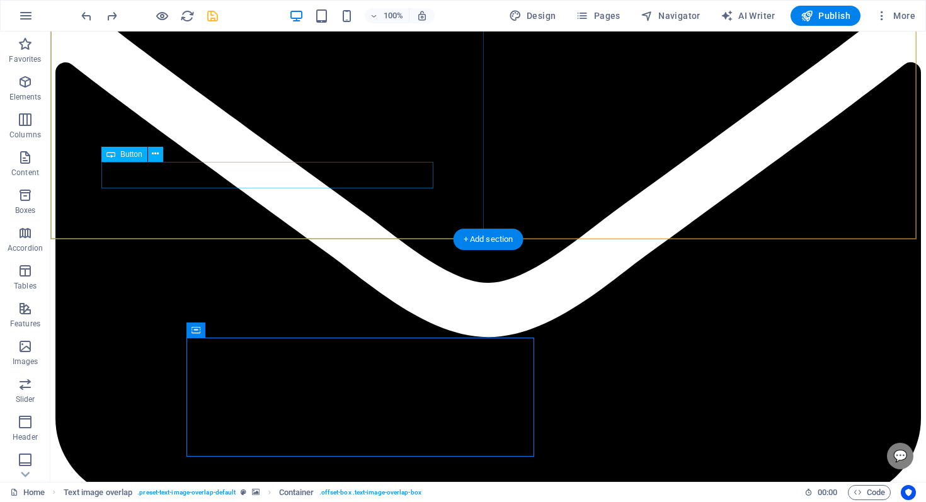
scroll to position [1671, 0]
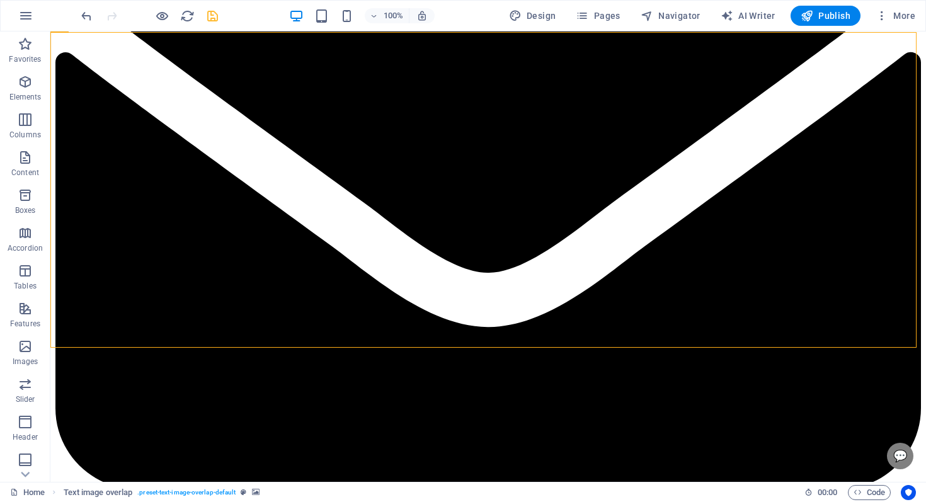
scroll to position [1650, 0]
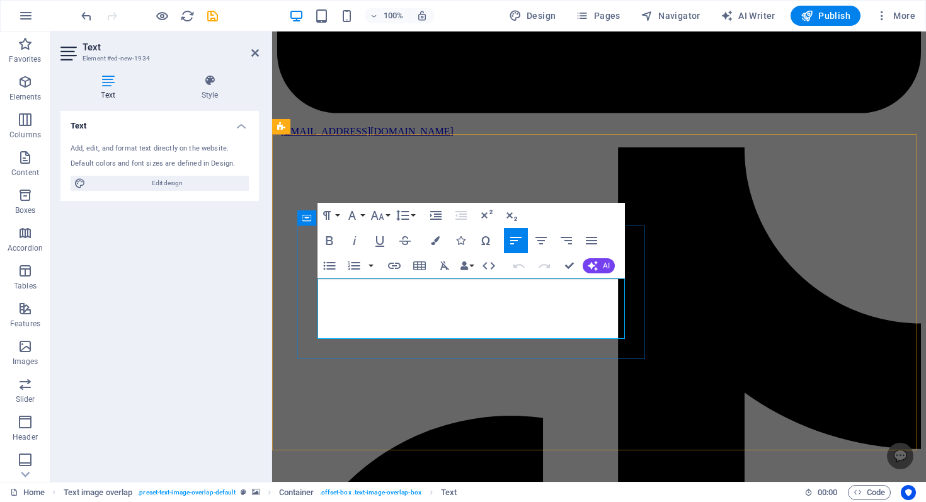
scroll to position [1642, 0]
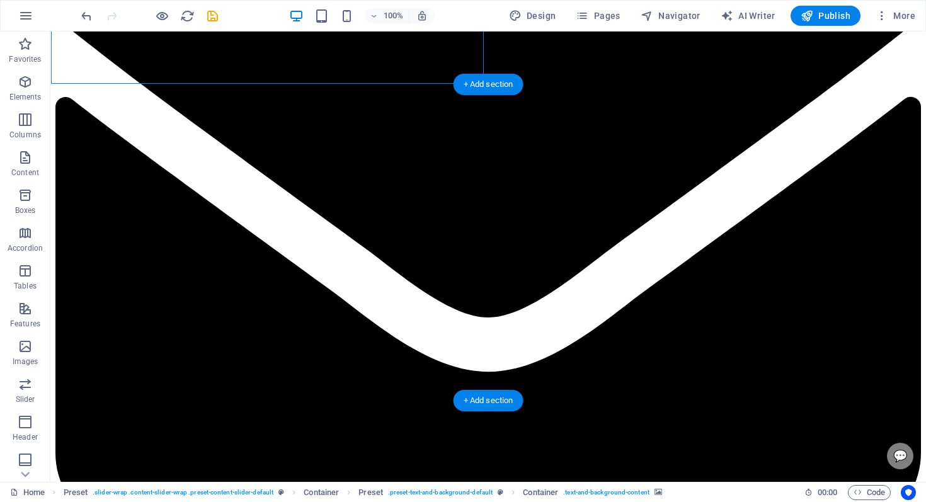
scroll to position [1619, 0]
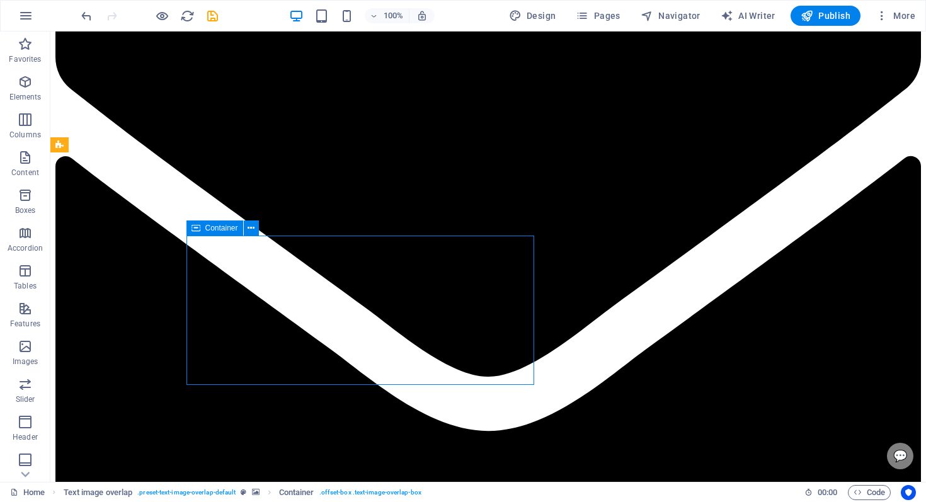
scroll to position [1559, 0]
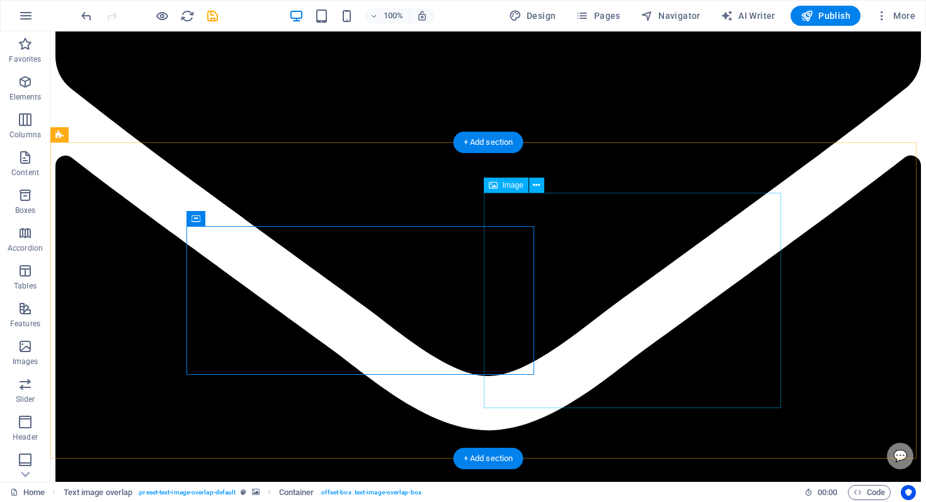
select select "%"
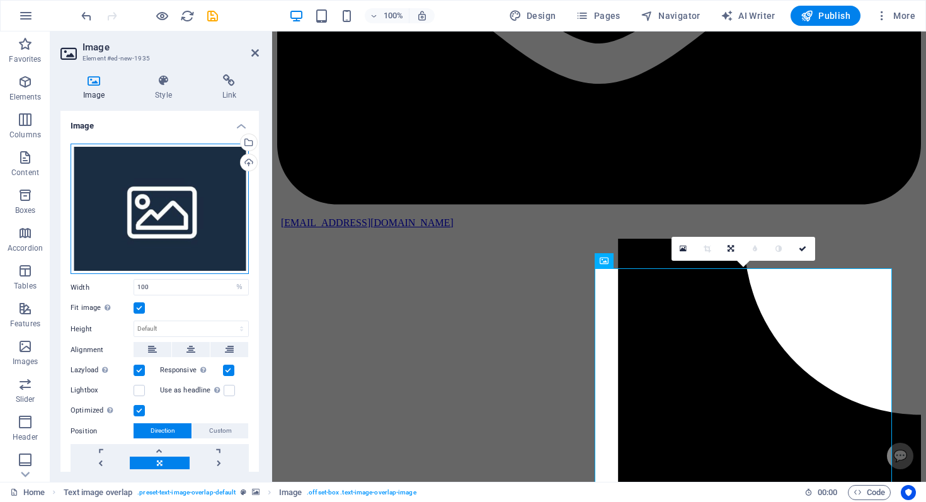
click at [190, 230] on div "Drag files here, click to choose files or select files from Files or our free s…" at bounding box center [160, 209] width 178 height 131
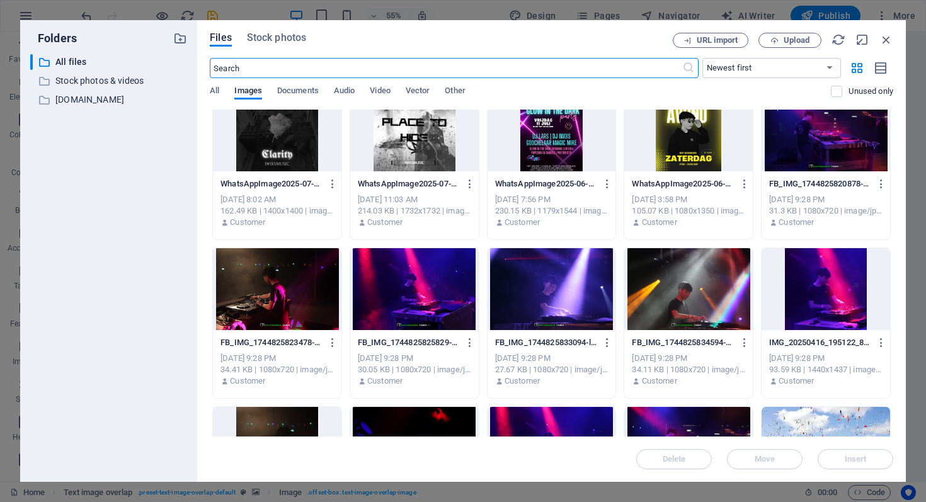
scroll to position [0, 0]
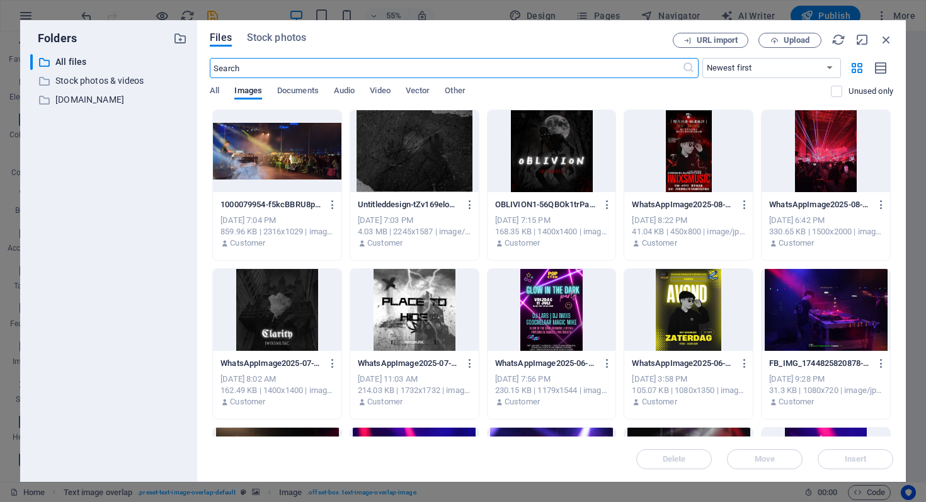
click at [277, 293] on div at bounding box center [277, 310] width 128 height 82
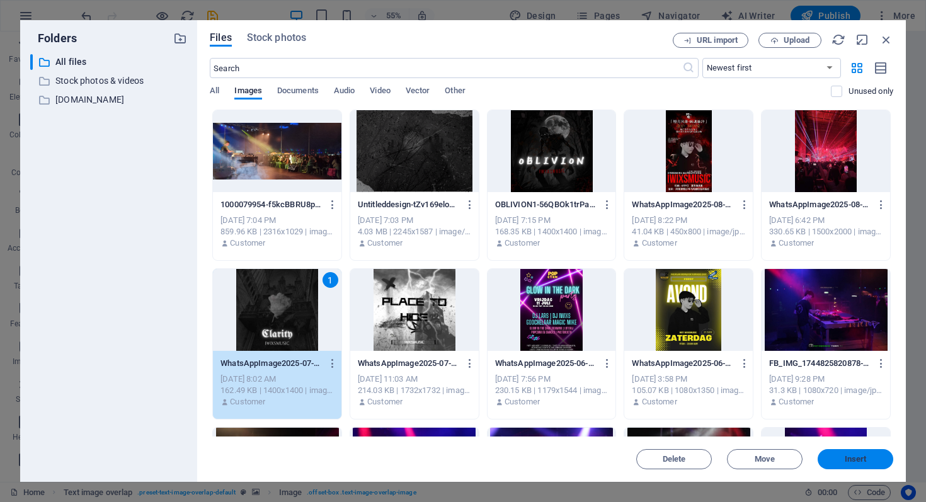
click at [863, 460] on span "Insert" at bounding box center [856, 459] width 22 height 8
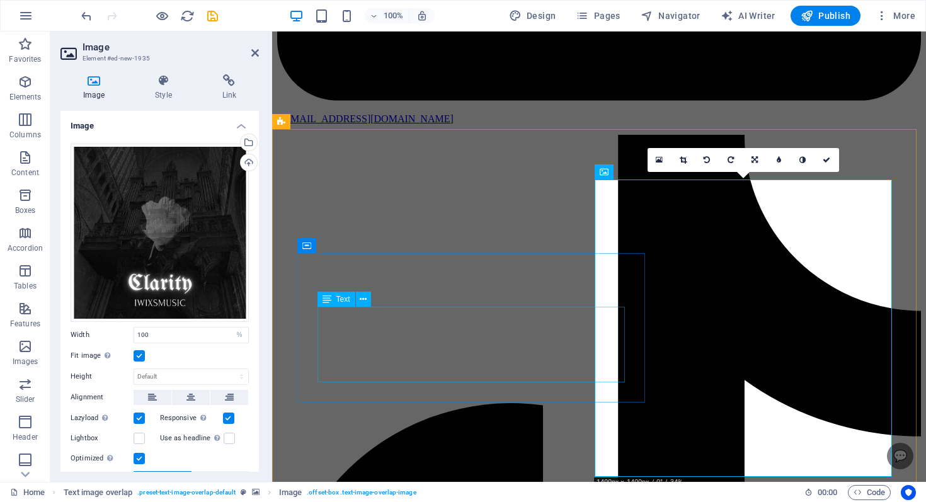
scroll to position [1850, 0]
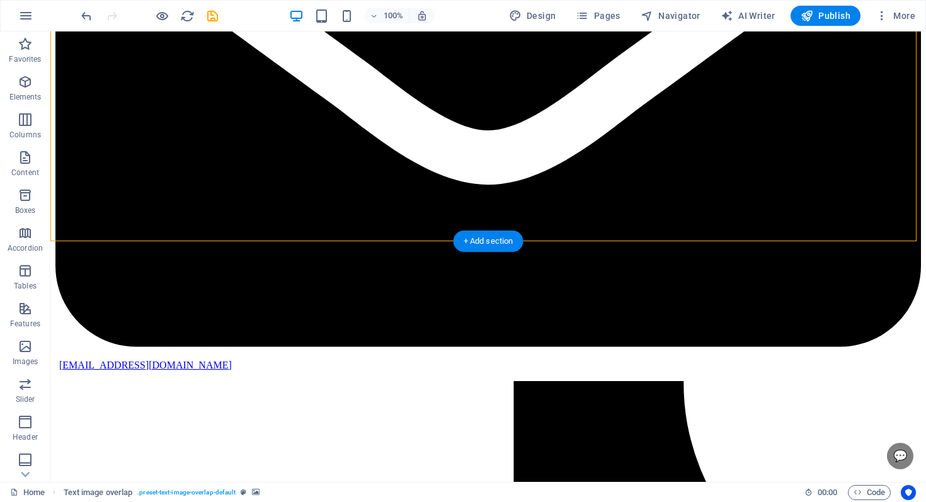
scroll to position [1634, 0]
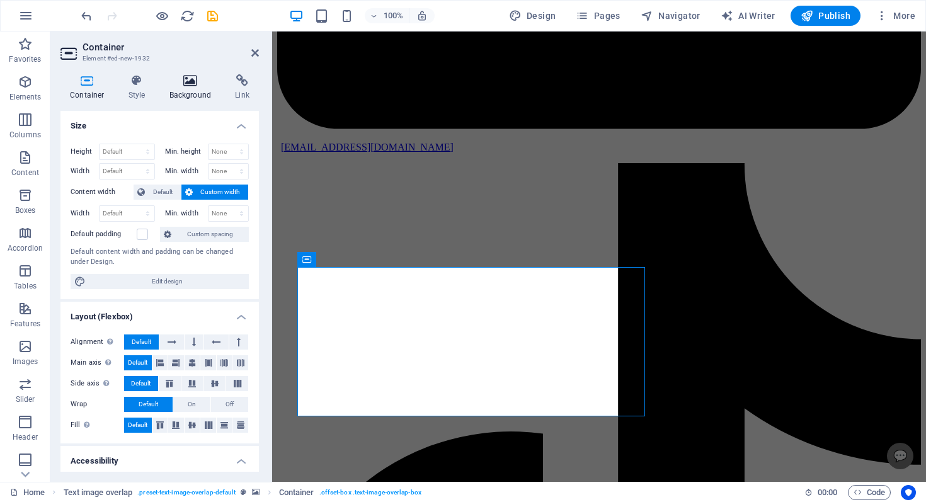
click at [189, 75] on icon at bounding box center [190, 80] width 61 height 13
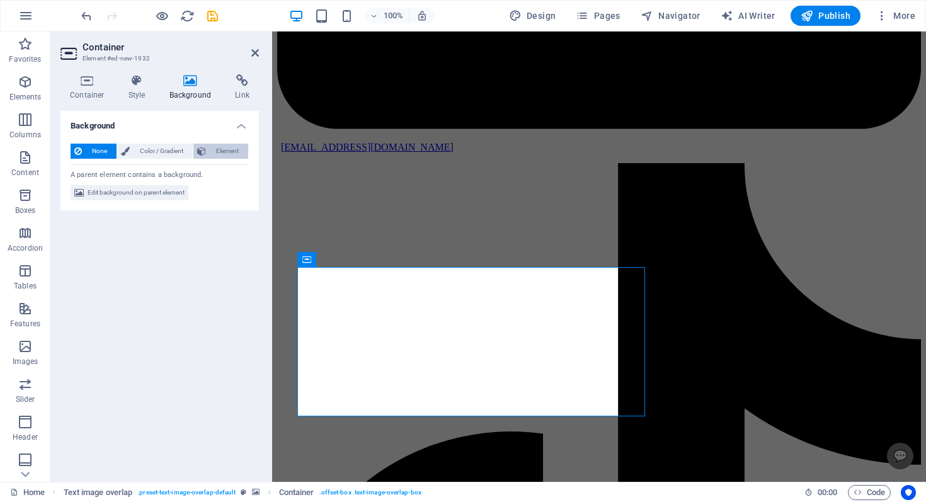
click at [205, 154] on icon at bounding box center [201, 151] width 9 height 15
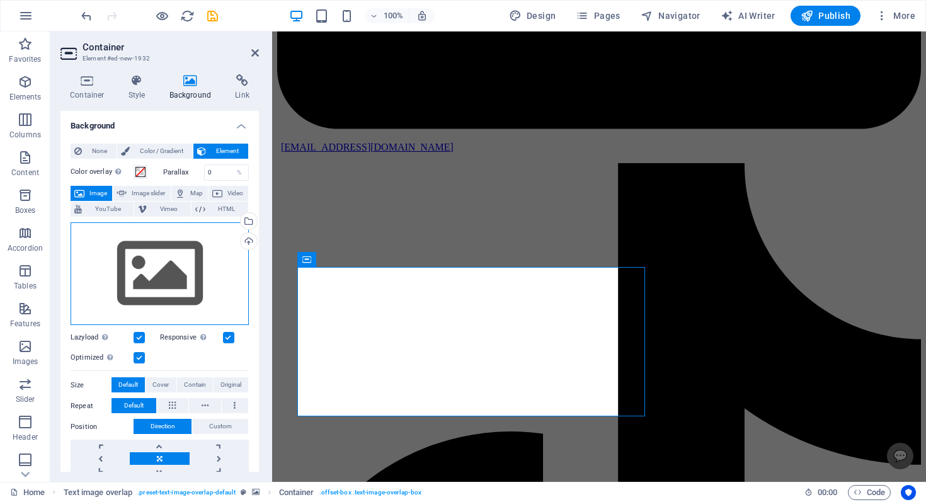
click at [157, 250] on div "Drag files here, click to choose files or select files from Files or our free s…" at bounding box center [160, 273] width 178 height 103
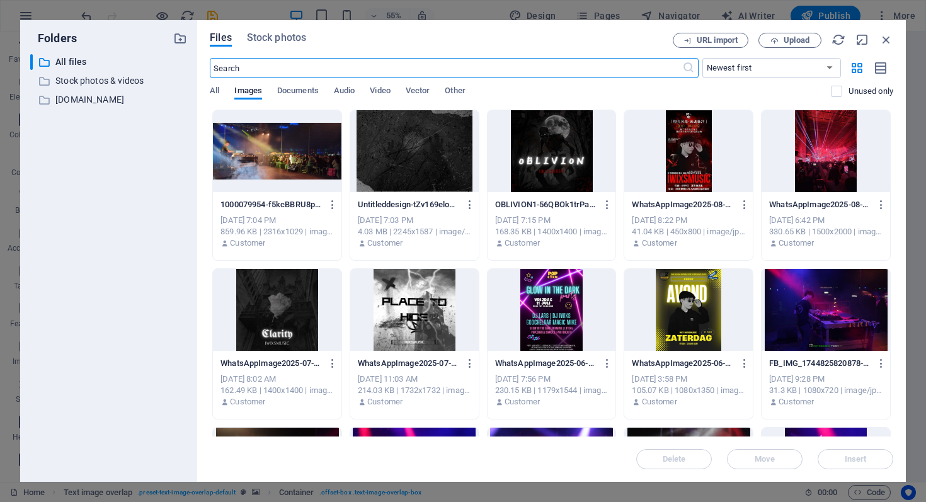
scroll to position [20, 0]
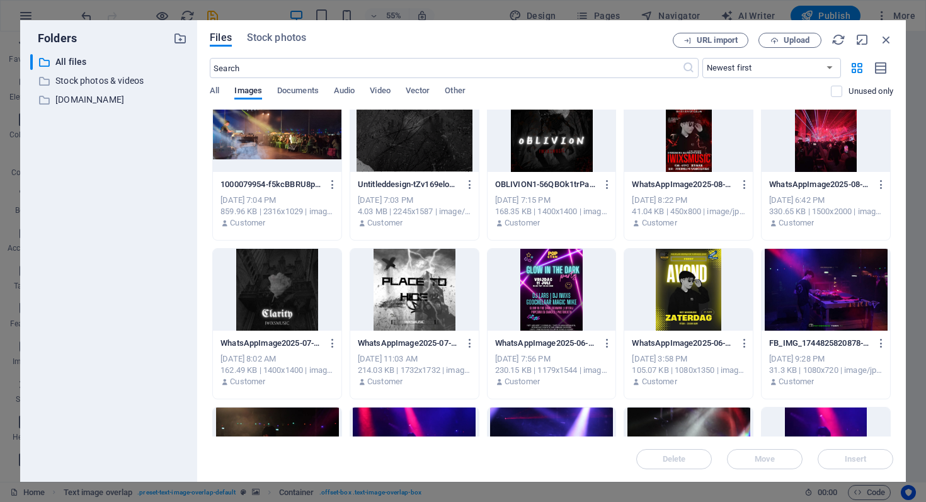
click at [379, 144] on div at bounding box center [414, 131] width 128 height 82
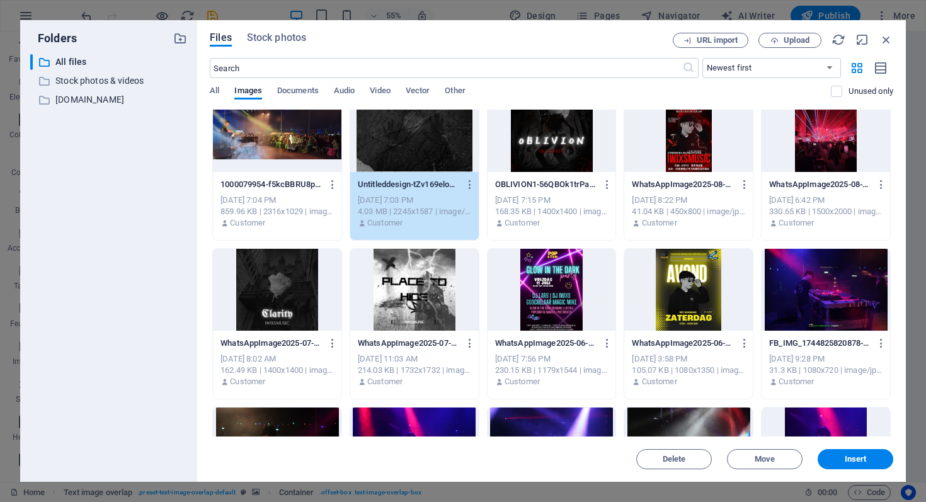
click at [821, 448] on div "Delete Move Insert" at bounding box center [551, 452] width 683 height 33
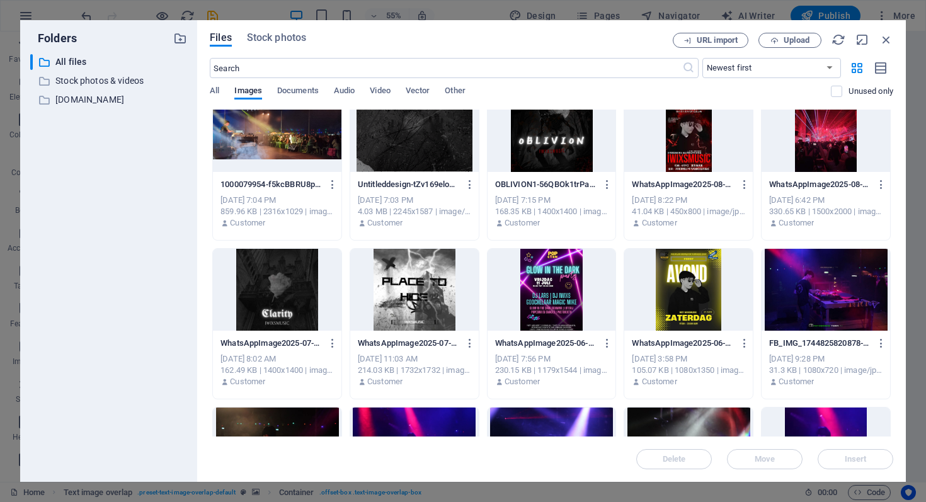
click at [826, 457] on div "Delete Move Insert" at bounding box center [551, 452] width 683 height 33
click at [371, 164] on div at bounding box center [414, 131] width 128 height 82
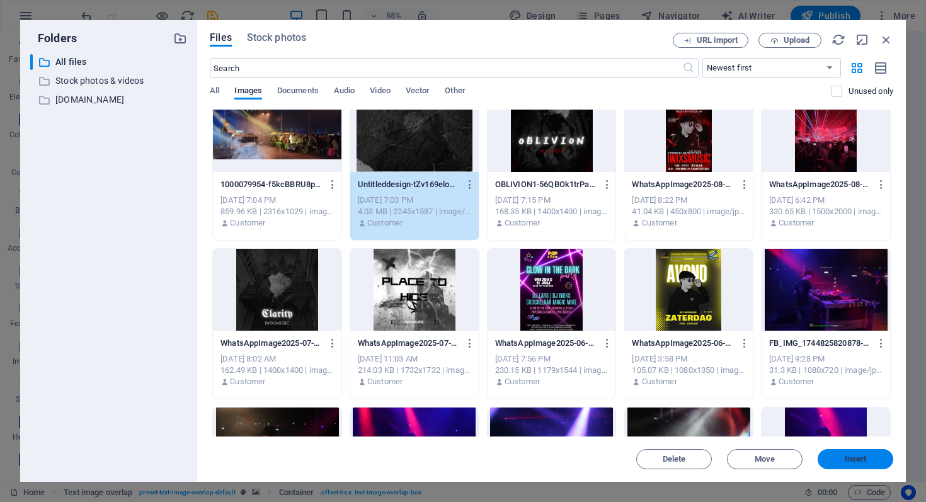
click at [841, 452] on button "Insert" at bounding box center [855, 459] width 76 height 20
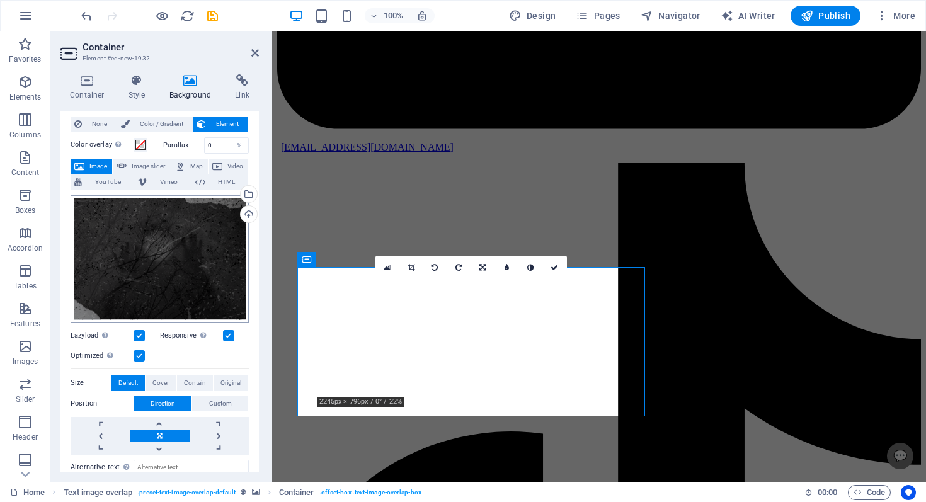
scroll to position [33, 0]
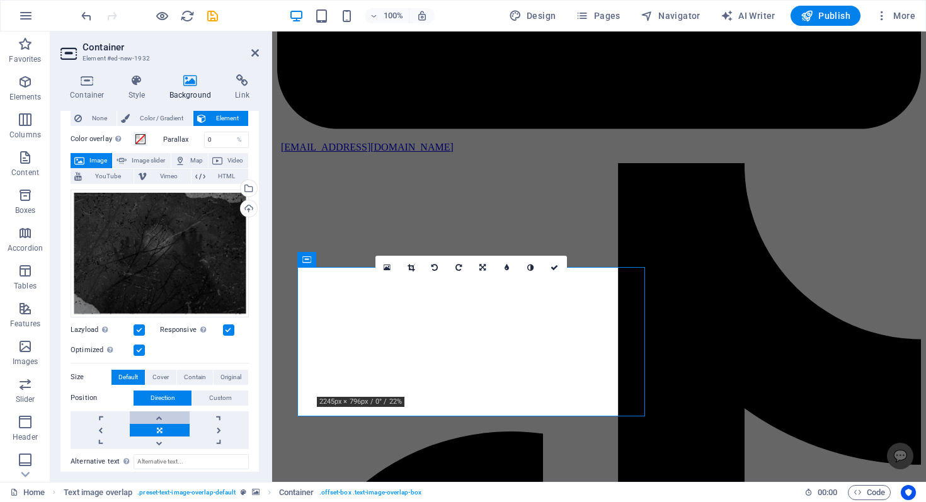
click at [173, 416] on link at bounding box center [159, 417] width 59 height 13
click at [137, 137] on span at bounding box center [140, 139] width 10 height 10
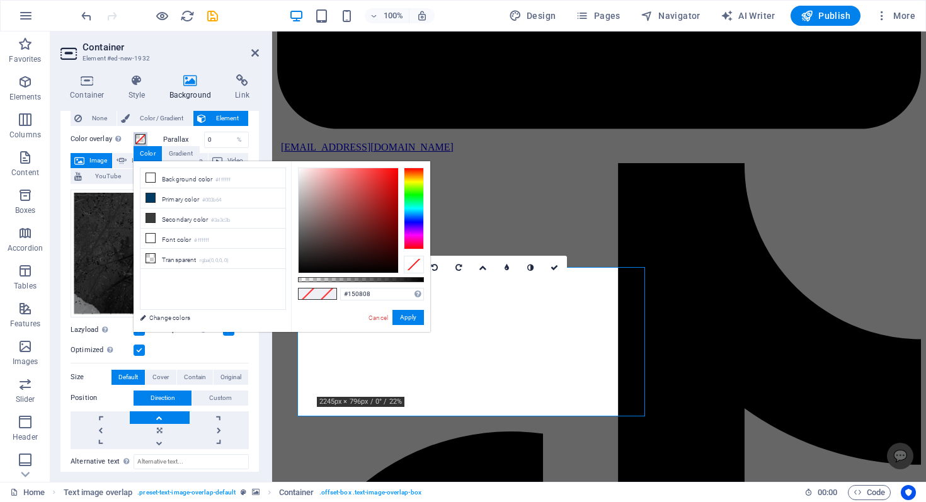
click at [358, 263] on div at bounding box center [349, 220] width 100 height 105
drag, startPoint x: 362, startPoint y: 271, endPoint x: 367, endPoint y: 277, distance: 7.6
click at [363, 275] on div "#000000 Supported formats #0852ed rgb(8, 82, 237) rgba(8, 82, 237, 90%) hsv(221…" at bounding box center [360, 337] width 139 height 353
type input "rgba(0, 0, 0, 0.67)"
drag, startPoint x: 401, startPoint y: 277, endPoint x: 382, endPoint y: 281, distance: 18.6
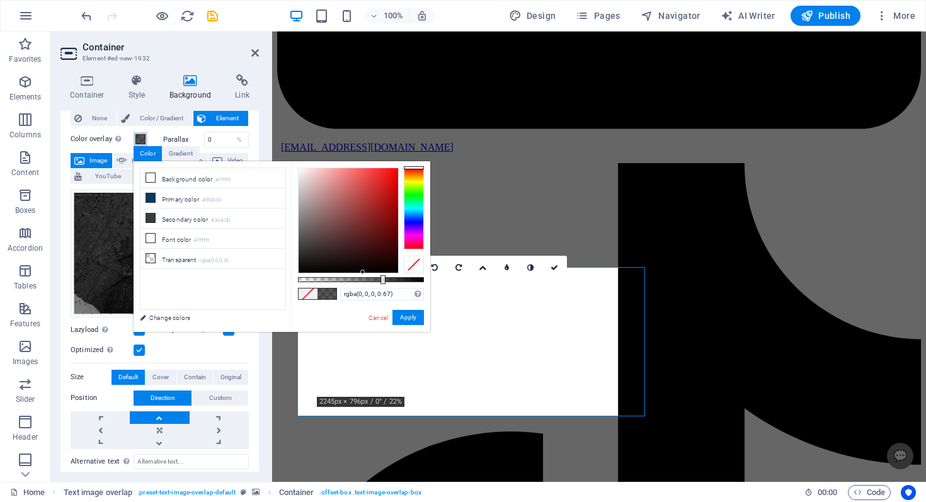
click at [382, 281] on div at bounding box center [361, 279] width 126 height 5
click at [419, 319] on button "Apply" at bounding box center [407, 317] width 31 height 15
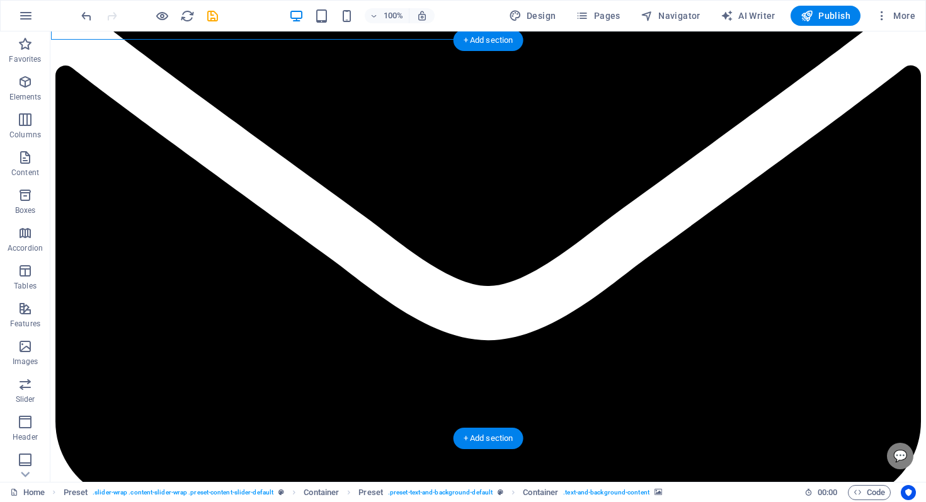
scroll to position [1685, 0]
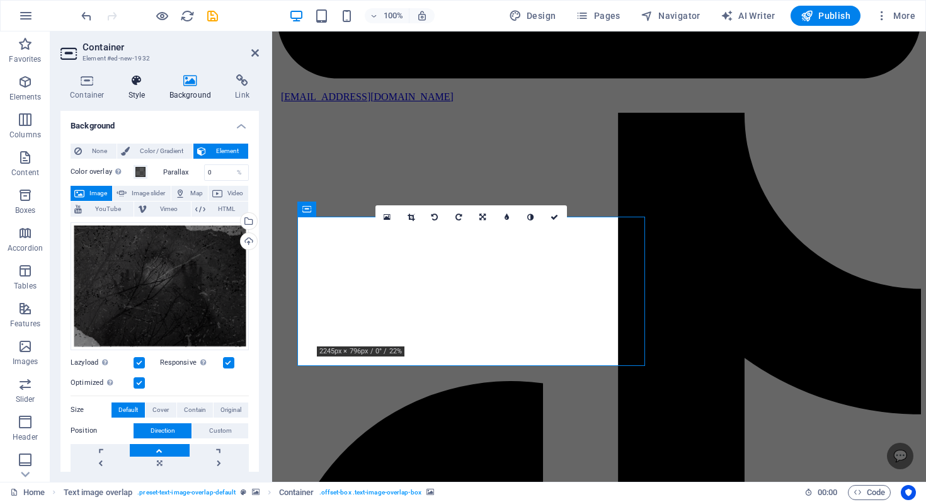
click at [145, 95] on h4 "Style" at bounding box center [139, 87] width 41 height 26
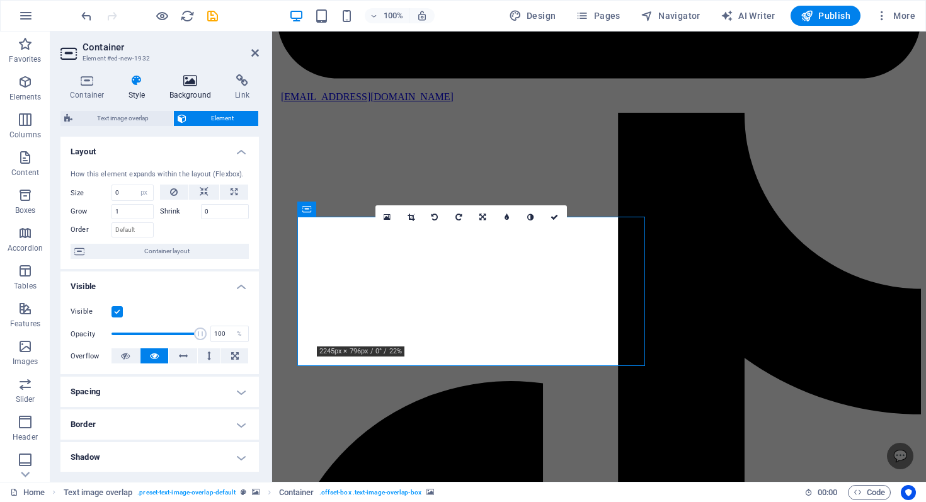
click at [188, 91] on h4 "Background" at bounding box center [193, 87] width 66 height 26
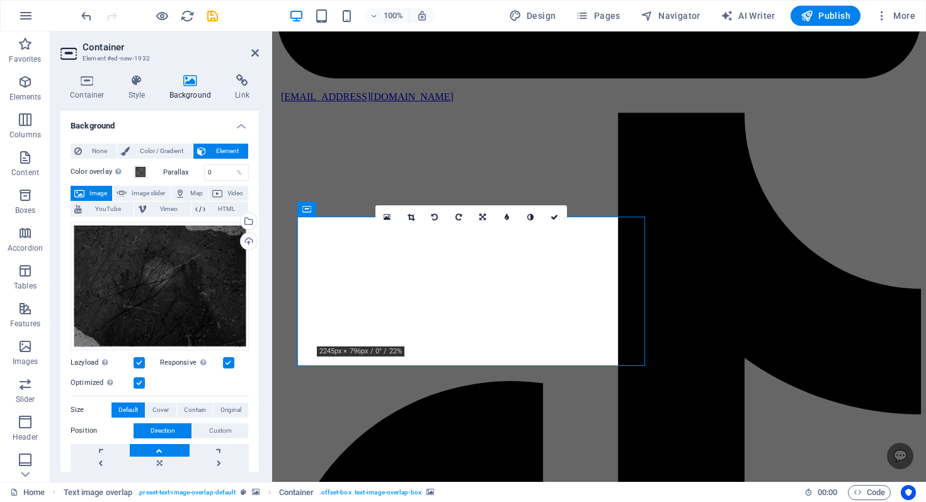
click at [144, 162] on div "Color overlay Places an overlay over the background to colorize it Parallax 0 %…" at bounding box center [160, 375] width 178 height 433
click at [152, 154] on span "Color / Gradient" at bounding box center [161, 151] width 55 height 15
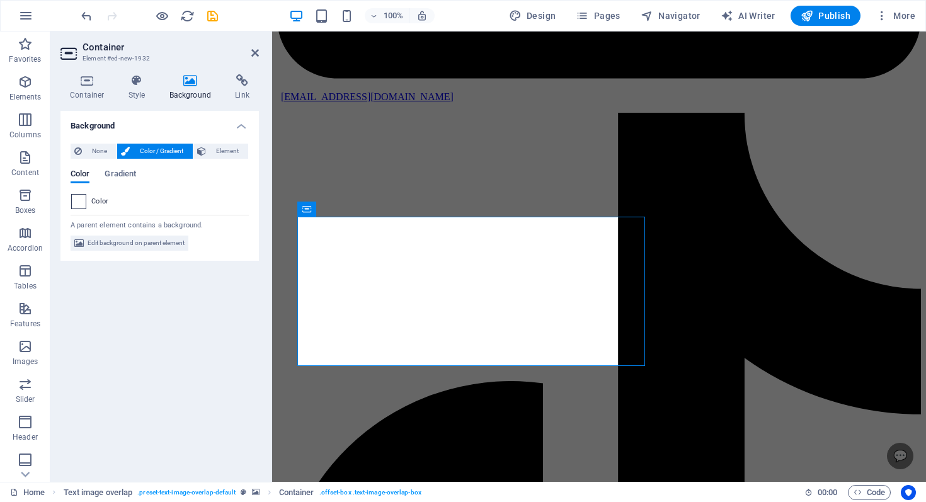
click at [77, 199] on span at bounding box center [79, 202] width 14 height 14
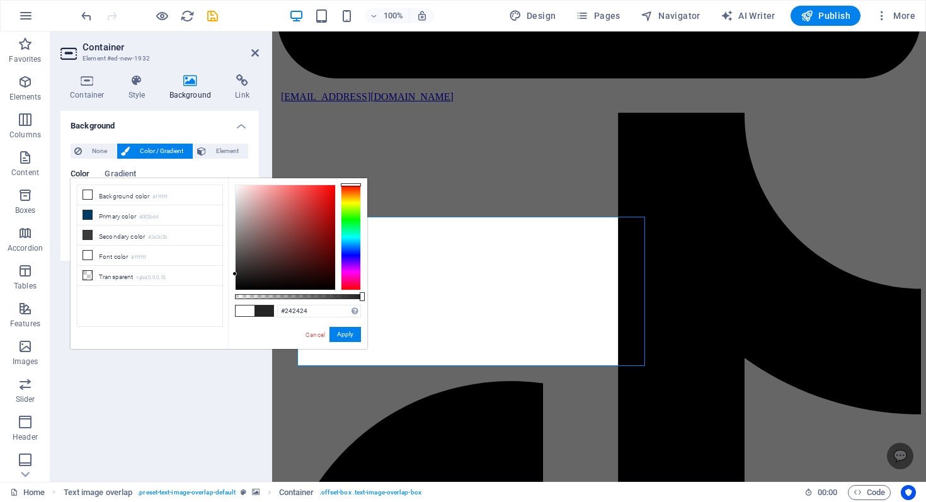
drag, startPoint x: 249, startPoint y: 271, endPoint x: 268, endPoint y: 295, distance: 31.0
click at [236, 275] on div at bounding box center [286, 237] width 100 height 105
type input "#232323"
click at [330, 323] on div "#232323 Supported formats #0852ed rgb(8, 82, 237) rgba(8, 82, 237, 90%) hsv(221…" at bounding box center [297, 354] width 139 height 353
click at [344, 327] on button "Apply" at bounding box center [344, 334] width 31 height 15
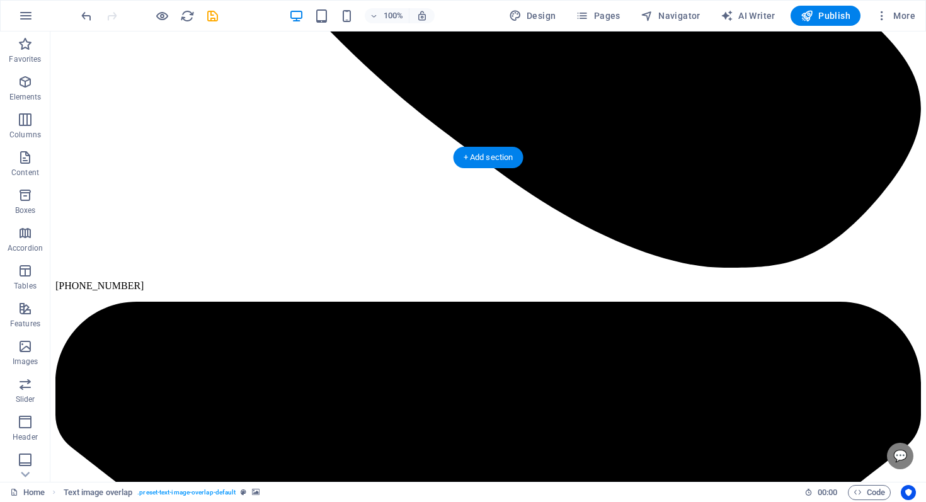
scroll to position [1201, 0]
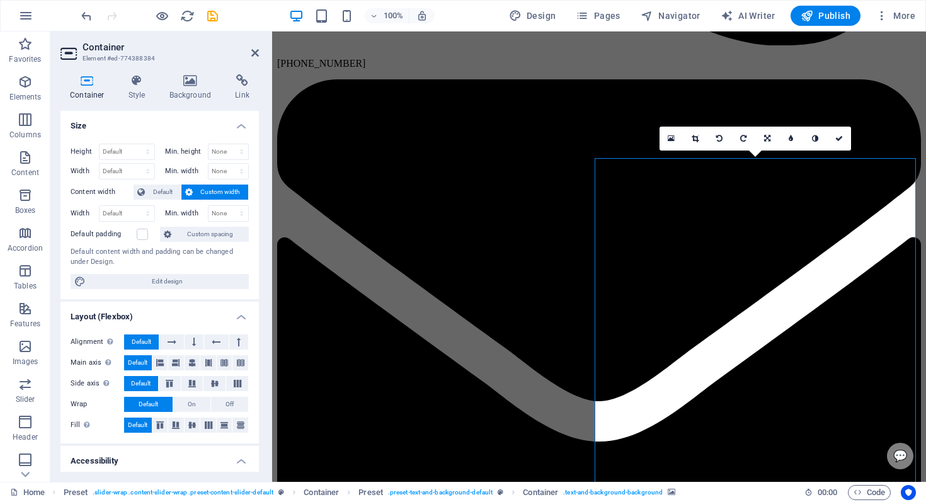
click at [176, 69] on div "Container Style Background Link Size Height Default px rem % vh vw Min. height …" at bounding box center [159, 273] width 219 height 418
click at [178, 76] on icon at bounding box center [190, 80] width 61 height 13
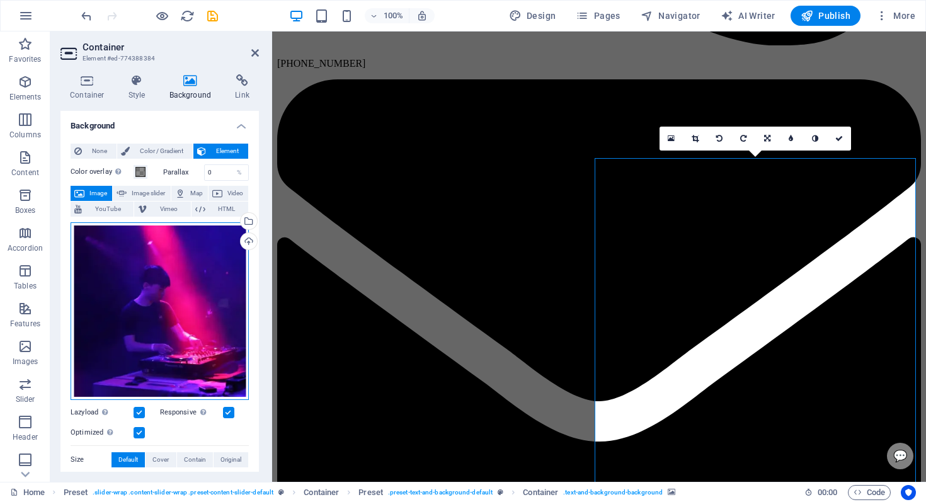
click at [147, 247] on div "Drag files here, click to choose files or select files from Files or our free s…" at bounding box center [160, 311] width 178 height 178
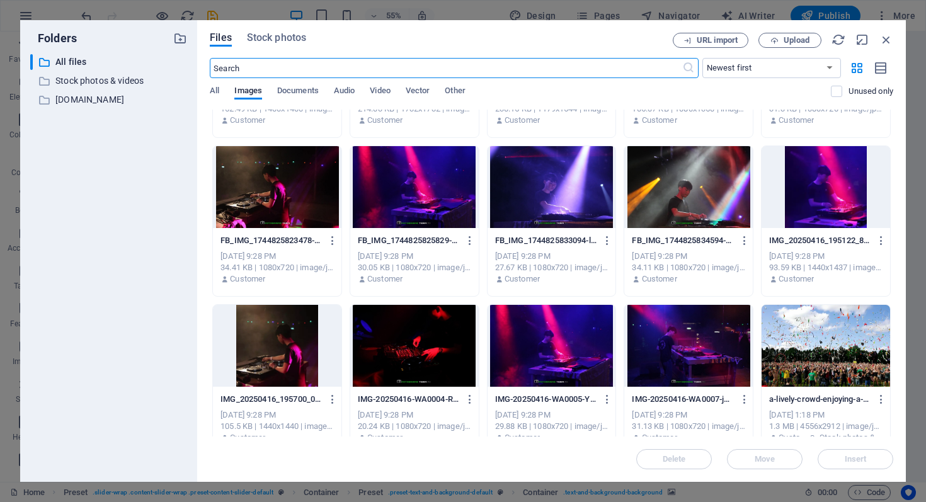
scroll to position [275, 0]
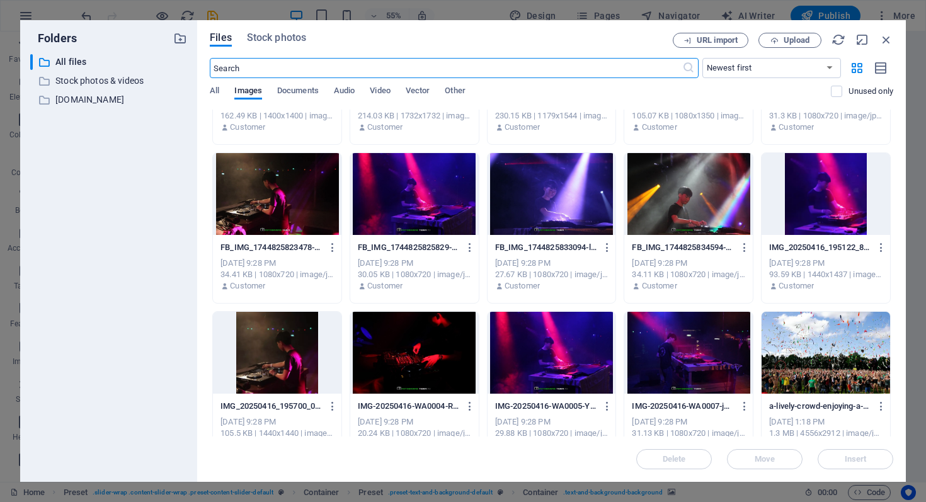
click at [401, 237] on div "FB_IMG_1744825825829-5wbkbOPQb_sfVq8ydBTN3A.jpg FB_IMG_1744825825829-5wbkbOPQb_…" at bounding box center [414, 267] width 128 height 64
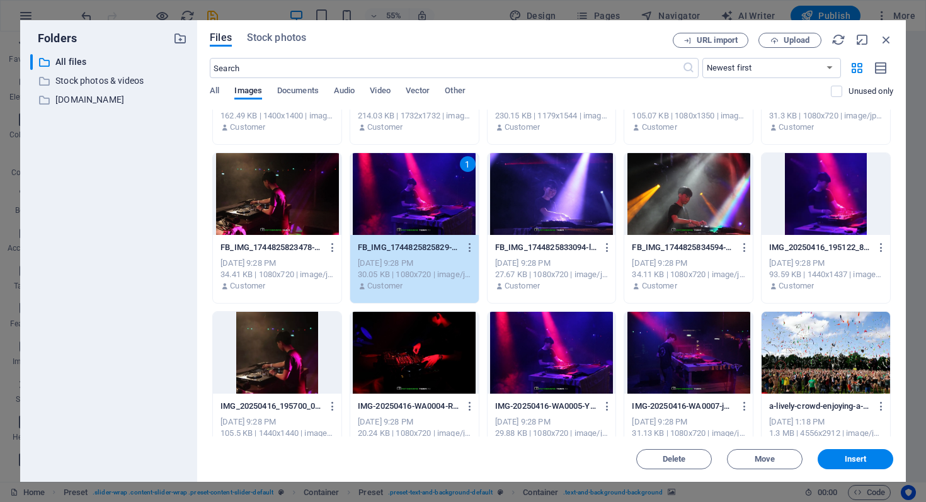
click at [568, 212] on div at bounding box center [551, 194] width 128 height 82
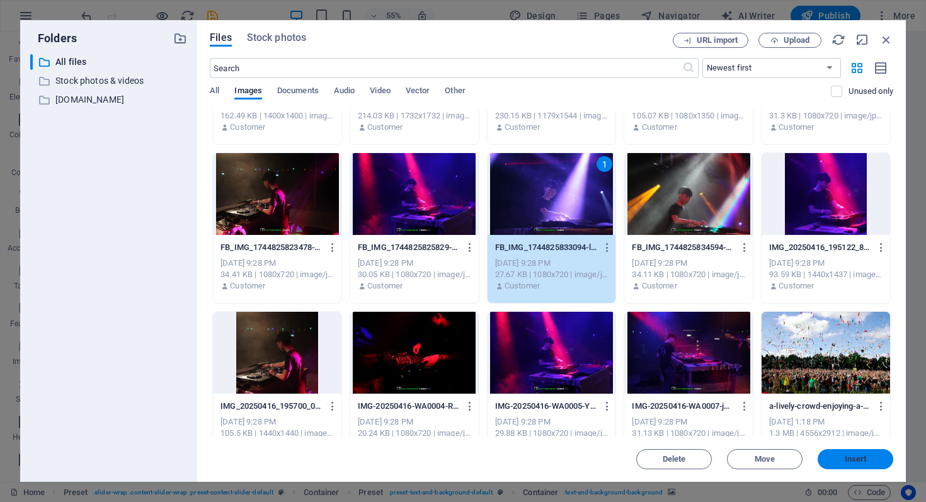
click at [839, 464] on button "Insert" at bounding box center [855, 459] width 76 height 20
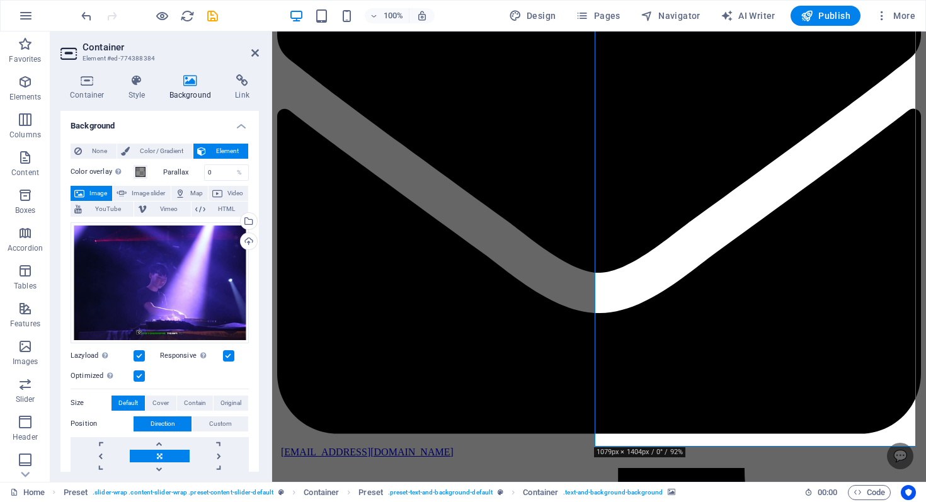
scroll to position [1143, 0]
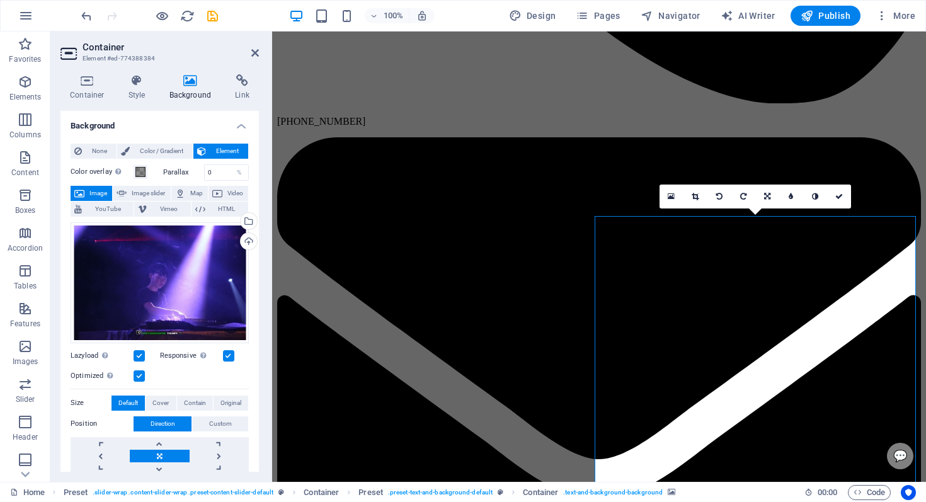
click at [691, 193] on link at bounding box center [695, 197] width 24 height 24
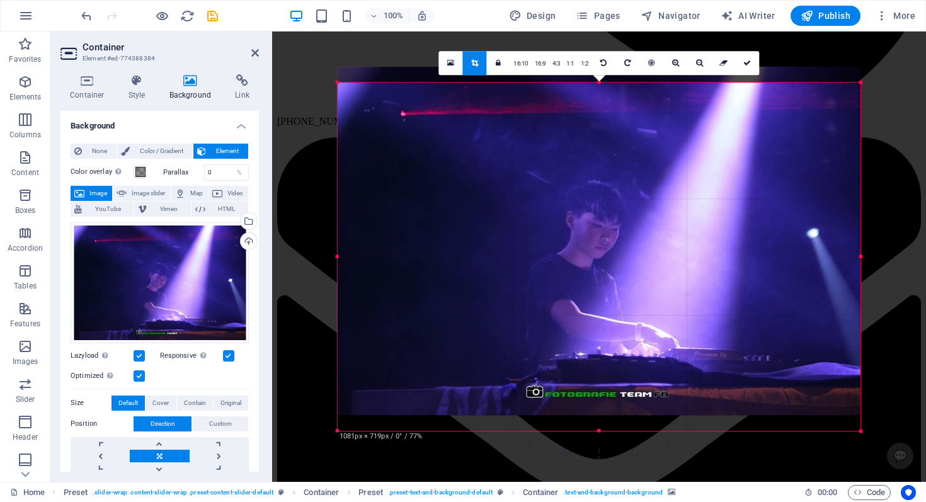
drag, startPoint x: 598, startPoint y: 428, endPoint x: 596, endPoint y: 417, distance: 11.5
click at [596, 415] on div at bounding box center [599, 241] width 523 height 348
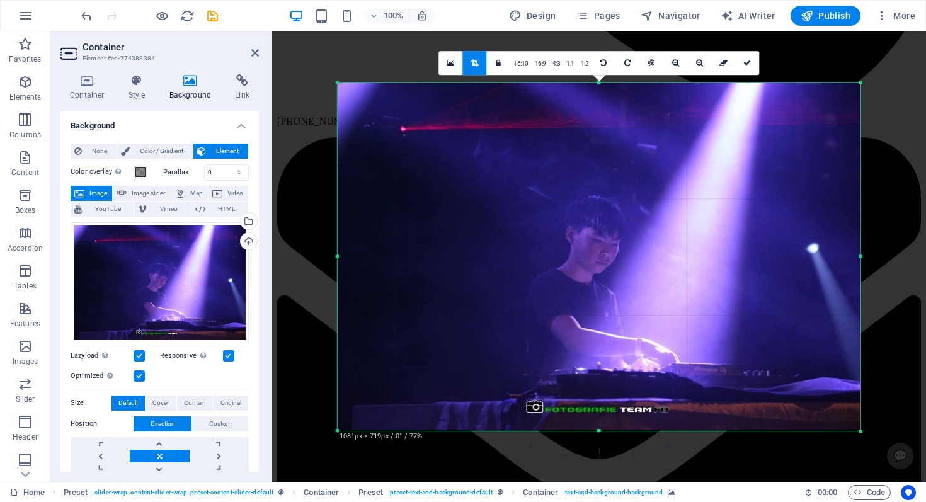
click at [597, 422] on div at bounding box center [599, 256] width 523 height 348
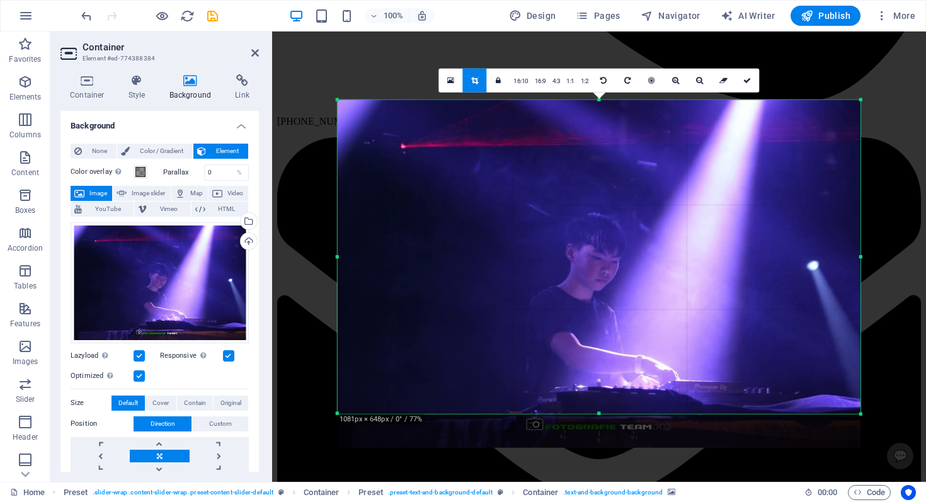
drag, startPoint x: 598, startPoint y: 429, endPoint x: 600, endPoint y: 394, distance: 34.7
click at [600, 394] on div "180 170 160 150 140 130 120 110 100 90 80 70 60 50 40 30 20 10 0 -10 -20 -30 -4…" at bounding box center [599, 257] width 523 height 314
click at [846, 445] on div "180 170 160 150 140 130 120 110 100 90 80 70 60 50 40 30 20 10 0 -10 -20 -30 -4…" at bounding box center [599, 429] width 523 height 31
click at [747, 76] on icon at bounding box center [747, 80] width 8 height 8
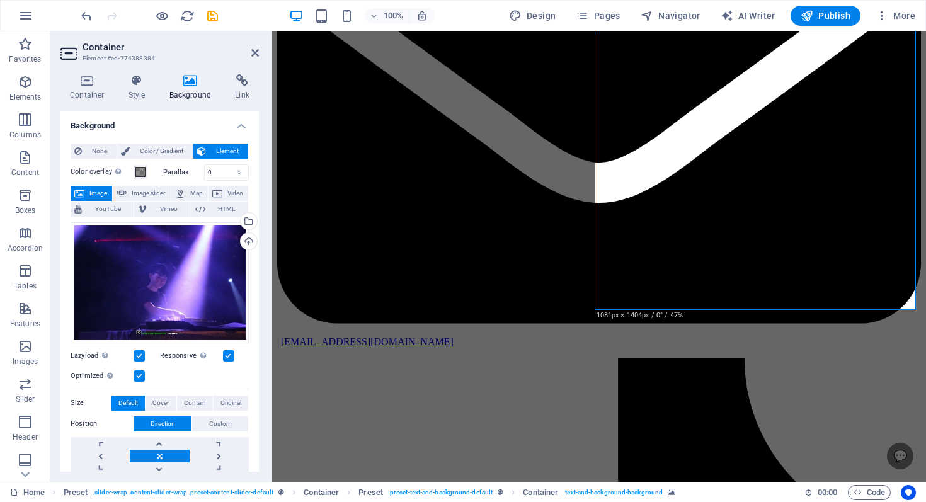
scroll to position [1382, 0]
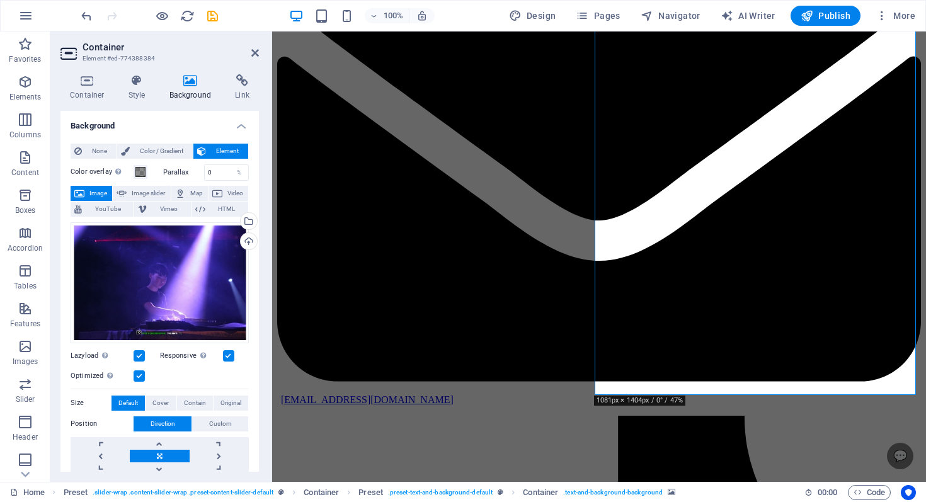
click at [251, 60] on header "Container Element #ed-774388384" at bounding box center [159, 47] width 198 height 33
click at [256, 57] on icon at bounding box center [255, 53] width 8 height 10
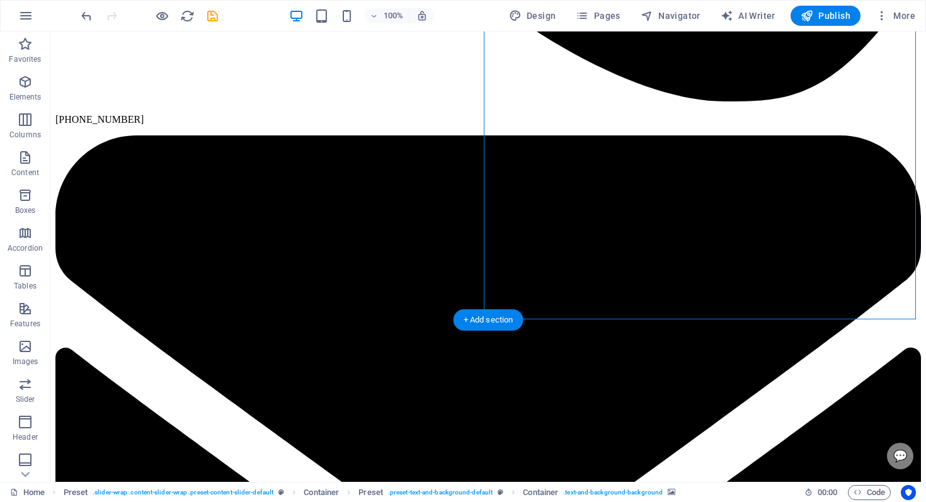
scroll to position [1294, 0]
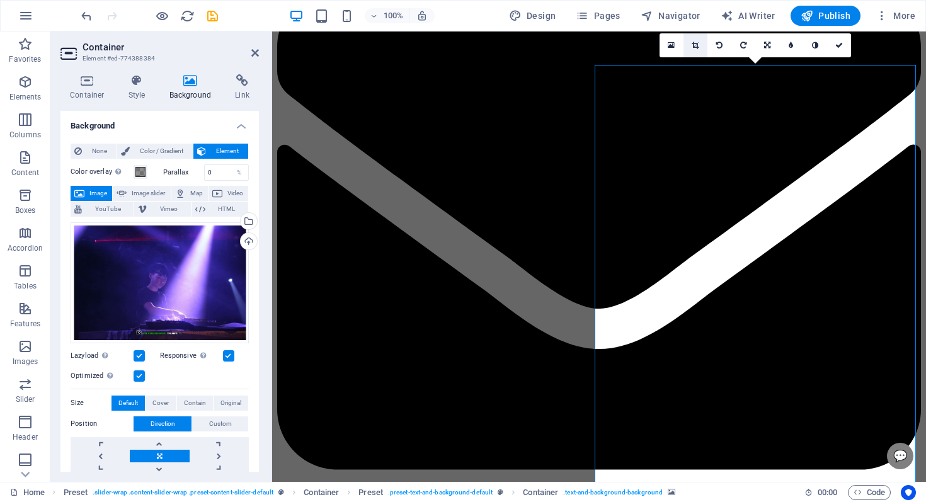
click at [700, 41] on link at bounding box center [695, 45] width 24 height 24
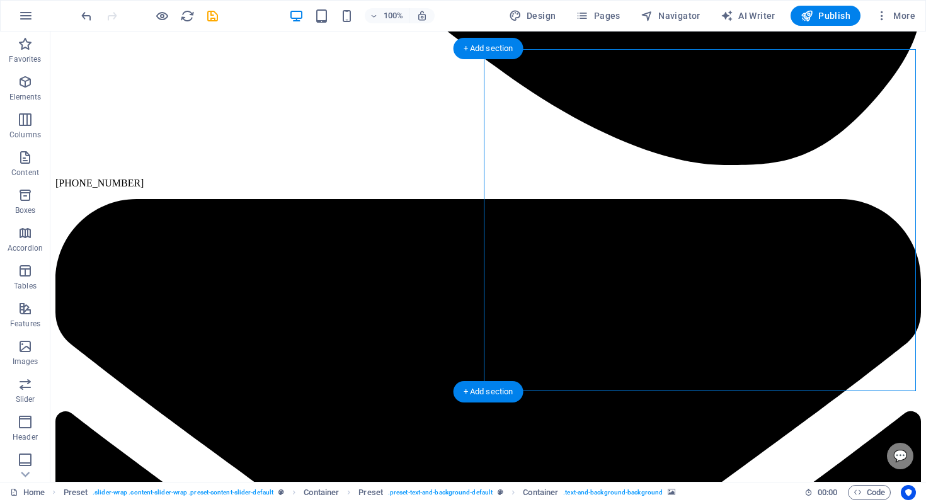
scroll to position [1312, 0]
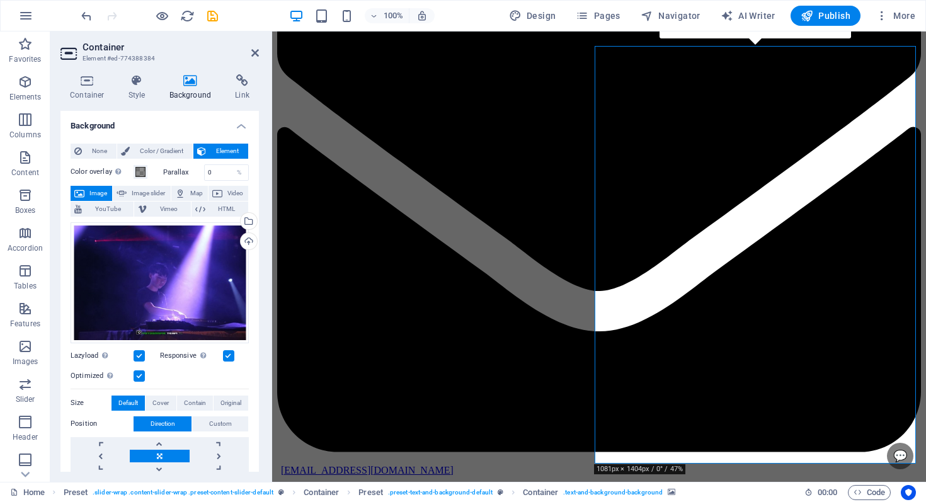
scroll to position [1221, 0]
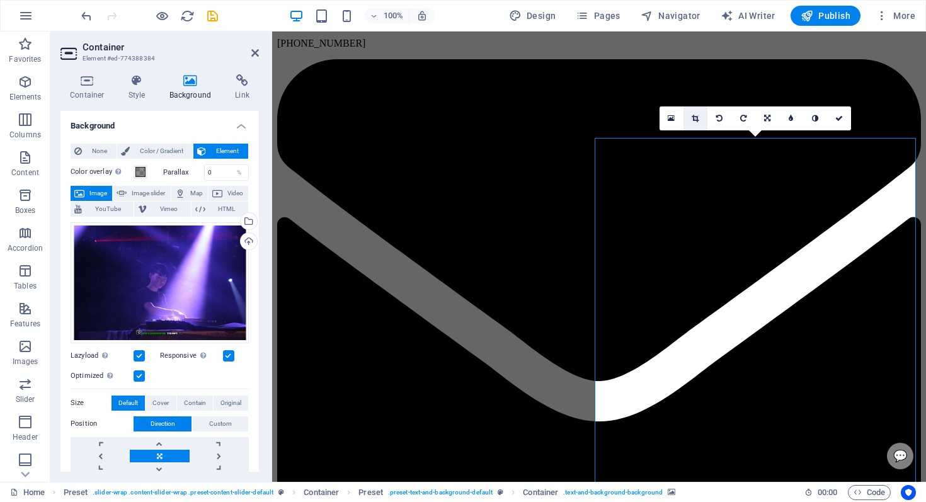
click at [695, 115] on icon at bounding box center [694, 119] width 7 height 8
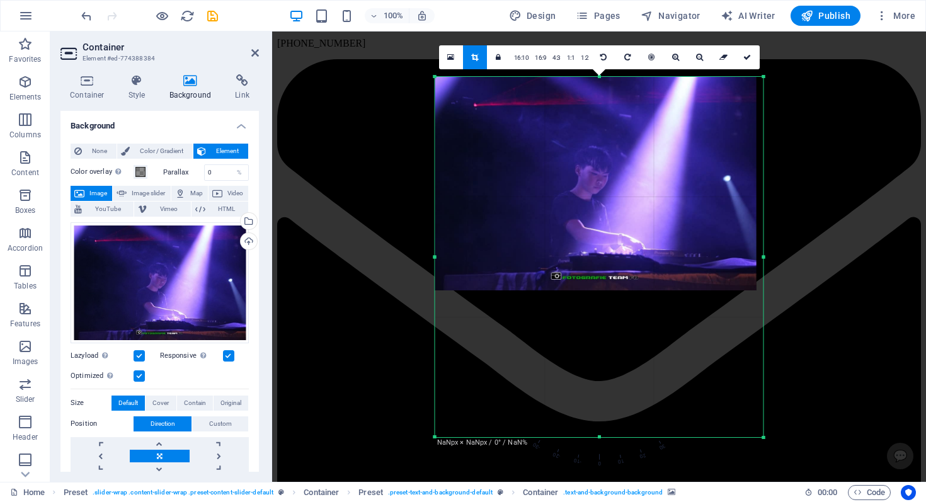
drag, startPoint x: 600, startPoint y: 256, endPoint x: 271, endPoint y: 251, distance: 328.1
click at [271, 251] on div "Container Element #ed-774388384 Container Style Background Link Size Height Def…" at bounding box center [487, 256] width 875 height 450
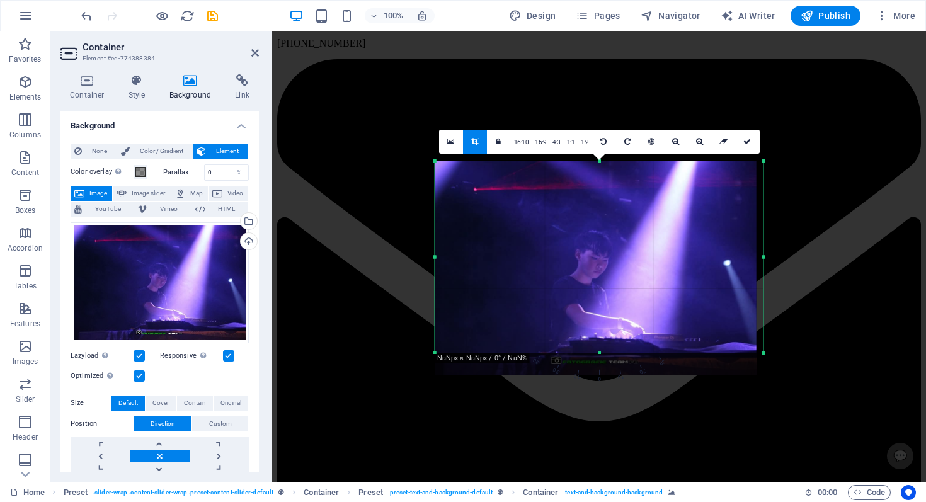
drag, startPoint x: 600, startPoint y: 432, endPoint x: 621, endPoint y: 267, distance: 166.4
click at [621, 267] on div "180 170 160 150 140 130 120 110 100 90 80 70 60 50 40 30 20 10 0 -10 -20 -30 -4…" at bounding box center [599, 256] width 328 height 191
click at [746, 145] on link at bounding box center [748, 142] width 24 height 24
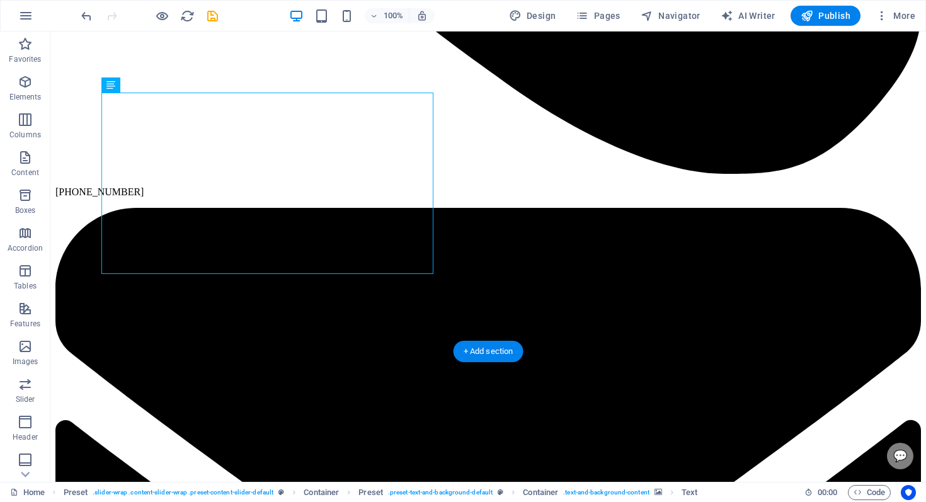
scroll to position [1207, 0]
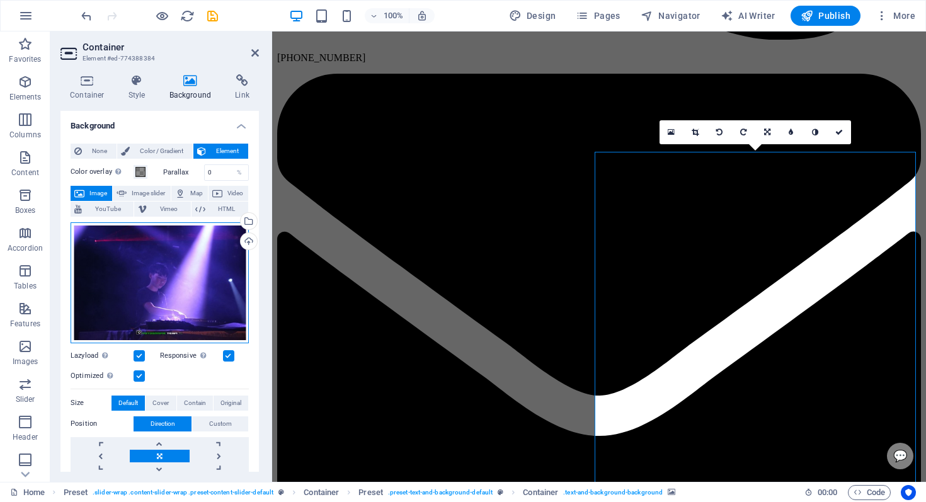
click at [205, 283] on div "Drag files here, click to choose files or select files from Files or our free s…" at bounding box center [160, 282] width 178 height 121
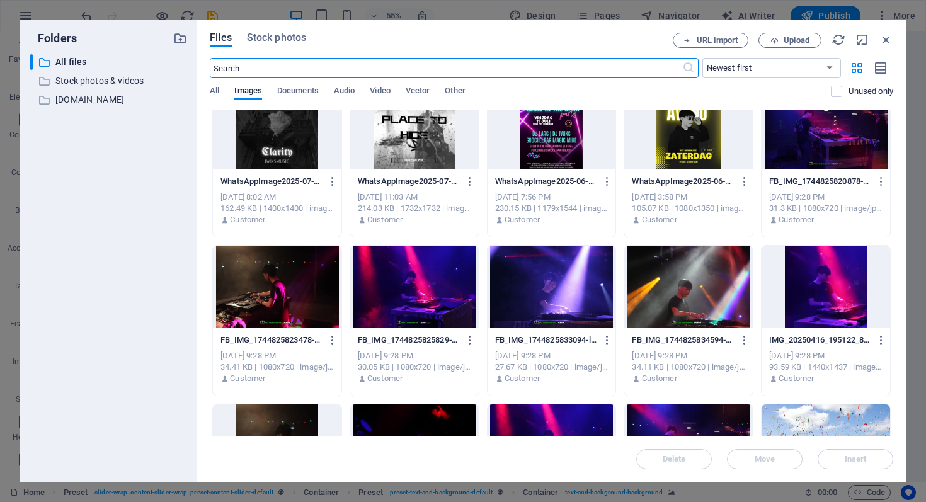
scroll to position [345, 0]
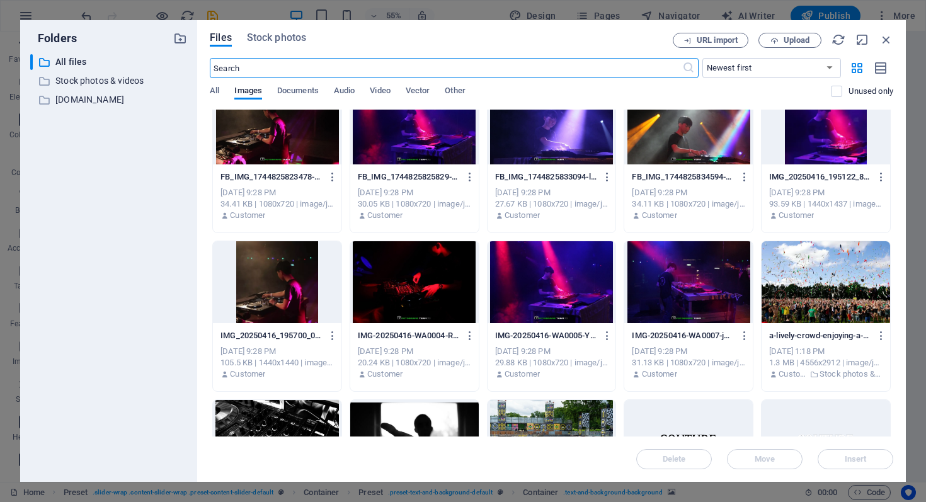
click at [566, 299] on div at bounding box center [551, 282] width 128 height 82
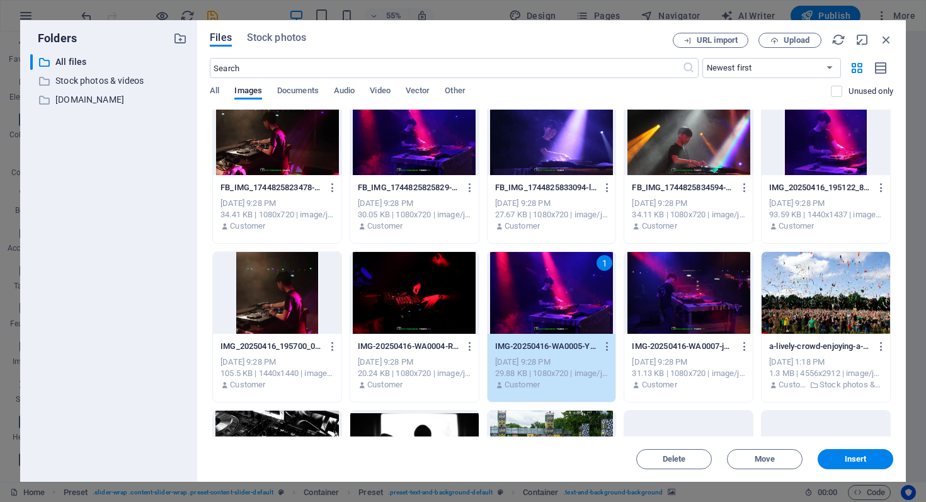
scroll to position [279, 0]
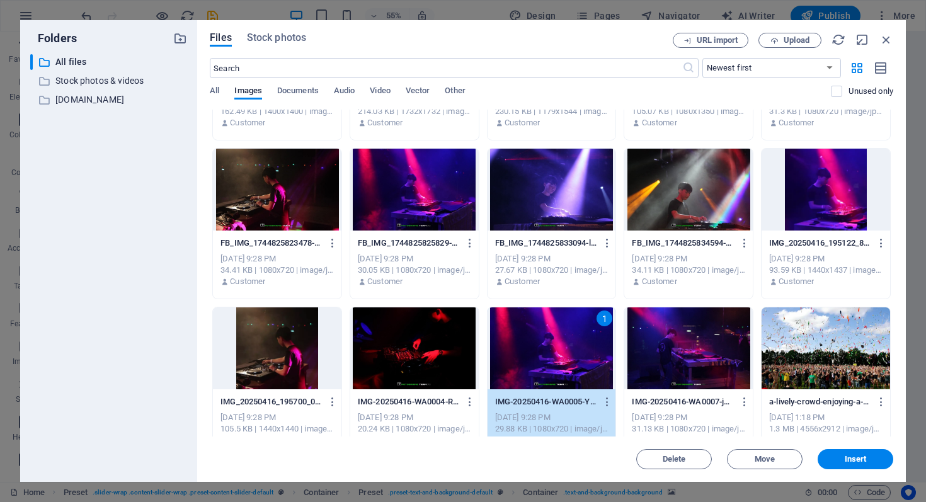
click at [690, 171] on div at bounding box center [688, 190] width 128 height 82
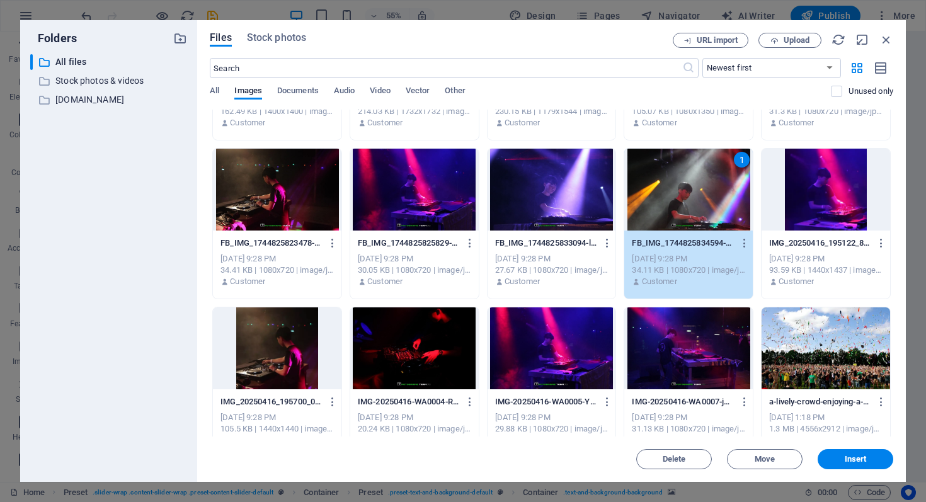
click at [836, 446] on div "Delete Move Insert" at bounding box center [551, 452] width 683 height 33
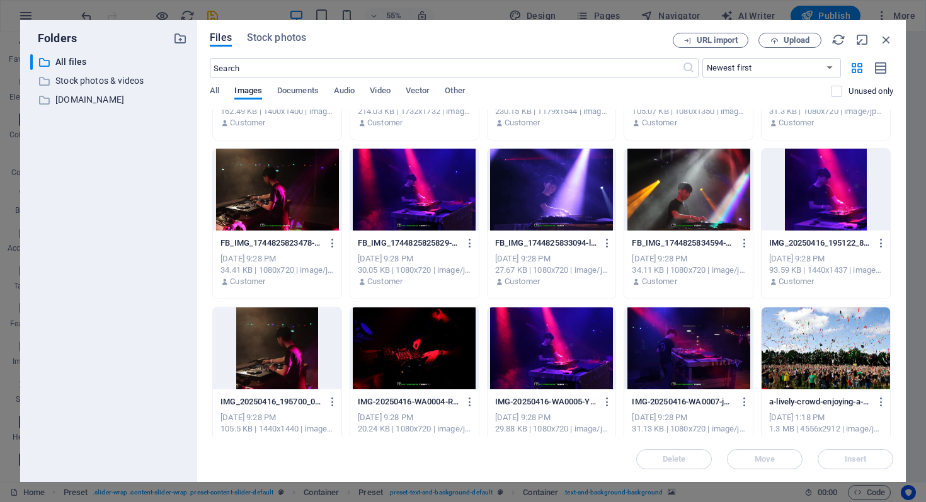
click at [837, 453] on div "Delete Move Insert" at bounding box center [551, 452] width 683 height 33
click at [694, 236] on div "FB_IMG_1744825834594-7jUxKCOtAUwgPZog7nGSkg.jpg FB_IMG_1744825834594-7jUxKCOtAU…" at bounding box center [688, 243] width 113 height 20
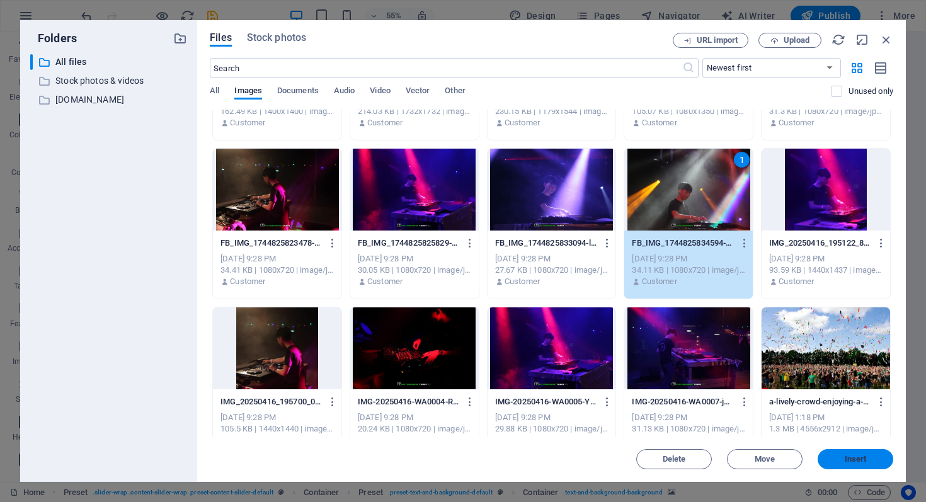
click at [869, 464] on button "Insert" at bounding box center [855, 459] width 76 height 20
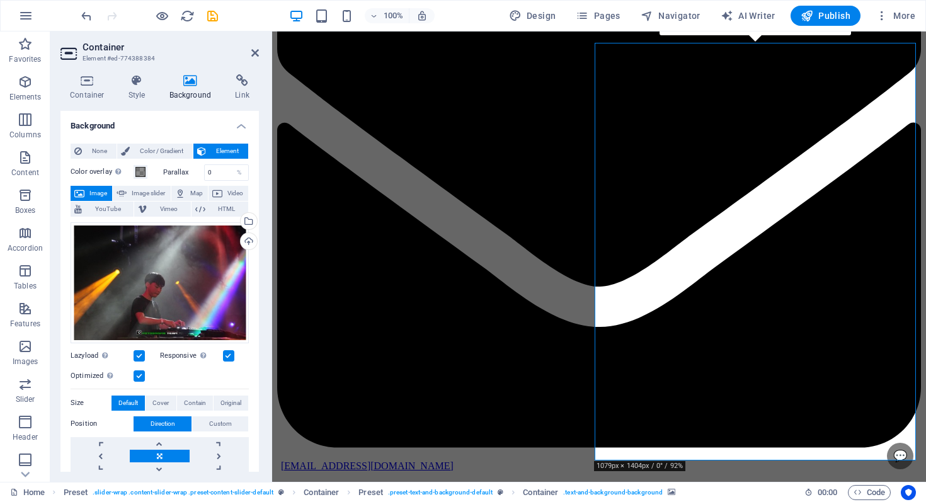
scroll to position [1316, 0]
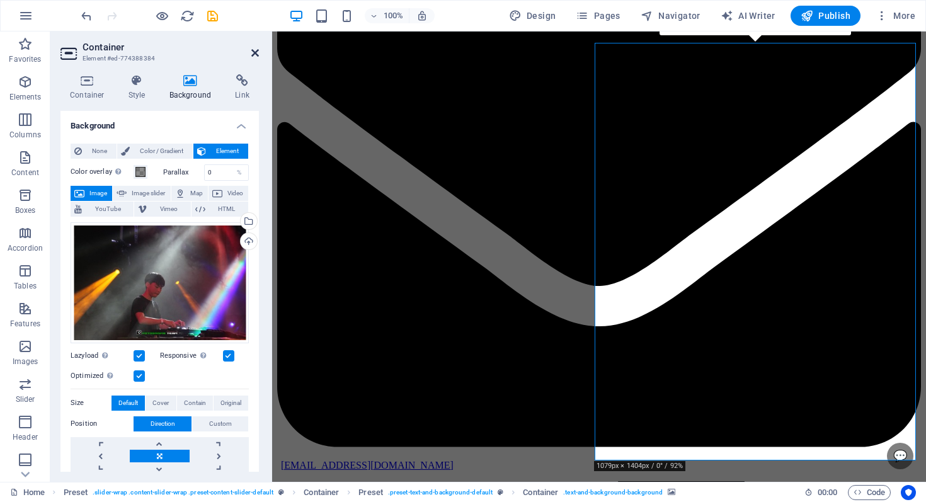
click at [256, 52] on icon at bounding box center [255, 53] width 8 height 10
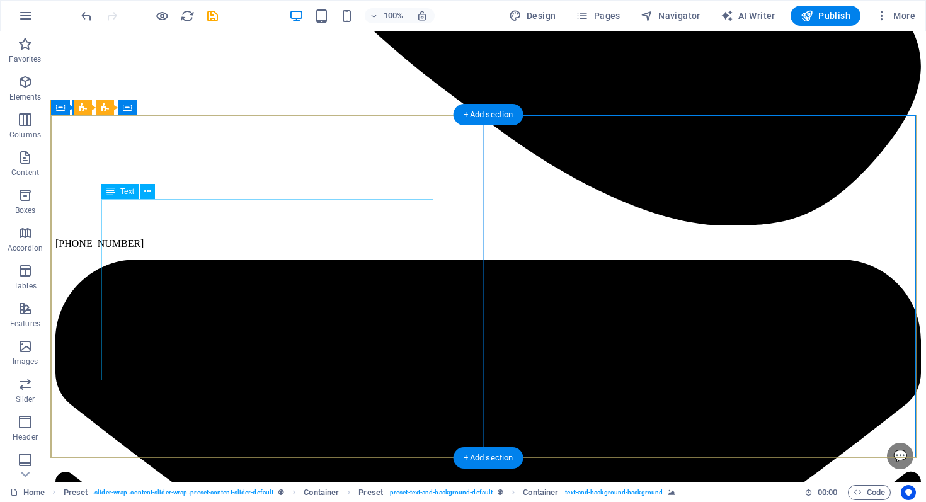
scroll to position [1244, 0]
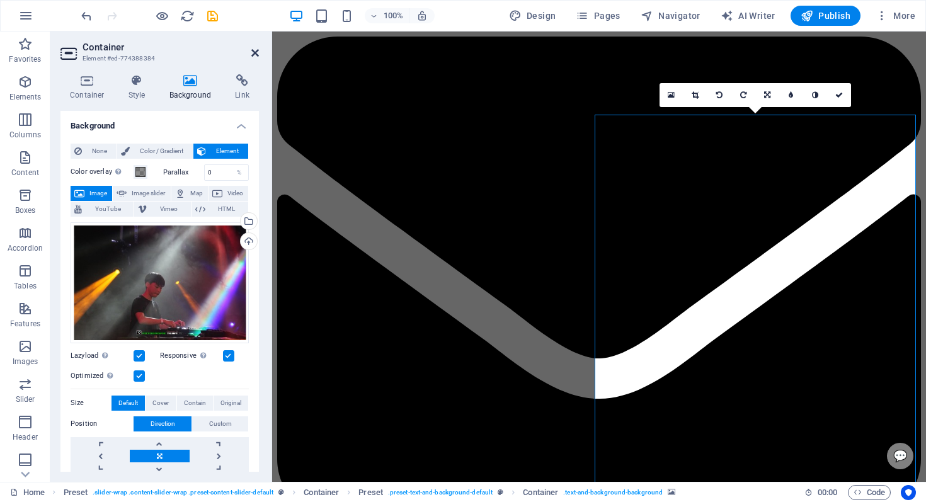
drag, startPoint x: 257, startPoint y: 48, endPoint x: 258, endPoint y: 71, distance: 23.3
click at [257, 48] on icon at bounding box center [255, 53] width 8 height 10
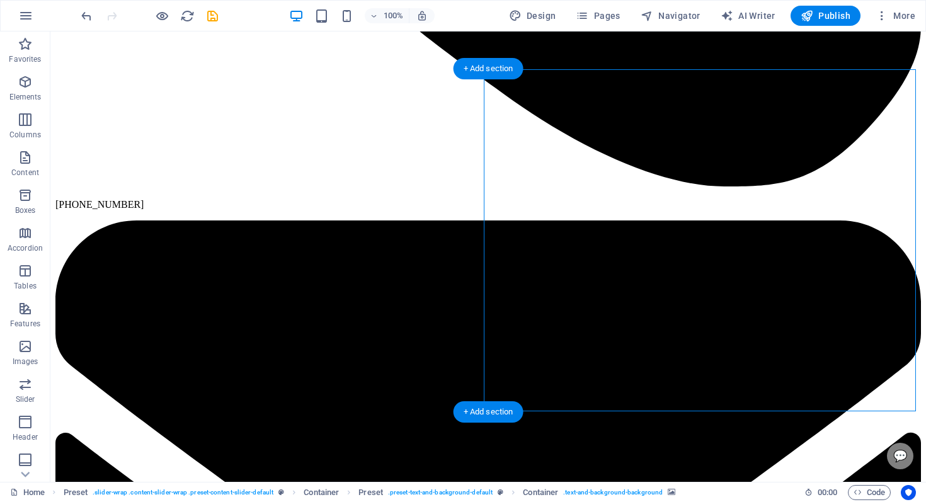
scroll to position [1264, 0]
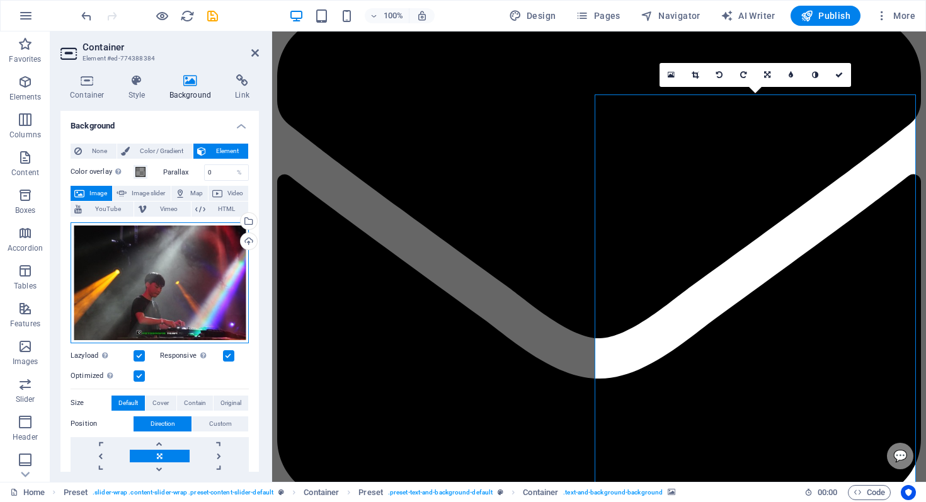
click at [141, 246] on div "Drag files here, click to choose files or select files from Files or our free s…" at bounding box center [160, 282] width 178 height 121
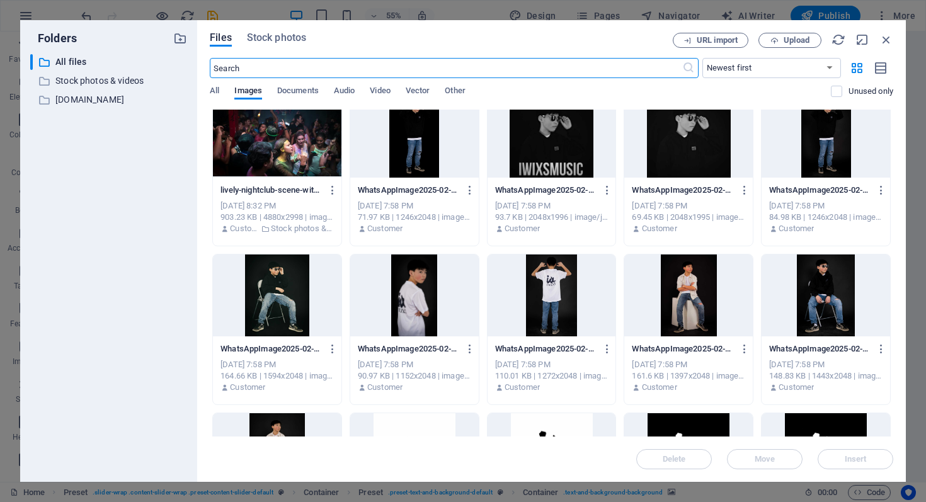
scroll to position [2874, 0]
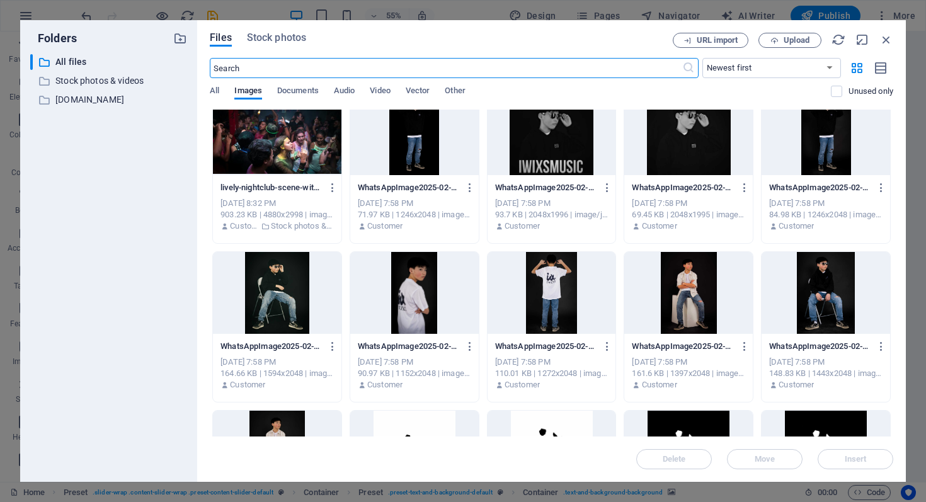
click at [676, 309] on div at bounding box center [688, 293] width 128 height 82
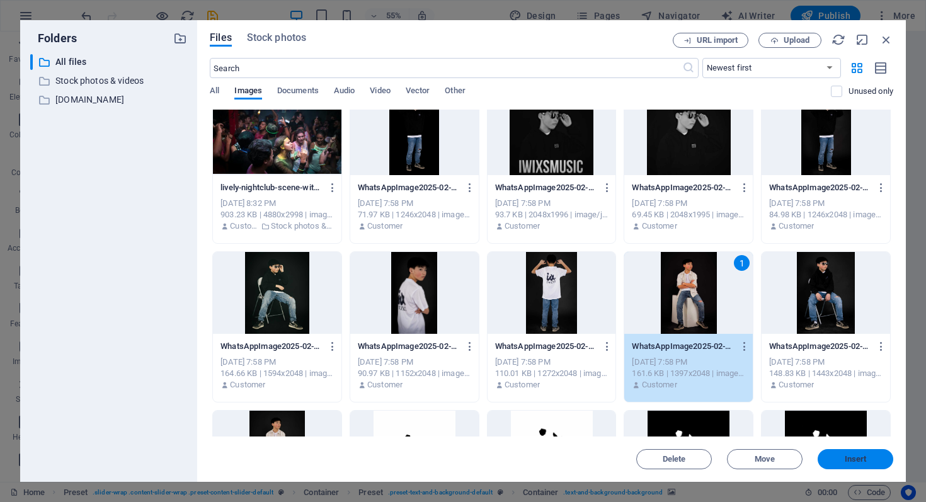
click at [834, 463] on button "Insert" at bounding box center [855, 459] width 76 height 20
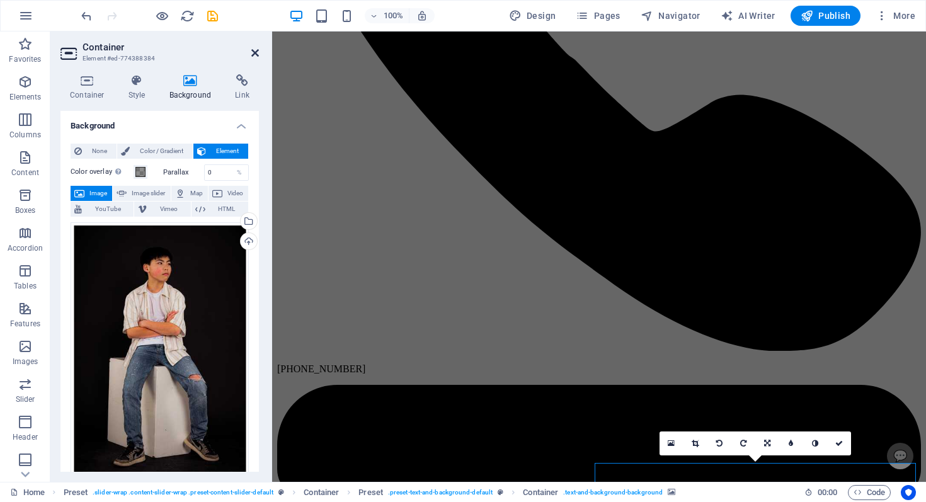
click at [256, 48] on icon at bounding box center [255, 53] width 8 height 10
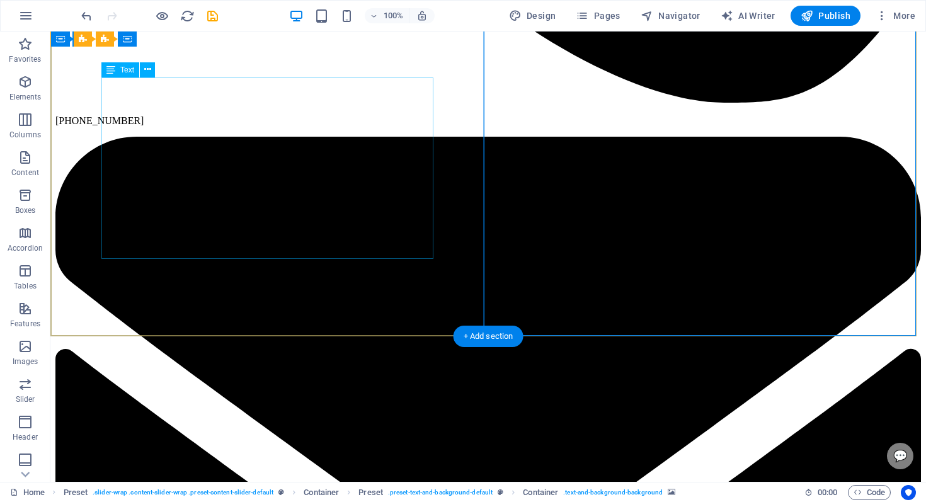
scroll to position [1380, 0]
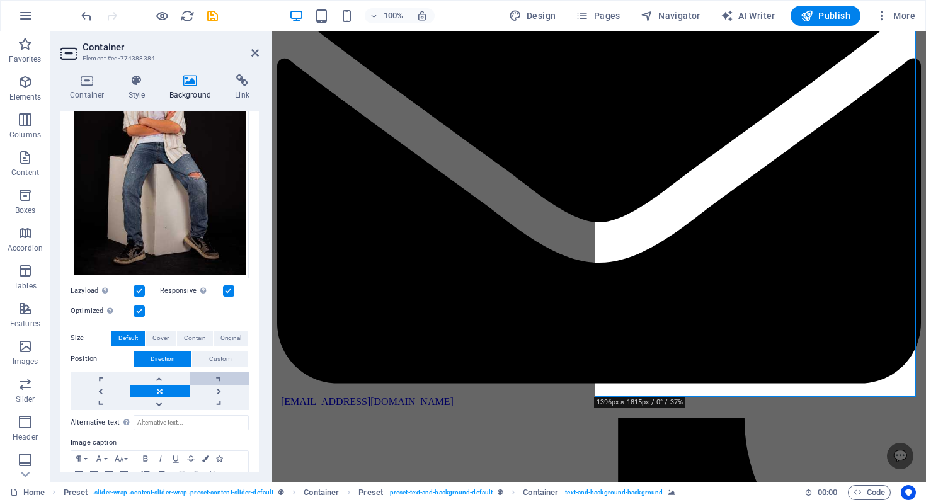
scroll to position [257, 0]
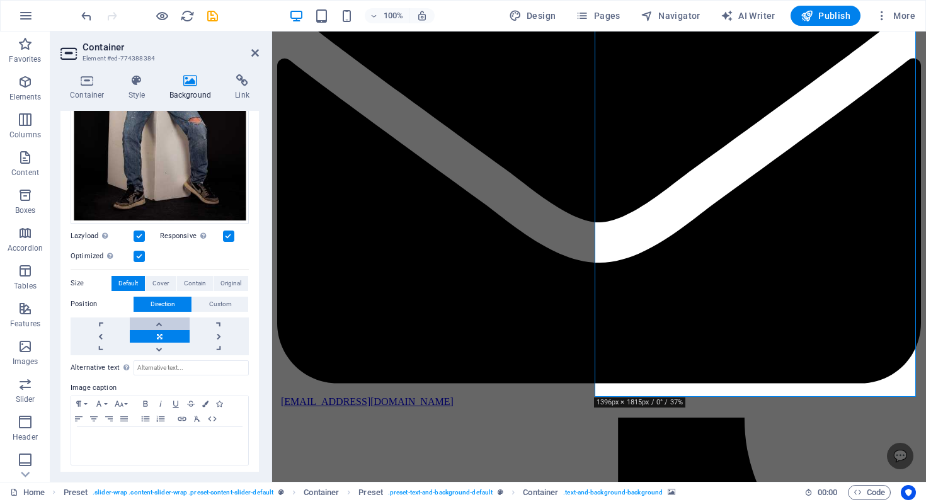
click at [164, 317] on link at bounding box center [159, 323] width 59 height 13
click at [251, 58] on header "Container Element #ed-774388384" at bounding box center [159, 47] width 198 height 33
click at [254, 55] on icon at bounding box center [255, 53] width 8 height 10
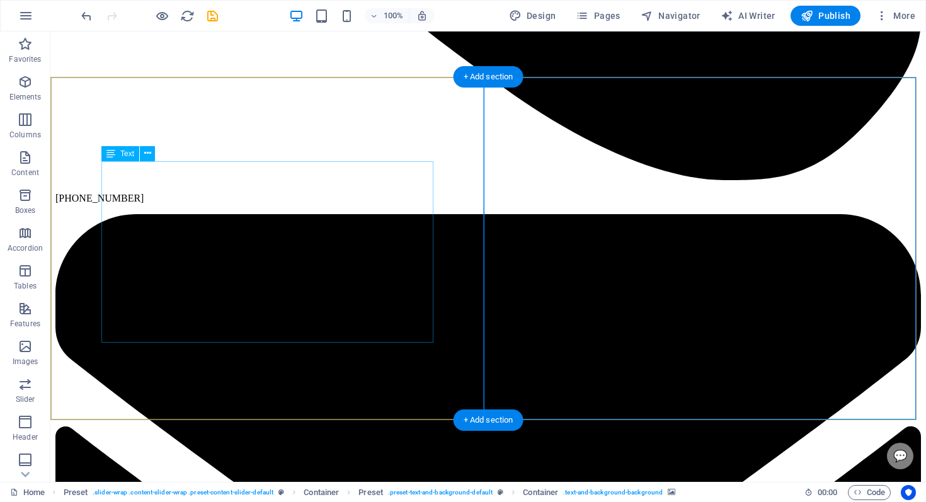
scroll to position [1280, 0]
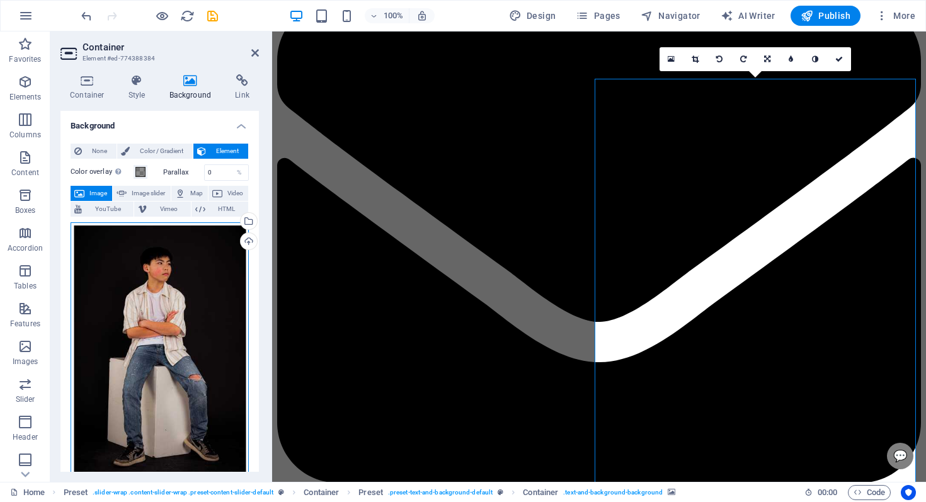
click at [220, 249] on div "Drag files here, click to choose files or select files from Files or our free s…" at bounding box center [160, 351] width 178 height 258
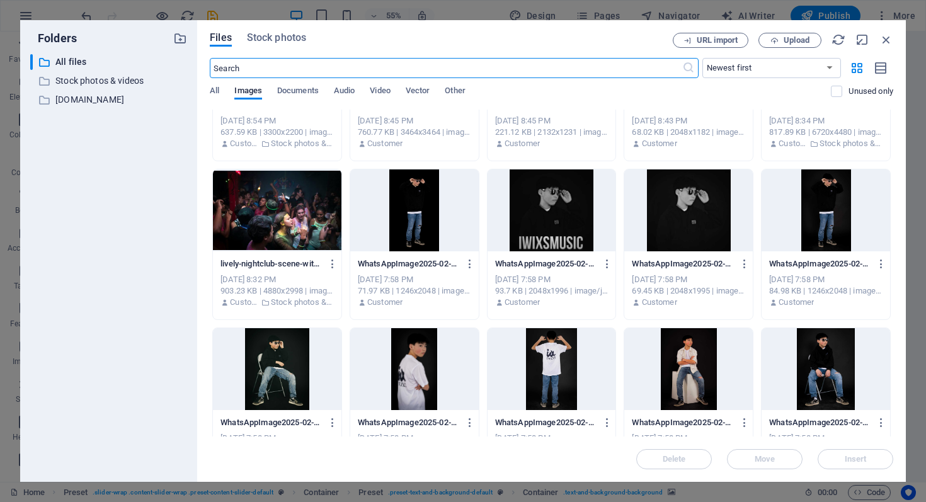
scroll to position [2810, 0]
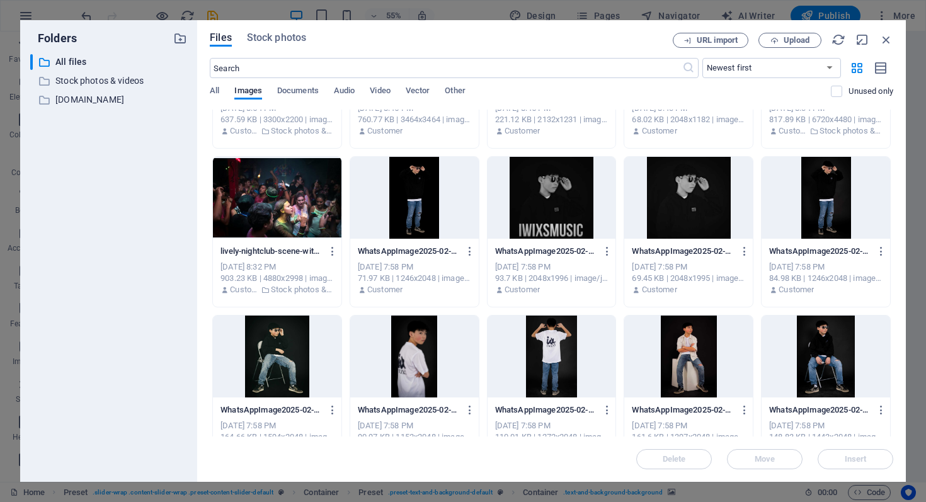
click at [415, 333] on div at bounding box center [414, 357] width 128 height 82
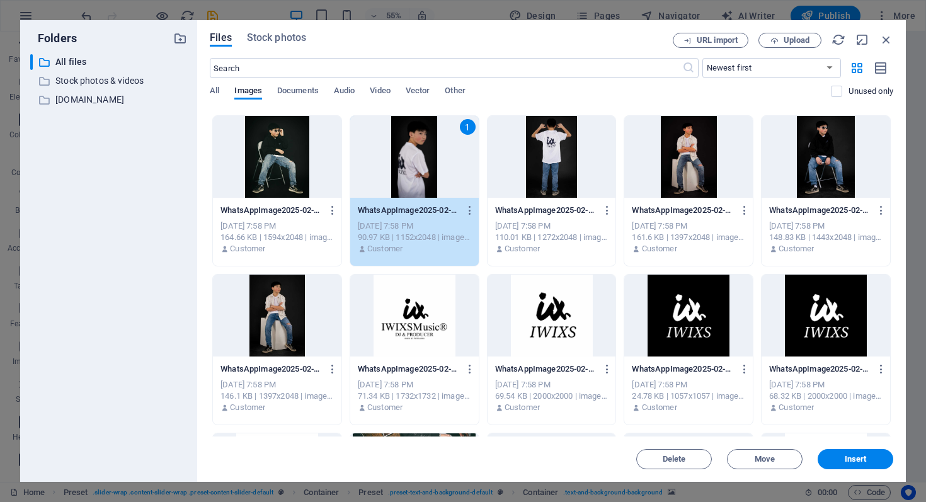
scroll to position [3040, 0]
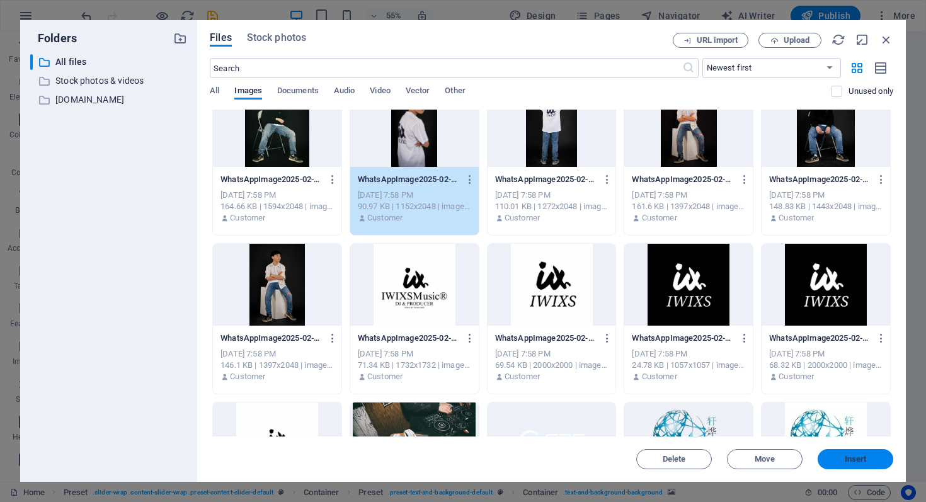
click at [873, 462] on button "Insert" at bounding box center [855, 459] width 76 height 20
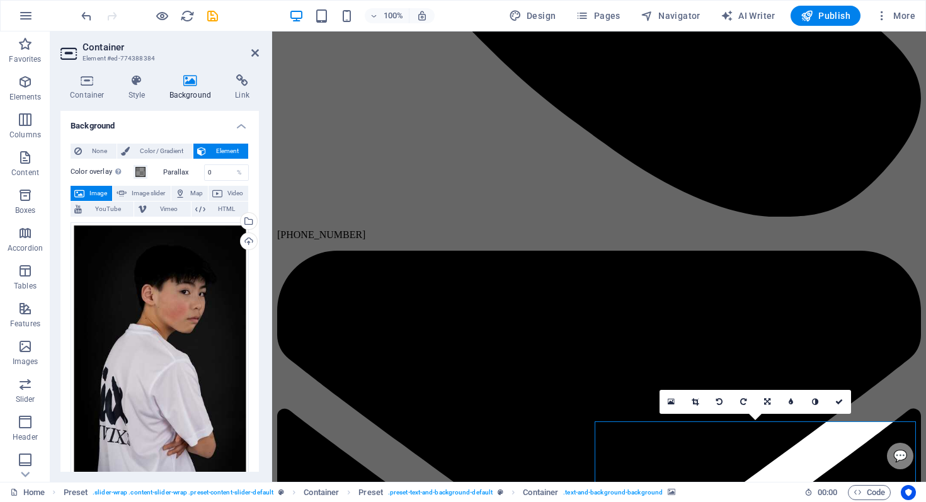
scroll to position [1120, 0]
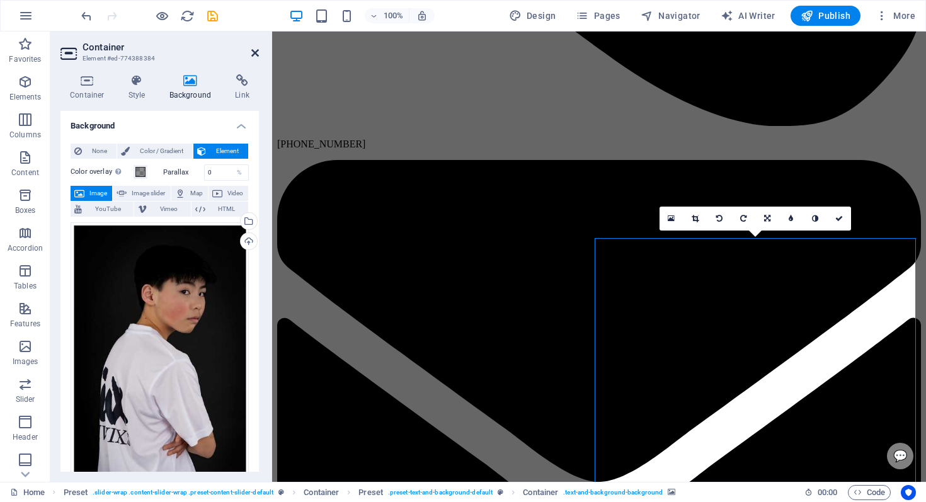
click at [258, 53] on icon at bounding box center [255, 53] width 8 height 10
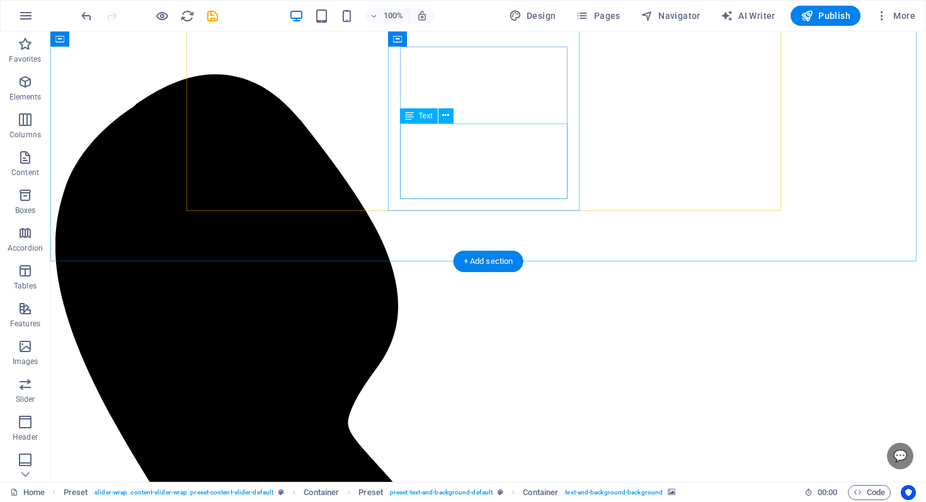
scroll to position [0, 0]
